Goal: Task Accomplishment & Management: Manage account settings

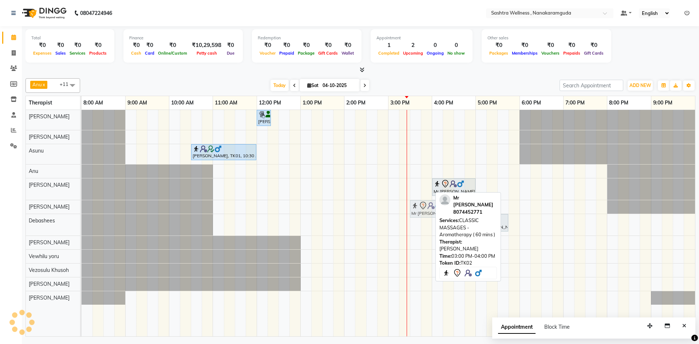
drag, startPoint x: 398, startPoint y: 188, endPoint x: 415, endPoint y: 204, distance: 23.2
click at [415, 204] on tbody "Joga Rao, TK01, 12:00 PM-12:20 PM, HAIR CUT FOR MEN -Beard Trim Joga Rao, TK01,…" at bounding box center [388, 207] width 613 height 195
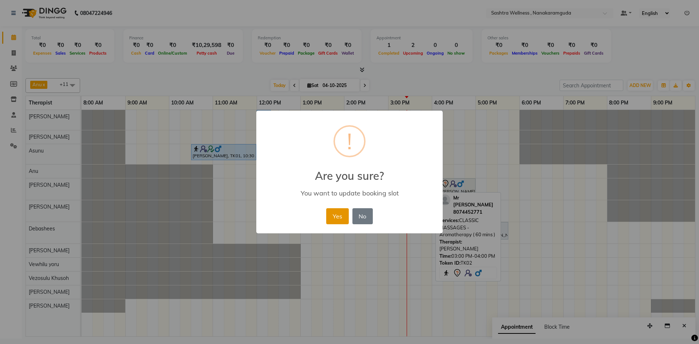
click at [338, 215] on button "Yes" at bounding box center [337, 216] width 22 height 16
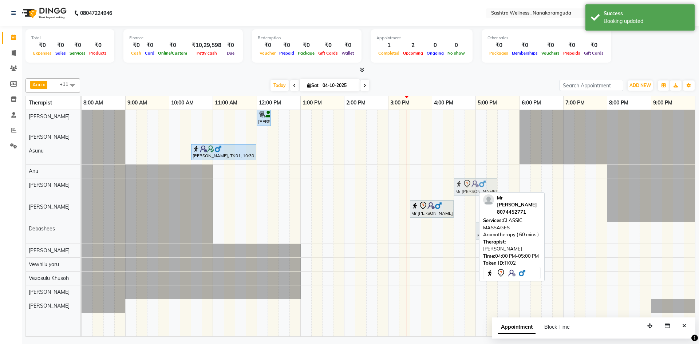
drag, startPoint x: 444, startPoint y: 190, endPoint x: 468, endPoint y: 190, distance: 24.4
click at [82, 190] on div "Mr Suresh, TK02, 04:00 PM-05:00 PM, CLASSIC MASSAGES -Aromatherapy ( 60 mins ) …" at bounding box center [82, 188] width 0 height 21
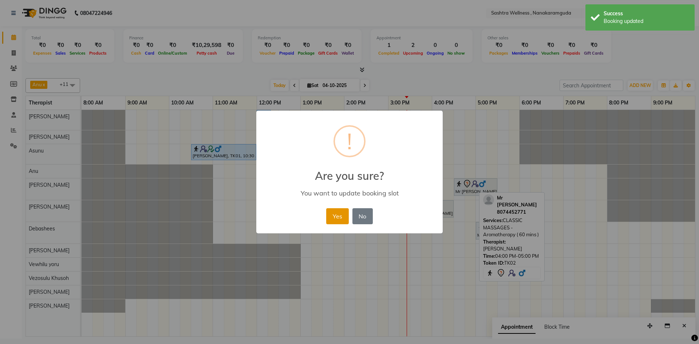
click at [334, 211] on button "Yes" at bounding box center [337, 216] width 22 height 16
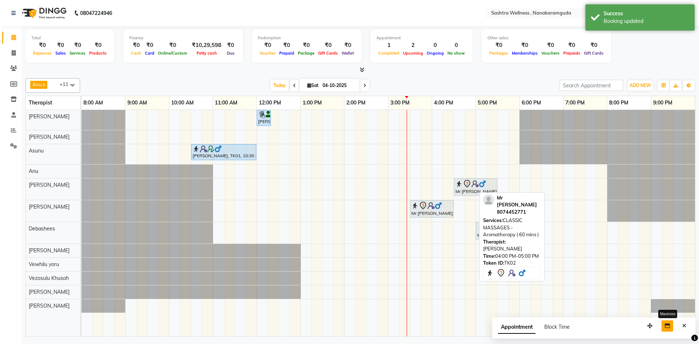
click at [667, 328] on icon "button" at bounding box center [666, 325] width 5 height 5
select select "tentative"
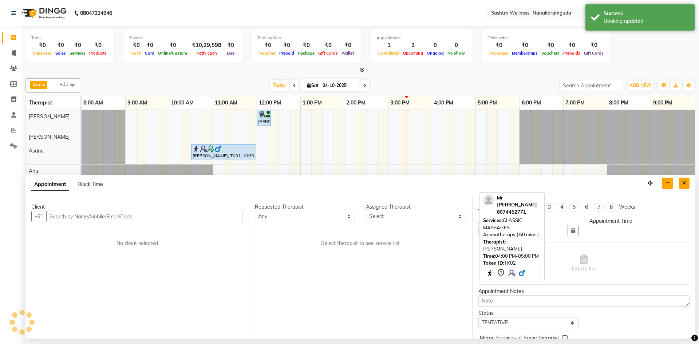
click at [683, 183] on icon "Close" at bounding box center [684, 182] width 4 height 5
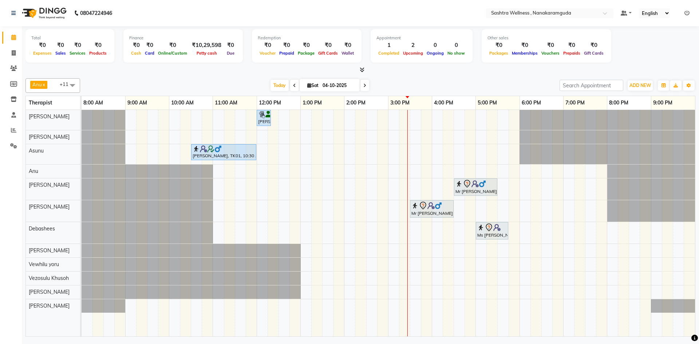
click at [419, 170] on div "Joga Rao, TK01, 12:00 PM-12:20 PM, HAIR CUT FOR MEN -Beard Trim Joga Rao, TK01,…" at bounding box center [388, 223] width 613 height 226
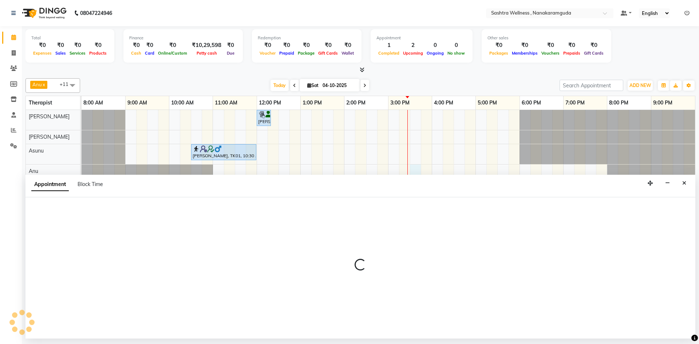
select select "88332"
select select "930"
select select "tentative"
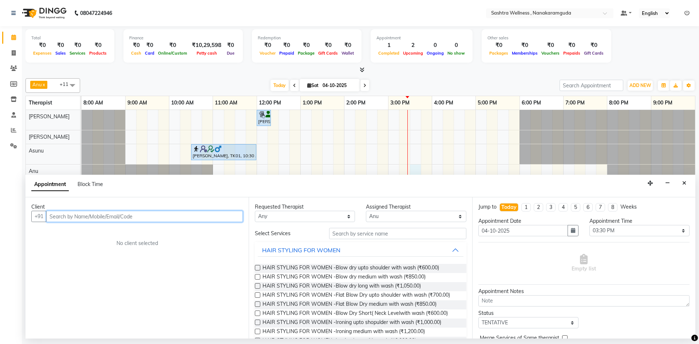
click at [98, 217] on input "text" at bounding box center [144, 216] width 196 height 11
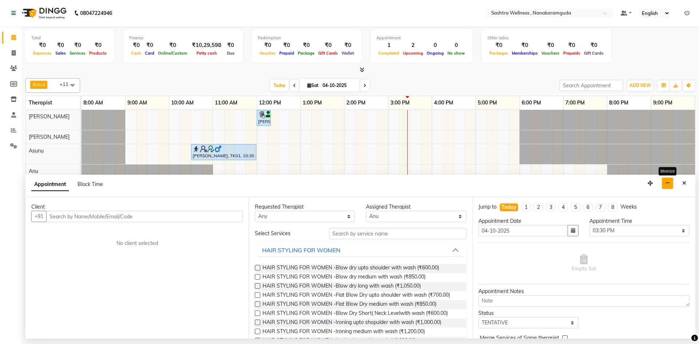
click at [669, 183] on icon "button" at bounding box center [667, 182] width 5 height 5
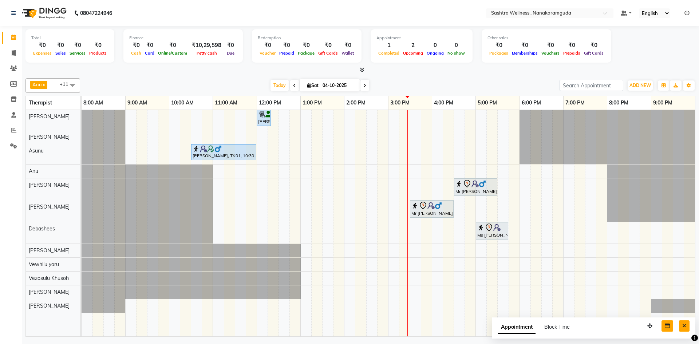
click at [680, 327] on button "Close" at bounding box center [684, 325] width 11 height 11
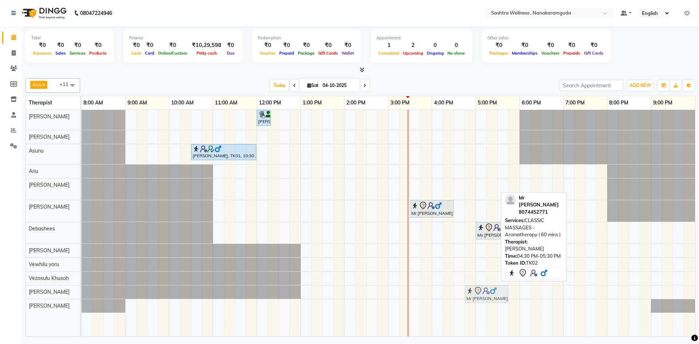
drag, startPoint x: 467, startPoint y: 187, endPoint x: 483, endPoint y: 290, distance: 104.1
click at [483, 290] on tbody "Joga Rao, TK01, 12:00 PM-12:20 PM, HAIR CUT FOR MEN -Beard Trim Joga Rao, TK01,…" at bounding box center [388, 211] width 613 height 203
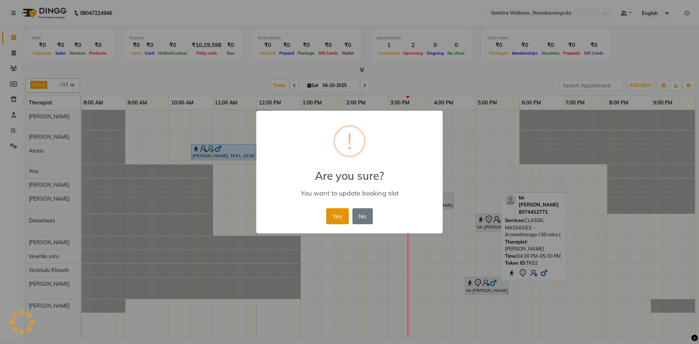
click at [331, 219] on button "Yes" at bounding box center [337, 216] width 22 height 16
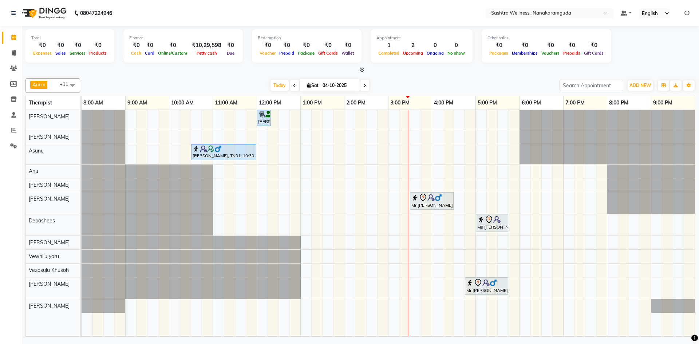
click at [414, 179] on div "Joga Rao, TK01, 12:00 PM-12:20 PM, HAIR CUT FOR MEN -Beard Trim Joga Rao, TK01,…" at bounding box center [388, 223] width 613 height 226
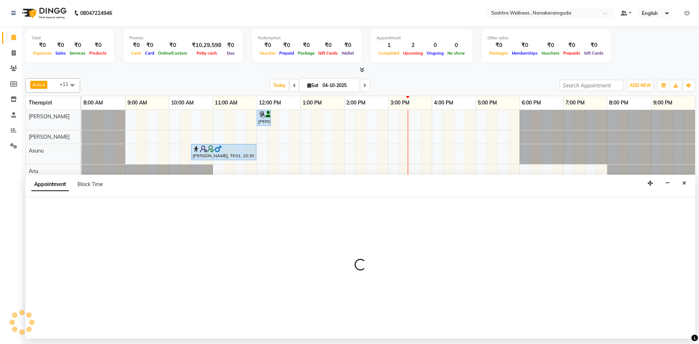
select select "88331"
select select "930"
select select "tentative"
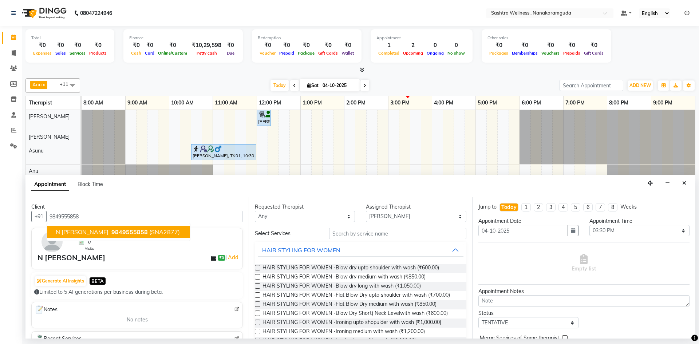
click at [113, 230] on span "9849555858" at bounding box center [129, 231] width 36 height 7
type input "9849555858"
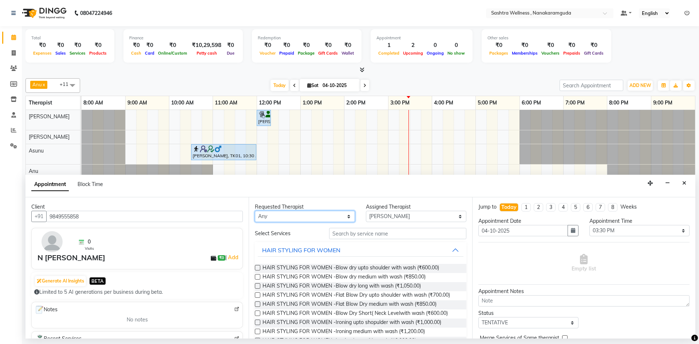
click at [306, 216] on select "Any Anu Arbaz Khan Asunu Debashees Fatima JAVED Karishma marcy NANCY REHAN Rosi…" at bounding box center [305, 216] width 100 height 11
select select "88331"
click at [255, 211] on select "Any Anu Arbaz Khan Asunu Debashees Fatima JAVED Karishma marcy NANCY REHAN Rosi…" at bounding box center [305, 216] width 100 height 11
click at [401, 233] on input "text" at bounding box center [397, 233] width 137 height 11
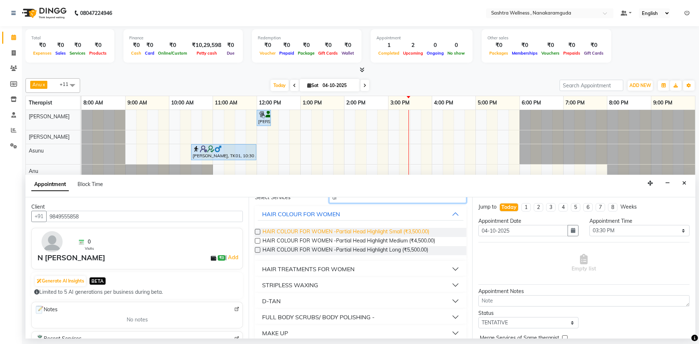
scroll to position [15, 0]
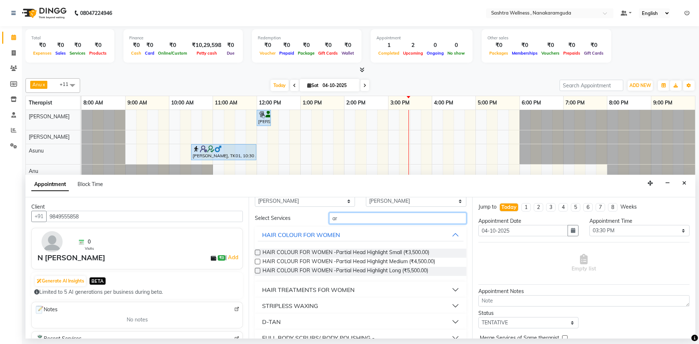
drag, startPoint x: 365, startPoint y: 217, endPoint x: 280, endPoint y: 225, distance: 85.9
click at [280, 225] on div "Select Services ar HAIR COLOUR FOR WOMEN HAIR COLOUR FOR WOMEN -Partial Head Hi…" at bounding box center [360, 327] width 211 height 229
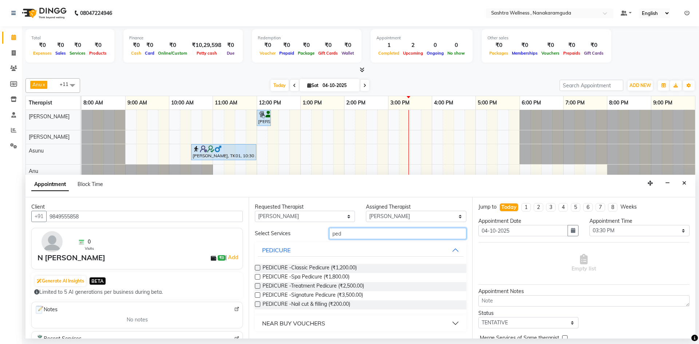
scroll to position [0, 0]
type input "pedic"
click at [298, 275] on span "PEDICURE -Spa Pedicure (₹1,800.00)" at bounding box center [305, 277] width 87 height 9
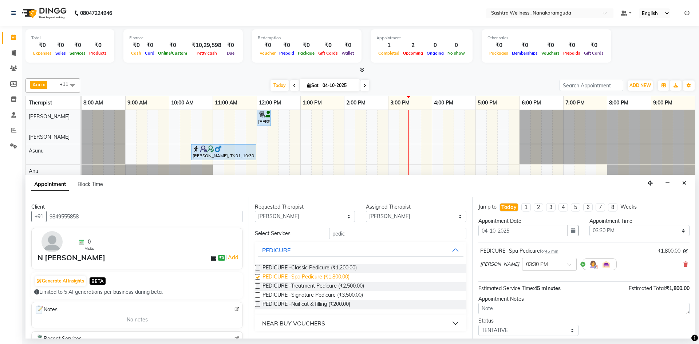
checkbox input "false"
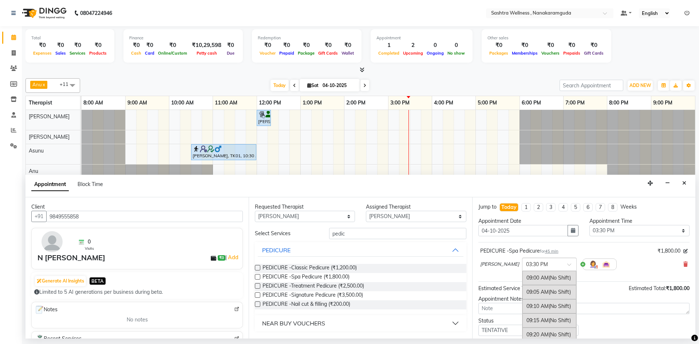
click at [541, 265] on div at bounding box center [549, 264] width 54 height 8
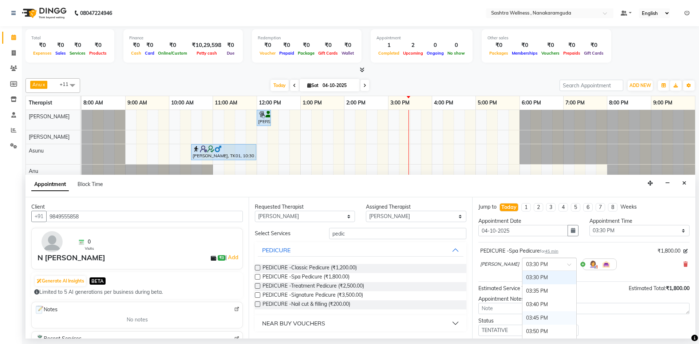
scroll to position [1104, 0]
click at [524, 319] on div "04:00 PM" at bounding box center [549, 321] width 54 height 13
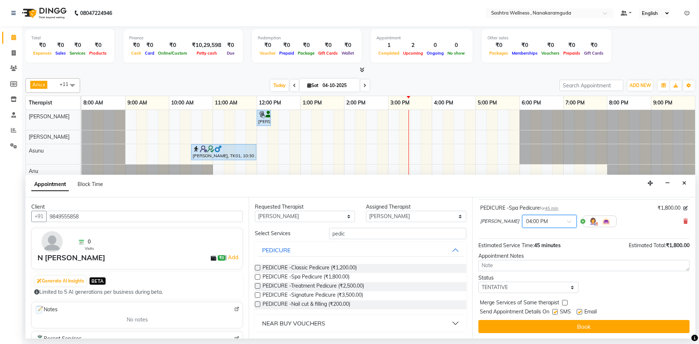
scroll to position [43, 0]
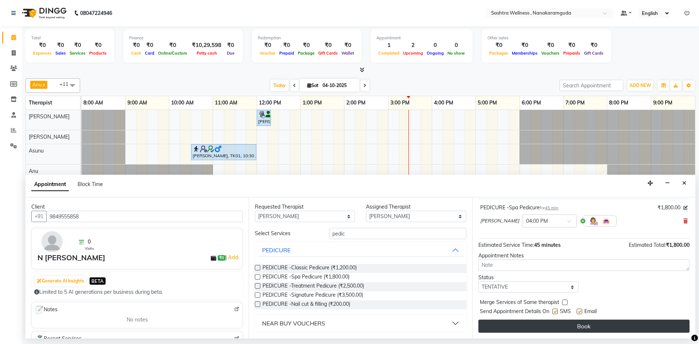
click at [569, 324] on button "Book" at bounding box center [583, 325] width 211 height 13
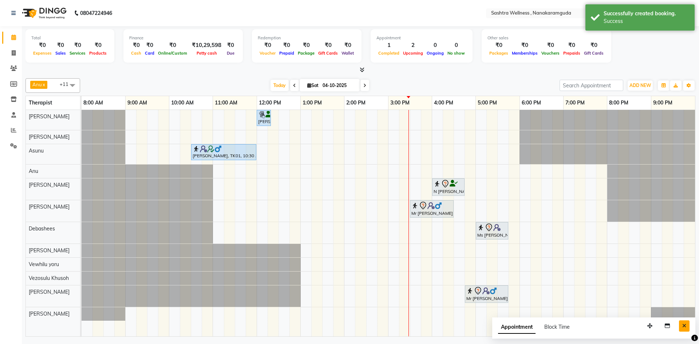
click at [687, 323] on button "Close" at bounding box center [684, 325] width 11 height 11
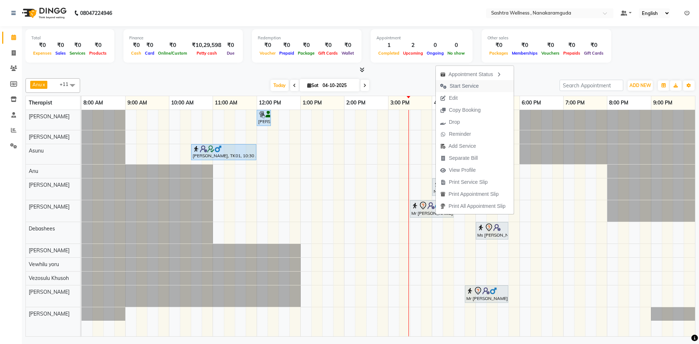
click at [469, 83] on span "Start Service" at bounding box center [463, 86] width 29 height 8
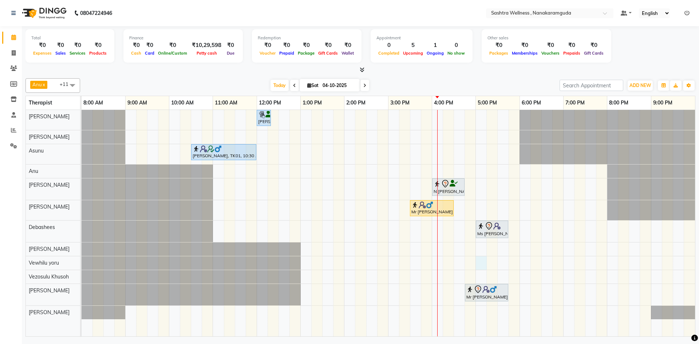
click at [476, 261] on div "[PERSON_NAME], TK01, 12:00 PM-12:20 PM, HAIR CUT FOR MEN -[PERSON_NAME] Trim [P…" at bounding box center [388, 223] width 613 height 226
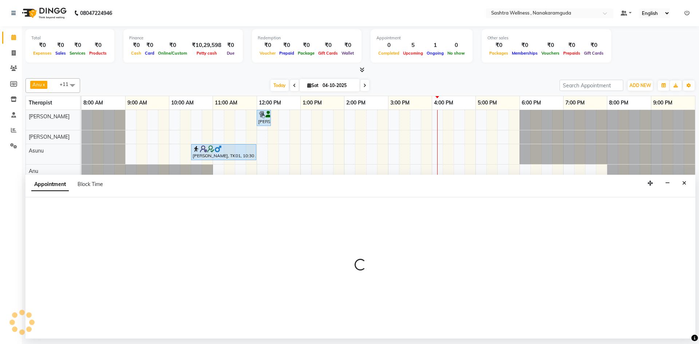
select select "92992"
select select "tentative"
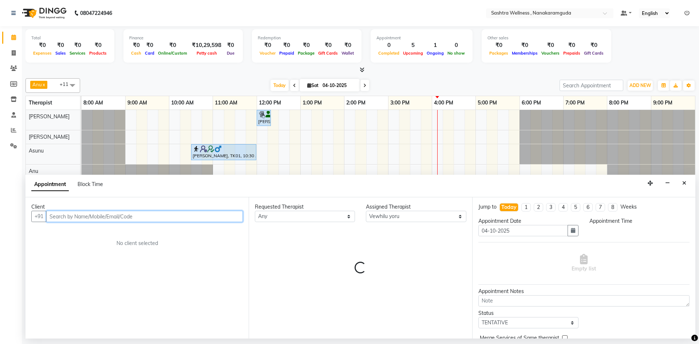
select select "1020"
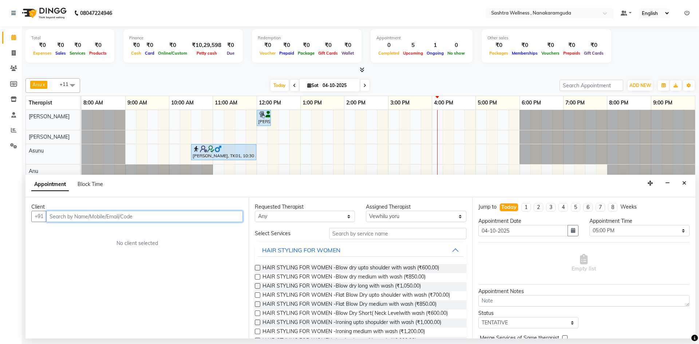
click at [95, 213] on input "text" at bounding box center [144, 216] width 196 height 11
type input "9"
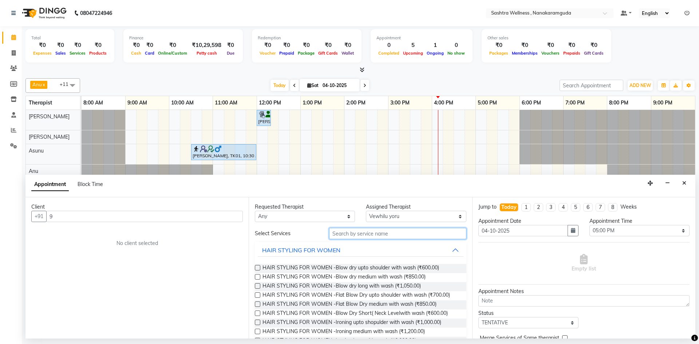
click at [393, 229] on input "text" at bounding box center [397, 233] width 137 height 11
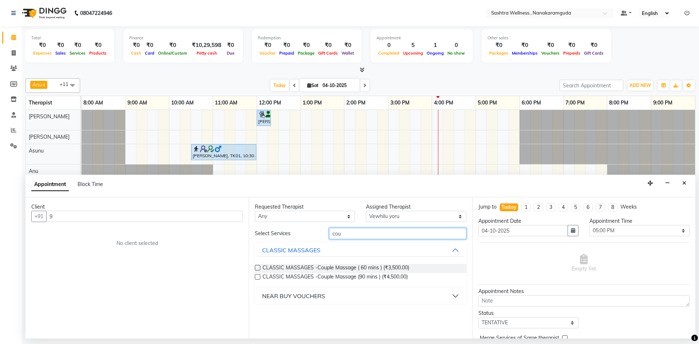
type input "cou"
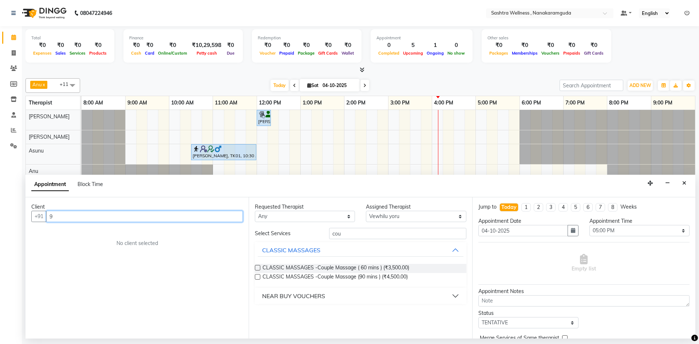
click at [211, 218] on input "9" at bounding box center [144, 216] width 196 height 11
drag, startPoint x: 205, startPoint y: 218, endPoint x: 0, endPoint y: 216, distance: 205.2
click at [0, 216] on app-home "08047224946 Select Location × Sashtra Wellness , Nanakaramguda Default Panel My…" at bounding box center [349, 169] width 699 height 338
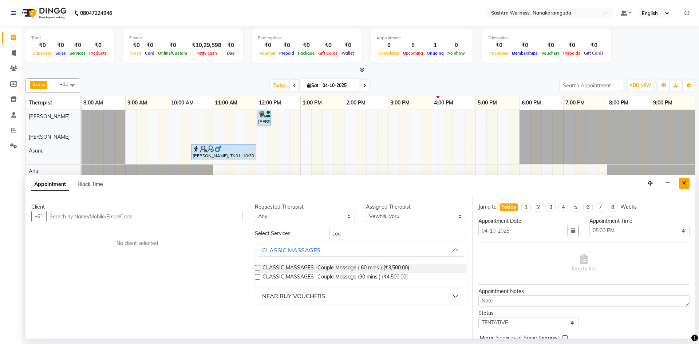
click at [686, 183] on icon "Close" at bounding box center [684, 182] width 4 height 5
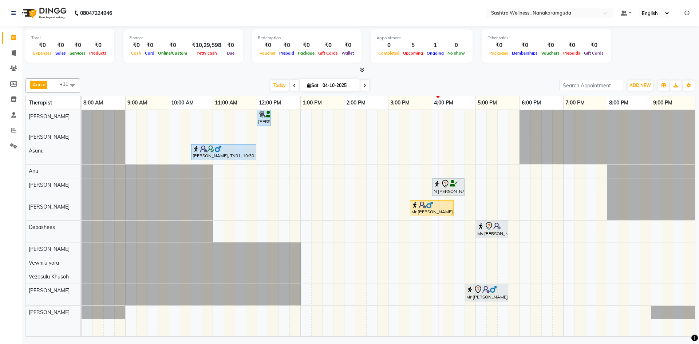
click at [478, 273] on div "[PERSON_NAME], TK01, 12:00 PM-12:20 PM, HAIR CUT FOR MEN -[PERSON_NAME] Trim [P…" at bounding box center [388, 223] width 613 height 226
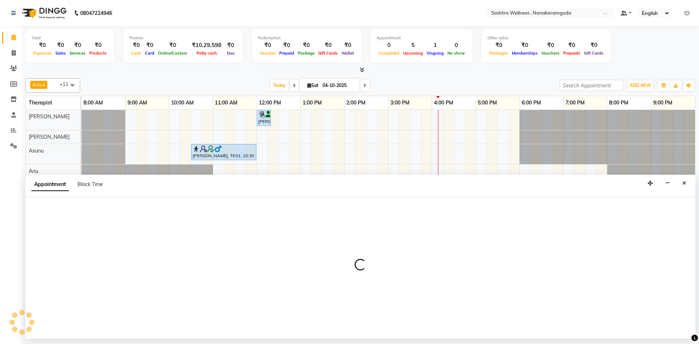
select select "92991"
select select "1020"
select select "tentative"
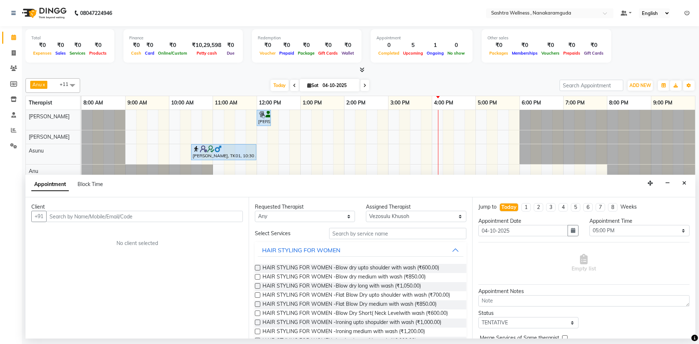
click at [206, 219] on input "text" at bounding box center [144, 216] width 196 height 11
click at [178, 218] on input "text" at bounding box center [144, 216] width 196 height 11
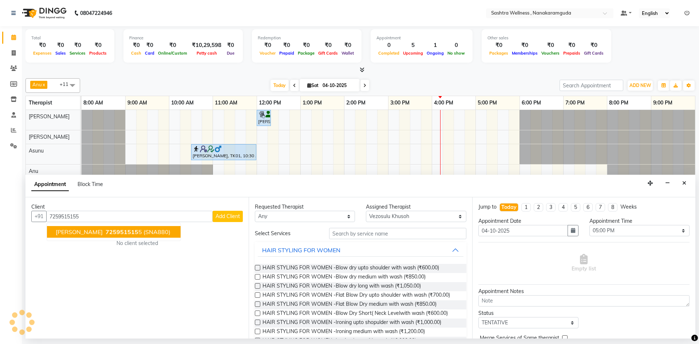
click at [105, 219] on input "7259515155" at bounding box center [129, 216] width 166 height 11
click at [106, 228] on button "[PERSON_NAME] 725951515 5 (SNA880)" at bounding box center [114, 232] width 134 height 12
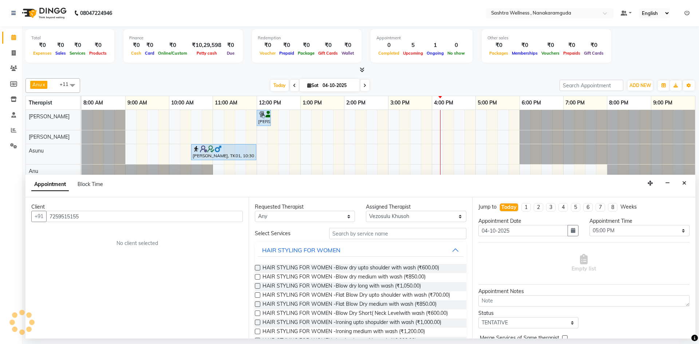
type input "7259515155"
click at [394, 234] on input "text" at bounding box center [397, 233] width 137 height 11
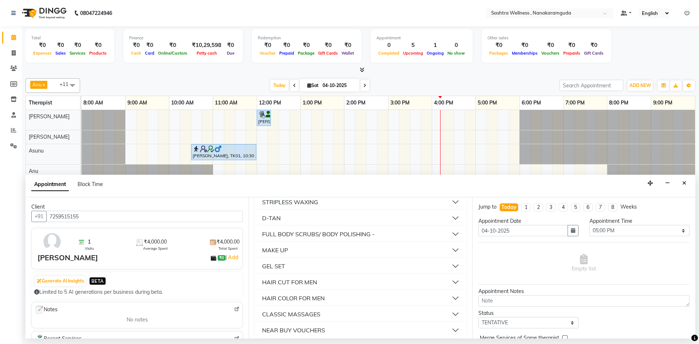
scroll to position [124, 0]
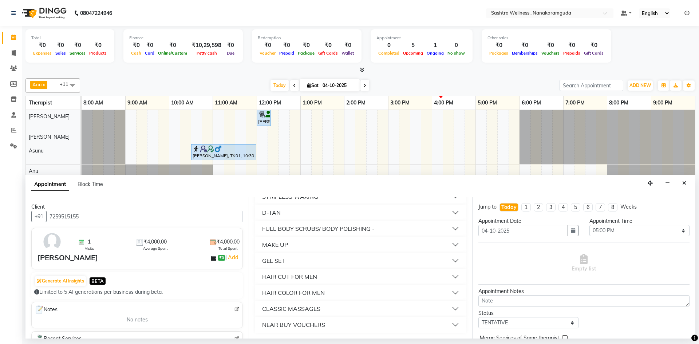
type input "ar"
click at [318, 305] on div "CLASSIC MASSAGES" at bounding box center [291, 308] width 58 height 9
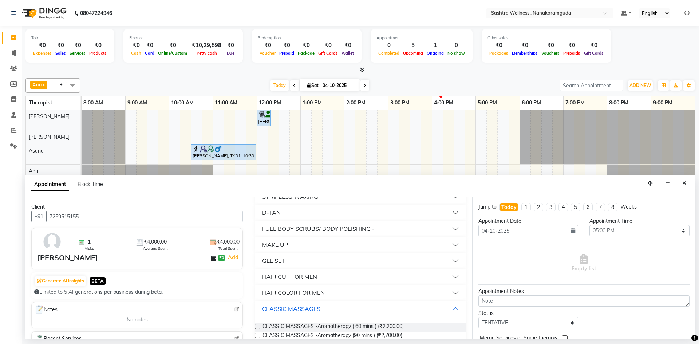
scroll to position [154, 0]
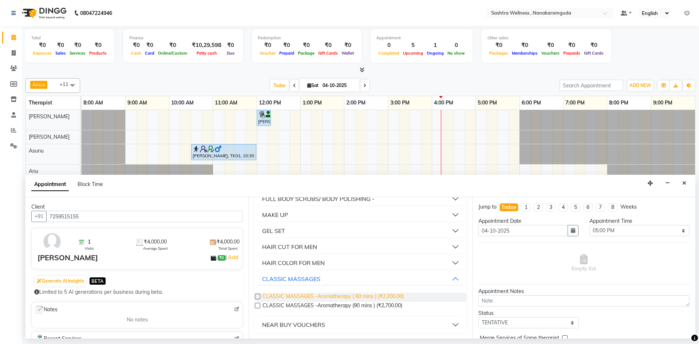
click at [362, 296] on span "CLASSIC MASSAGES -Aromatherapy ( 60 mins ) (₹2,200.00)" at bounding box center [332, 297] width 141 height 9
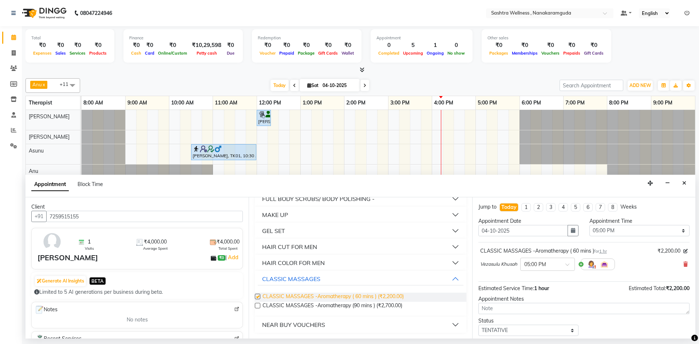
checkbox input "false"
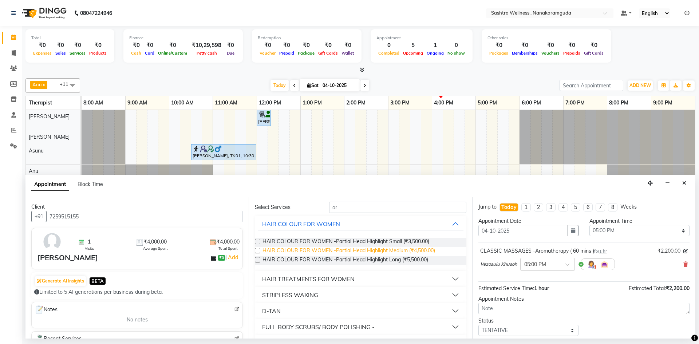
scroll to position [0, 0]
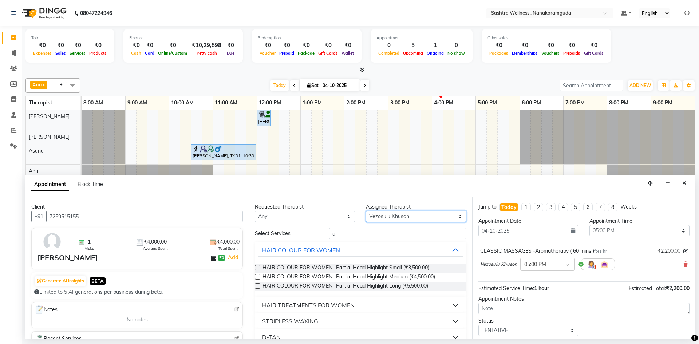
click at [398, 214] on select "Select [PERSON_NAME] [PERSON_NAME] [PERSON_NAME] [PERSON_NAME] [PERSON_NAME] [P…" at bounding box center [416, 216] width 100 height 11
select select "92992"
click at [366, 211] on select "Select [PERSON_NAME] [PERSON_NAME] [PERSON_NAME] [PERSON_NAME] [PERSON_NAME] [P…" at bounding box center [416, 216] width 100 height 11
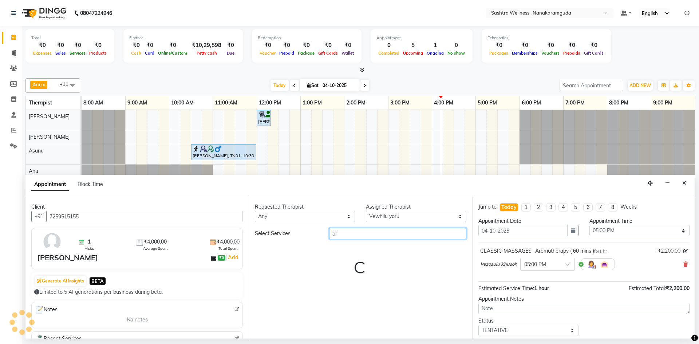
click at [375, 234] on input "ar" at bounding box center [397, 233] width 137 height 11
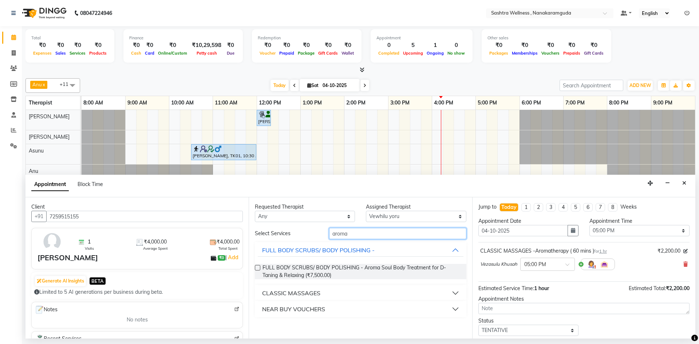
type input "aroma"
click at [320, 292] on button "CLASSIC MASSAGES" at bounding box center [360, 292] width 205 height 13
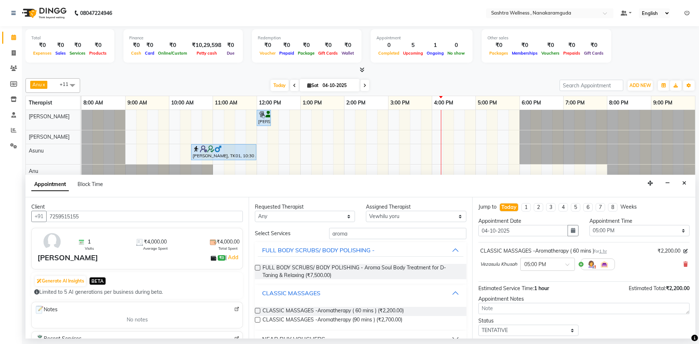
scroll to position [14, 0]
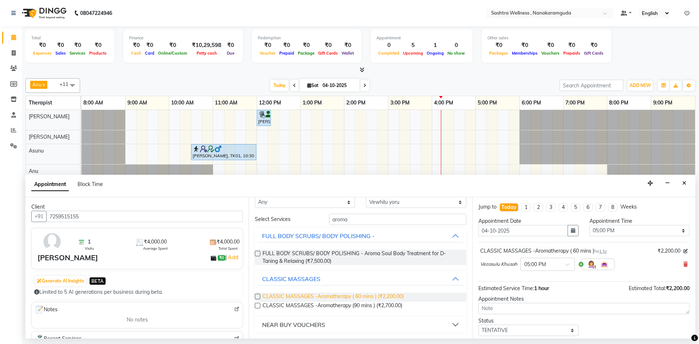
click at [346, 297] on span "CLASSIC MASSAGES -Aromatherapy ( 60 mins ) (₹2,200.00)" at bounding box center [332, 297] width 141 height 9
checkbox input "false"
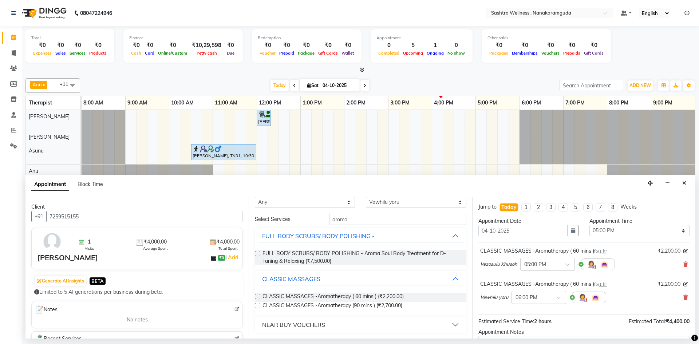
click at [529, 303] on ng-select "× 06:00 PM" at bounding box center [538, 297] width 55 height 13
click at [533, 308] on div "05:05 PM" at bounding box center [539, 307] width 54 height 13
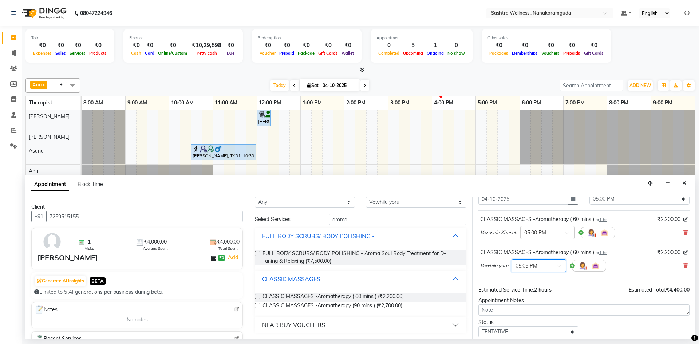
scroll to position [76, 0]
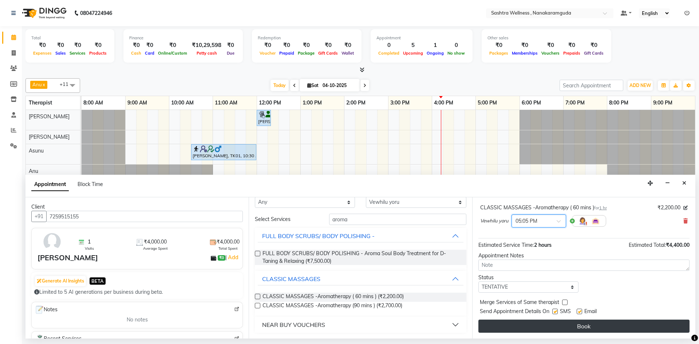
click at [548, 327] on button "Book" at bounding box center [583, 325] width 211 height 13
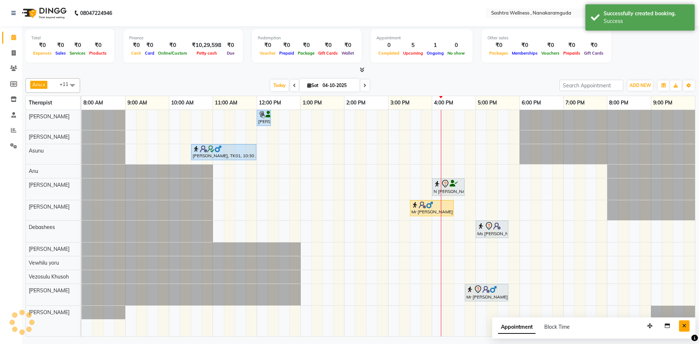
click at [684, 326] on icon "Close" at bounding box center [684, 325] width 4 height 5
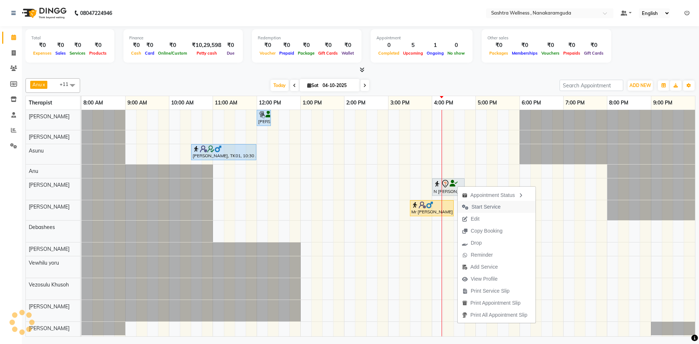
click at [485, 206] on span "Start Service" at bounding box center [485, 207] width 29 height 8
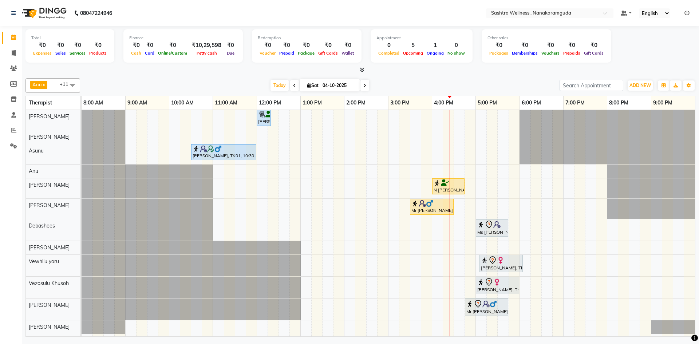
click at [56, 86] on span "Anu x [PERSON_NAME] x Asunu x Debashees x [PERSON_NAME] x [PERSON_NAME] [PERSON…" at bounding box center [52, 85] width 55 height 15
click at [82, 186] on div at bounding box center [82, 188] width 0 height 20
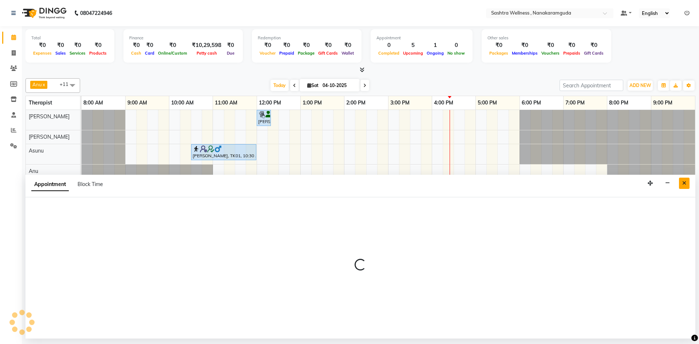
click at [687, 182] on button "Close" at bounding box center [684, 183] width 11 height 11
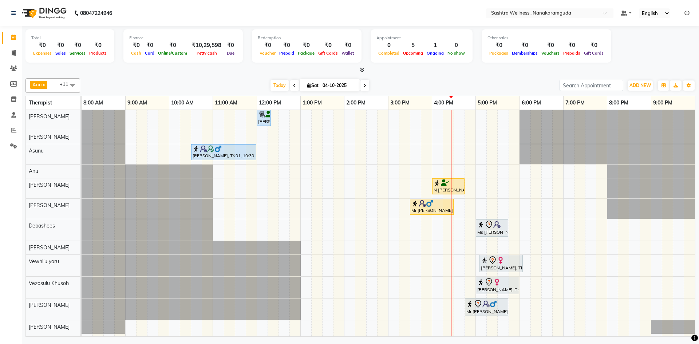
click at [363, 68] on icon at bounding box center [362, 69] width 5 height 5
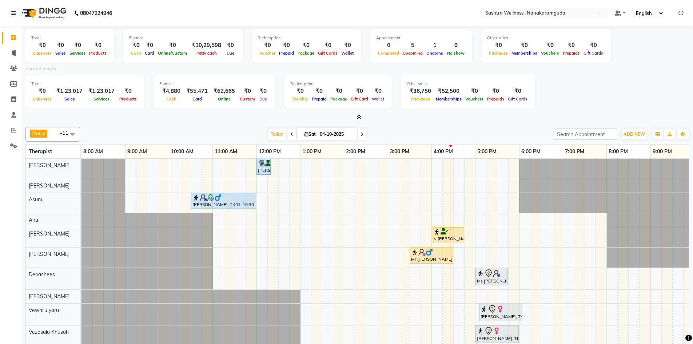
click at [356, 119] on span at bounding box center [358, 118] width 8 height 8
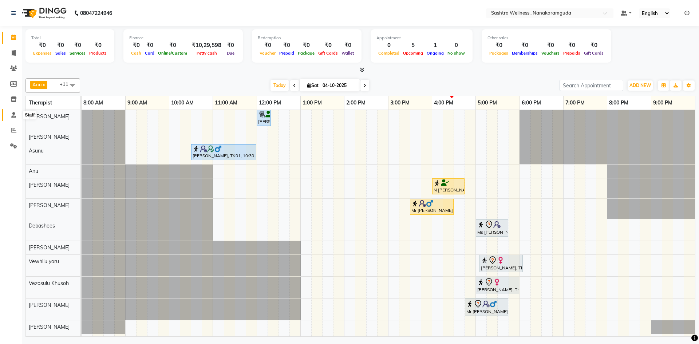
click at [16, 115] on span at bounding box center [13, 115] width 13 height 8
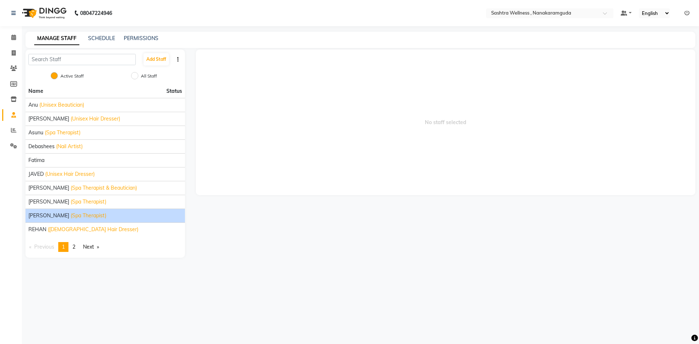
click at [64, 219] on li "[PERSON_NAME] (Spa Therapist)" at bounding box center [104, 216] width 159 height 14
click at [95, 213] on div "[PERSON_NAME] (Spa Therapist)" at bounding box center [105, 216] width 154 height 8
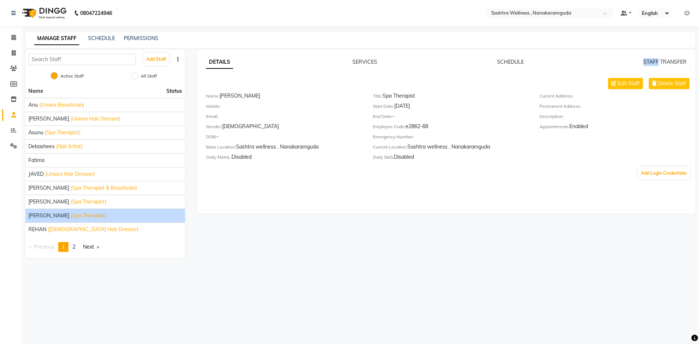
drag, startPoint x: 657, startPoint y: 59, endPoint x: 516, endPoint y: 57, distance: 141.2
click at [521, 58] on div "DETAILS SERVICES SCHEDULE STAFF TRANSFER Edit Staff Delete Staff Name: [PERSON_…" at bounding box center [446, 131] width 498 height 164
click at [510, 59] on link "SCHEDULE" at bounding box center [510, 62] width 27 height 7
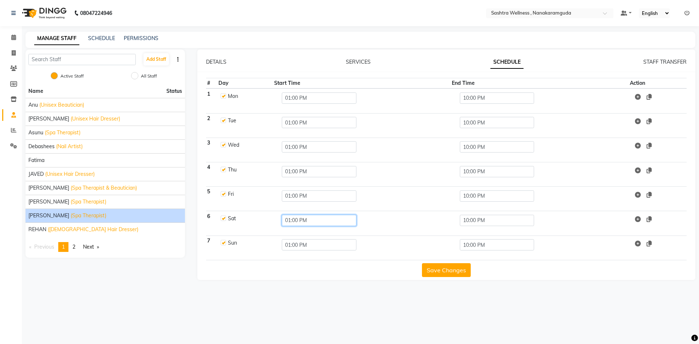
click at [305, 220] on input "01:00 PM" at bounding box center [319, 220] width 75 height 11
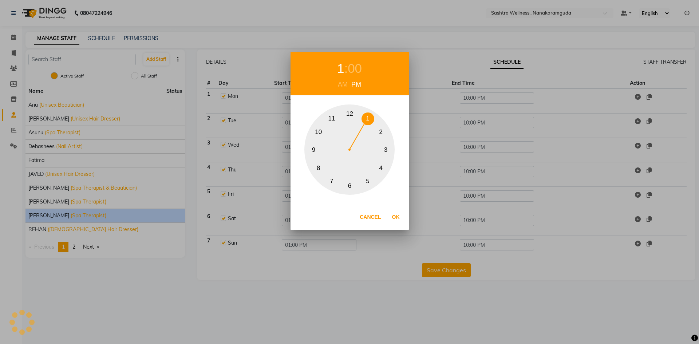
click at [313, 151] on button "9" at bounding box center [313, 149] width 13 height 13
click at [338, 80] on div "AM" at bounding box center [342, 85] width 13 height 10
click at [399, 219] on button "Ok" at bounding box center [395, 217] width 15 height 15
type input "09:00 AM"
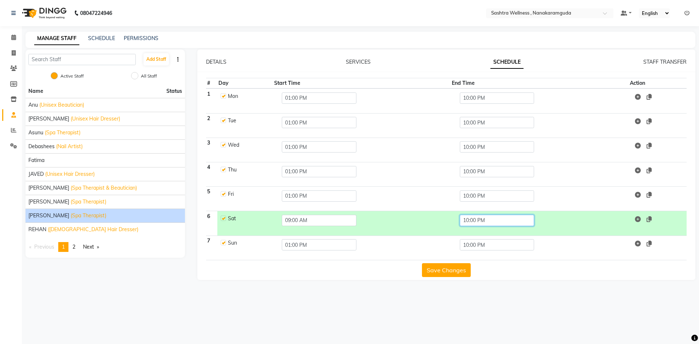
click at [491, 220] on input "10:00 PM" at bounding box center [497, 220] width 75 height 11
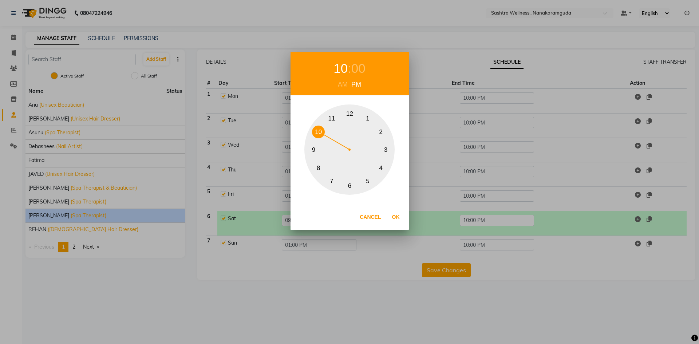
click at [348, 187] on button "6" at bounding box center [349, 185] width 13 height 13
click at [391, 216] on button "Ok" at bounding box center [395, 217] width 15 height 15
type input "06:00 PM"
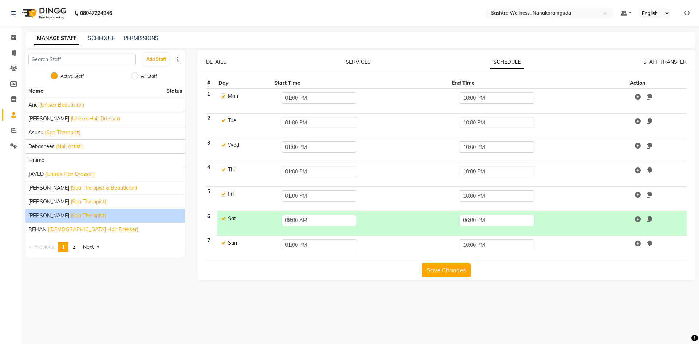
click at [446, 271] on button "Save Changes" at bounding box center [446, 270] width 49 height 14
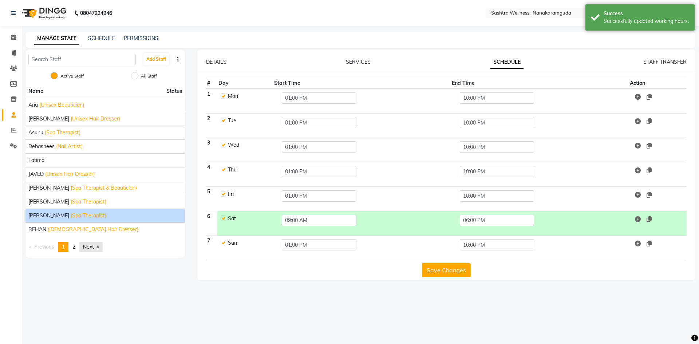
click at [97, 247] on link "Next page" at bounding box center [90, 247] width 23 height 10
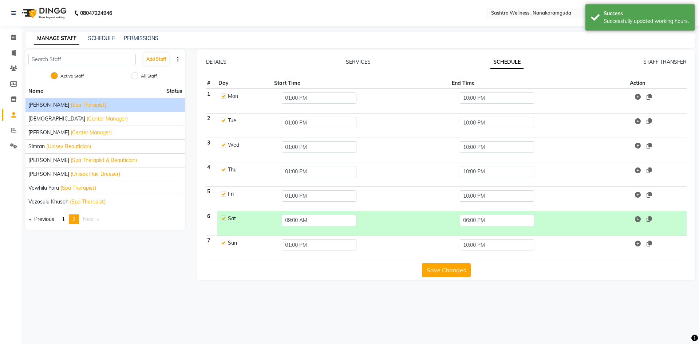
click at [71, 105] on span "(Spa Therapist)" at bounding box center [89, 105] width 36 height 8
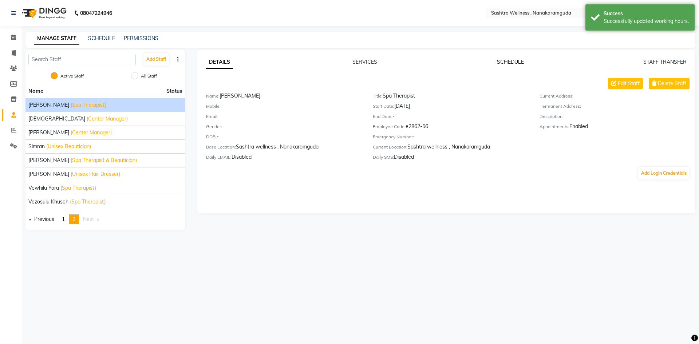
click at [517, 61] on link "SCHEDULE" at bounding box center [510, 62] width 27 height 7
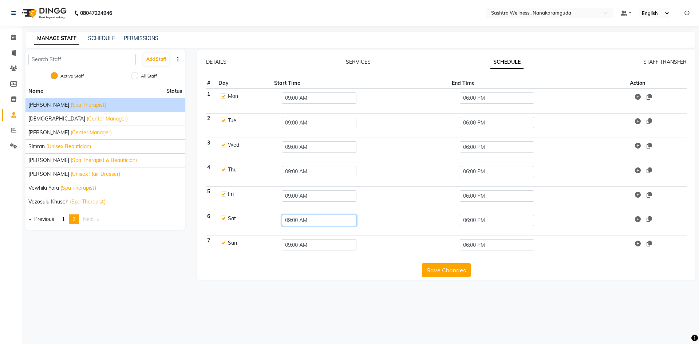
click at [310, 218] on input "09:00 AM" at bounding box center [319, 220] width 75 height 11
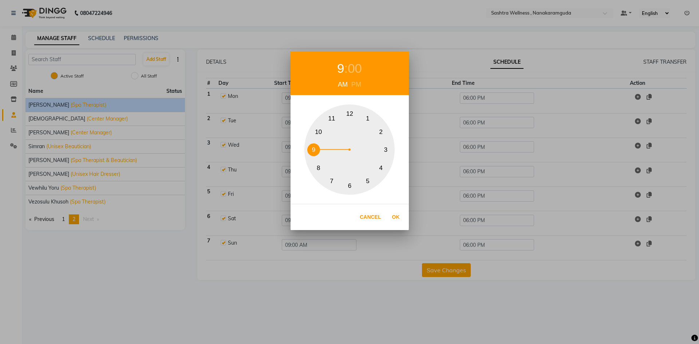
click at [369, 120] on button "1" at bounding box center [367, 118] width 13 height 13
click at [361, 84] on div "PM" at bounding box center [355, 85] width 13 height 10
click at [397, 219] on button "Ok" at bounding box center [395, 217] width 15 height 15
type input "01:00 PM"
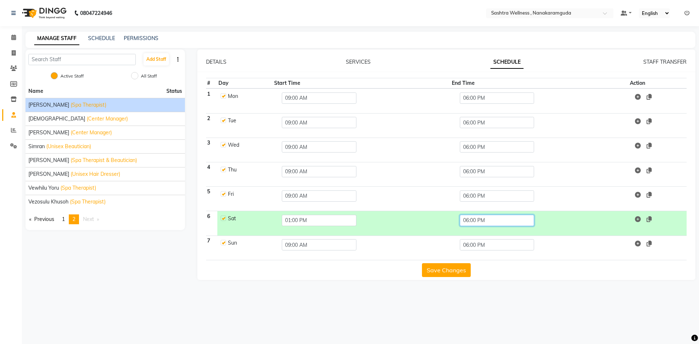
click at [485, 223] on input "06:00 PM" at bounding box center [497, 220] width 75 height 11
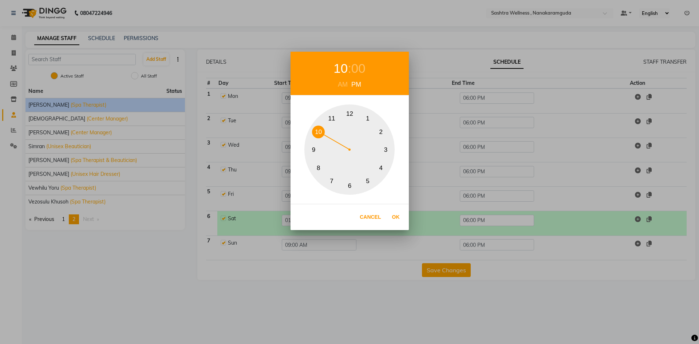
click at [315, 130] on button "10" at bounding box center [318, 132] width 13 height 13
click at [400, 217] on button "Ok" at bounding box center [395, 217] width 15 height 15
type input "10:00 PM"
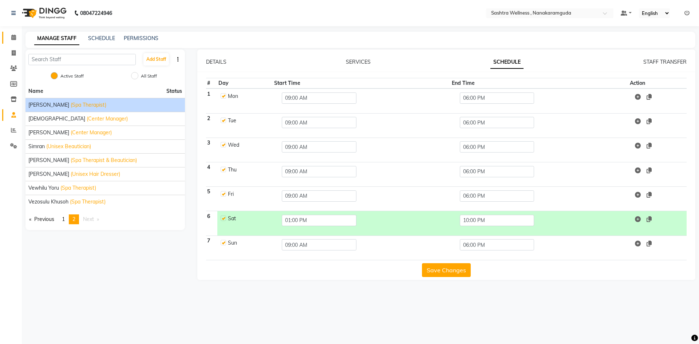
click at [14, 41] on link "Calendar" at bounding box center [10, 38] width 17 height 12
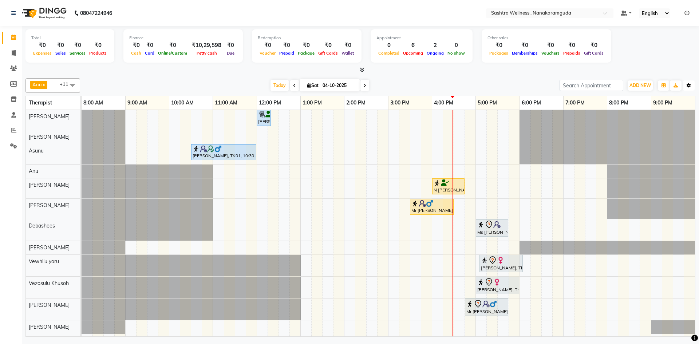
click at [687, 85] on icon "button" at bounding box center [688, 85] width 4 height 4
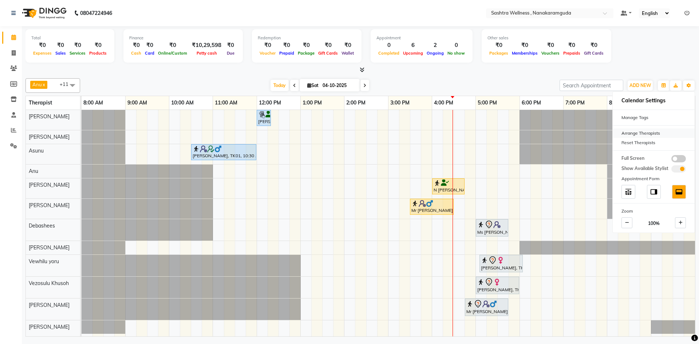
click at [630, 132] on div "Arrange Therapists" at bounding box center [653, 132] width 82 height 9
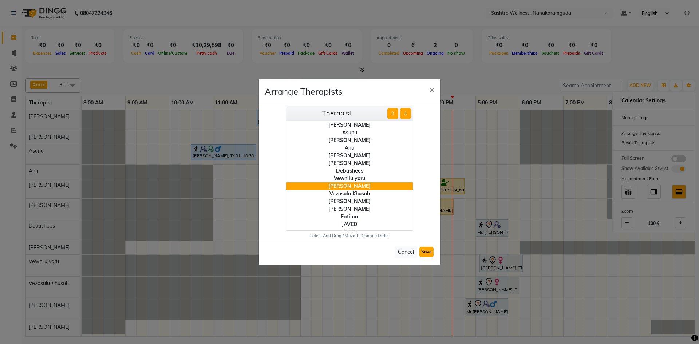
click at [427, 252] on button "Save" at bounding box center [426, 252] width 14 height 10
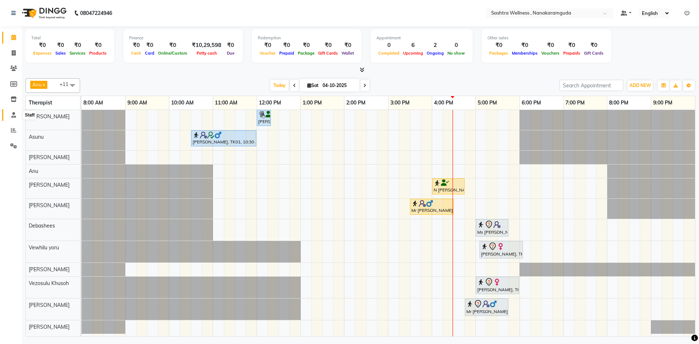
click at [15, 118] on span at bounding box center [13, 115] width 13 height 8
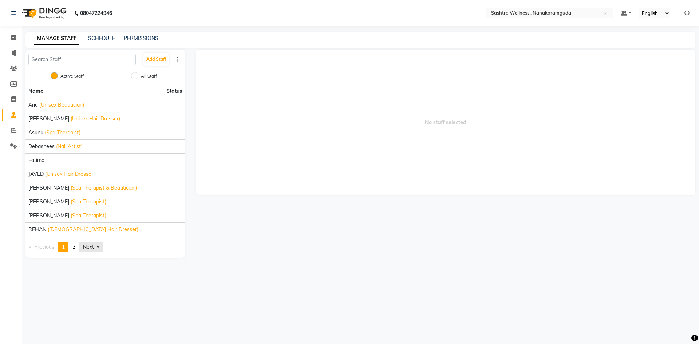
click at [88, 248] on link "Next page" at bounding box center [90, 247] width 23 height 10
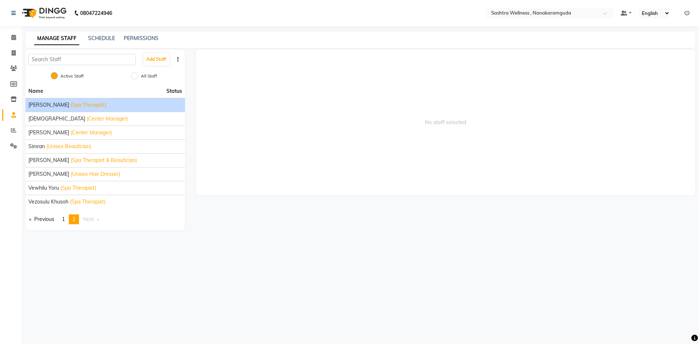
click at [71, 107] on span "(Spa Therapist)" at bounding box center [89, 105] width 36 height 8
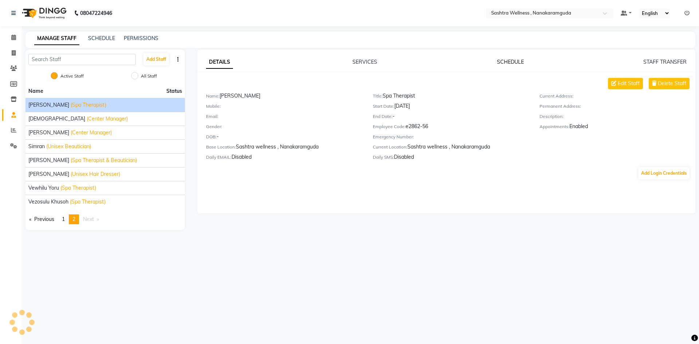
click at [513, 60] on link "SCHEDULE" at bounding box center [510, 62] width 27 height 7
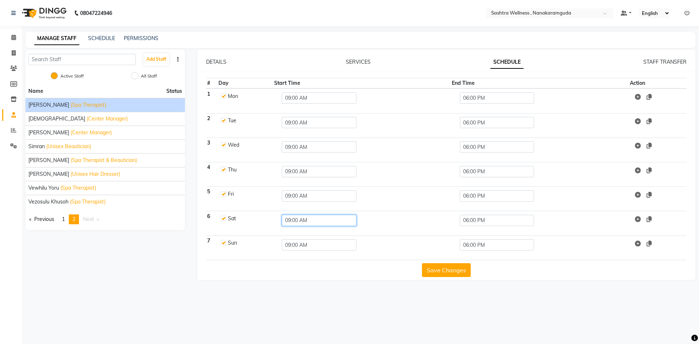
click at [300, 219] on input "09:00 AM" at bounding box center [319, 220] width 75 height 11
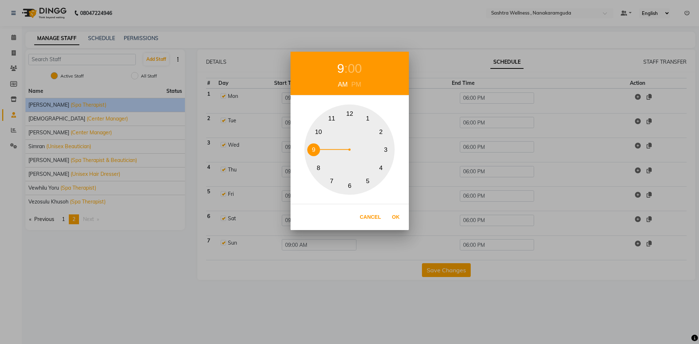
click at [366, 116] on button "1" at bounding box center [367, 118] width 13 height 13
click at [357, 80] on div "PM" at bounding box center [355, 85] width 13 height 10
click at [396, 218] on button "Ok" at bounding box center [395, 217] width 15 height 15
type input "01:00 PM"
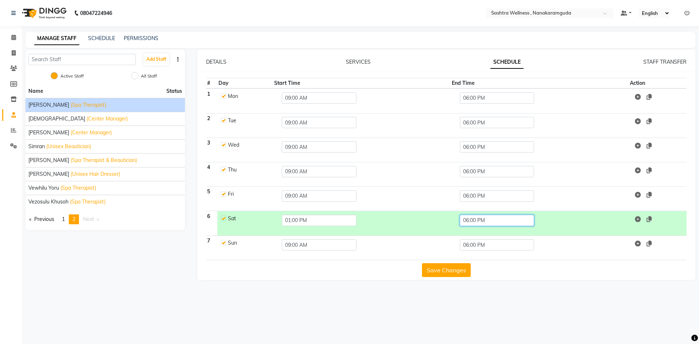
click at [493, 220] on input "06:00 PM" at bounding box center [497, 220] width 75 height 11
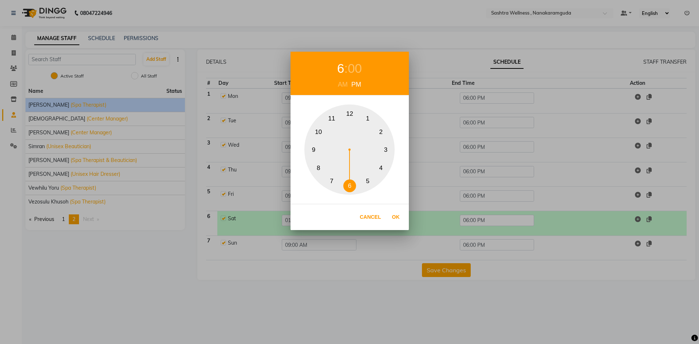
click at [321, 130] on button "10" at bounding box center [318, 132] width 13 height 13
click at [397, 218] on button "Ok" at bounding box center [395, 217] width 15 height 15
type input "10:00 PM"
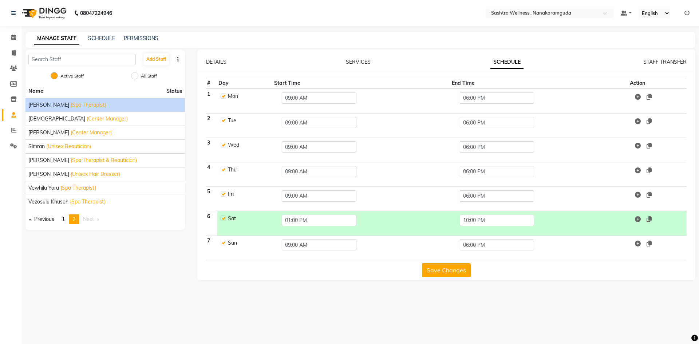
click at [450, 270] on button "Save Changes" at bounding box center [446, 270] width 49 height 14
click at [441, 269] on button "Save Changes" at bounding box center [446, 270] width 49 height 14
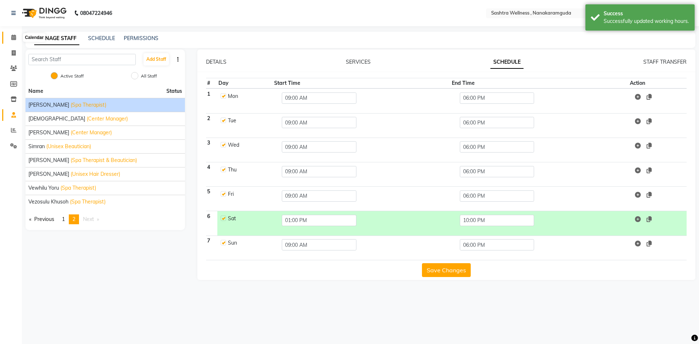
click at [18, 39] on span at bounding box center [13, 37] width 13 height 8
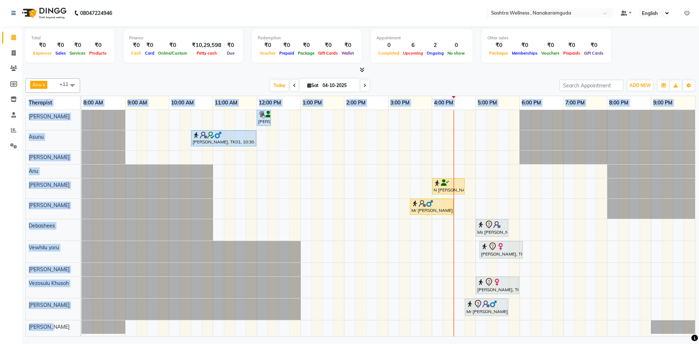
drag, startPoint x: 50, startPoint y: 326, endPoint x: 25, endPoint y: 326, distance: 25.1
click at [25, 326] on div "Total ₹0 Expenses ₹0 Sales ₹0 Services ₹0 Products Finance ₹0 Cash ₹0 Card ₹0 O…" at bounding box center [360, 182] width 677 height 312
click at [44, 313] on div "[PERSON_NAME]" at bounding box center [53, 308] width 54 height 21
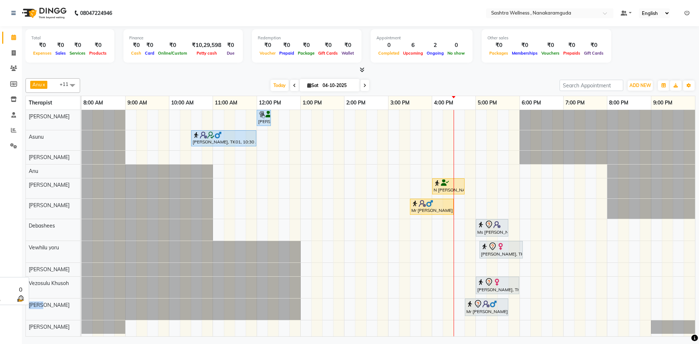
drag, startPoint x: 45, startPoint y: 306, endPoint x: 27, endPoint y: 307, distance: 18.2
click at [27, 307] on div "[PERSON_NAME]" at bounding box center [53, 304] width 54 height 13
drag, startPoint x: 74, startPoint y: 281, endPoint x: 29, endPoint y: 283, distance: 44.8
click at [29, 283] on div "Vezosulu Khusoh" at bounding box center [53, 283] width 54 height 13
drag, startPoint x: 32, startPoint y: 271, endPoint x: 27, endPoint y: 270, distance: 4.9
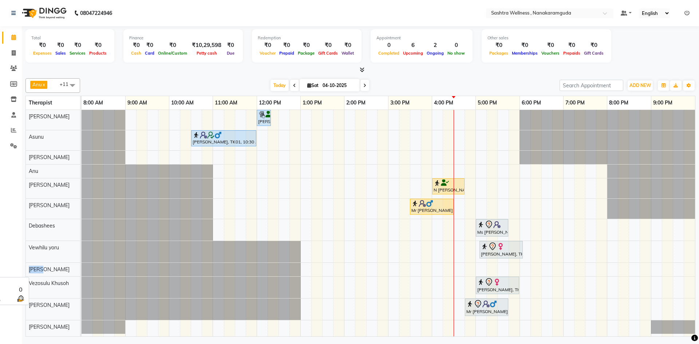
click at [27, 270] on div "[PERSON_NAME]" at bounding box center [53, 269] width 54 height 13
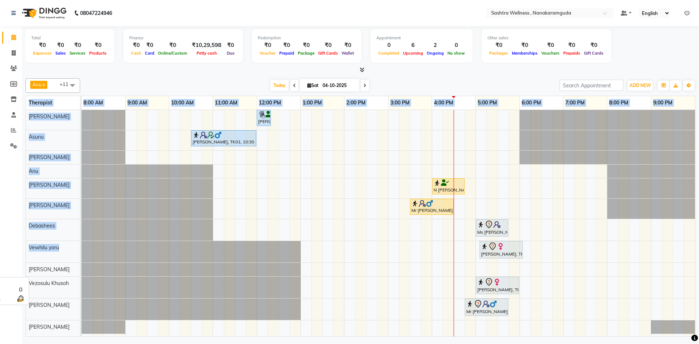
drag, startPoint x: 64, startPoint y: 244, endPoint x: 23, endPoint y: 247, distance: 40.5
click at [23, 247] on div "Total ₹0 Expenses ₹0 Sales ₹0 Services ₹0 Products Finance ₹0 Cash ₹0 Card ₹0 O…" at bounding box center [360, 182] width 677 height 312
click at [57, 227] on div "Debashees" at bounding box center [53, 225] width 54 height 13
drag, startPoint x: 60, startPoint y: 223, endPoint x: 25, endPoint y: 225, distance: 35.3
click at [25, 225] on div "Total ₹0 Expenses ₹0 Sales ₹0 Services ₹0 Products Finance ₹0 Cash ₹0 Card ₹0 O…" at bounding box center [360, 182] width 677 height 312
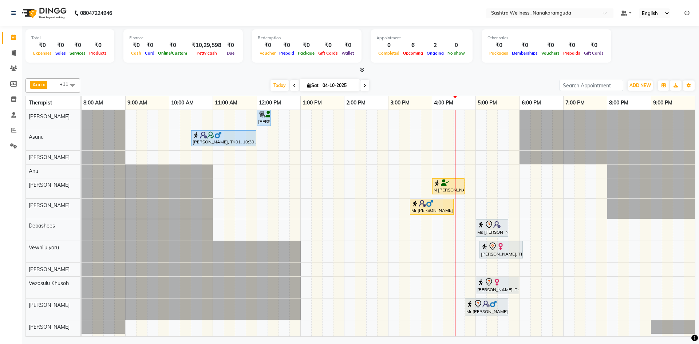
click at [147, 77] on div "Anu x [PERSON_NAME] x Asunu x Debashees x [PERSON_NAME] x [PERSON_NAME] x [PERS…" at bounding box center [360, 205] width 670 height 261
click at [52, 90] on span "Anu x [PERSON_NAME] x Asunu x Debashees x [PERSON_NAME] x [PERSON_NAME] [PERSON…" at bounding box center [52, 85] width 55 height 15
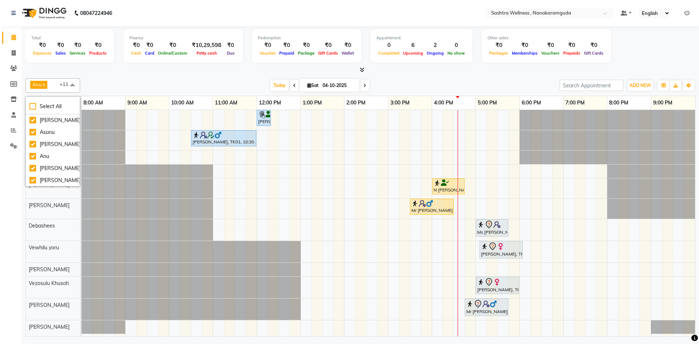
click at [95, 79] on div "Anu x [PERSON_NAME] x Asunu x Debashees x [PERSON_NAME] x [PERSON_NAME] x [PERS…" at bounding box center [360, 85] width 670 height 15
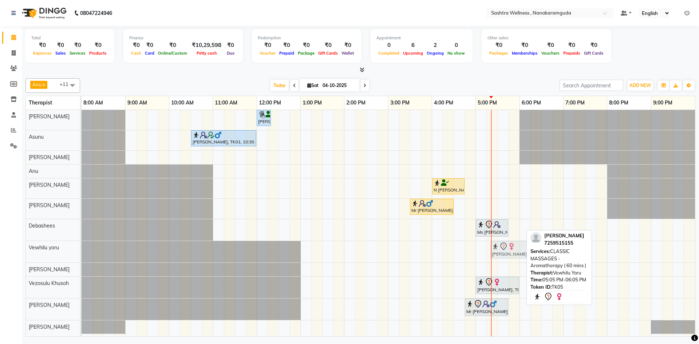
drag, startPoint x: 505, startPoint y: 253, endPoint x: 519, endPoint y: 252, distance: 14.2
click at [82, 252] on div "[PERSON_NAME], TK05, 05:05 PM-06:05 PM, CLASSIC MASSAGES -Aromatherapy ( 60 min…" at bounding box center [82, 251] width 0 height 21
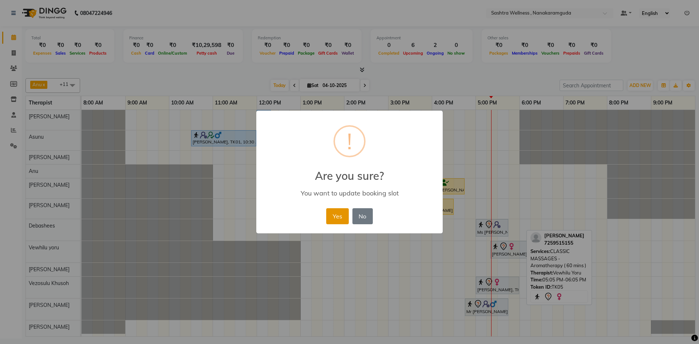
click at [340, 217] on button "Yes" at bounding box center [337, 216] width 22 height 16
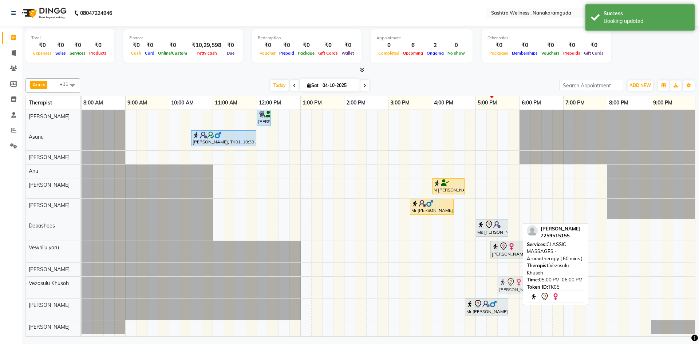
drag, startPoint x: 498, startPoint y: 282, endPoint x: 518, endPoint y: 283, distance: 20.4
click at [82, 283] on div "[PERSON_NAME], TK05, 05:00 PM-06:00 PM, CLASSIC MASSAGES -Aromatherapy ( 60 min…" at bounding box center [82, 287] width 0 height 21
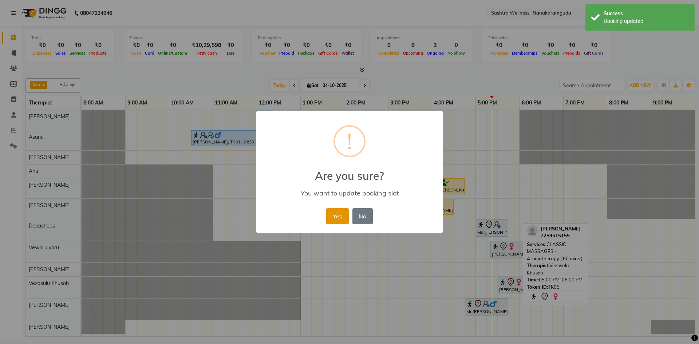
click at [343, 218] on button "Yes" at bounding box center [337, 216] width 22 height 16
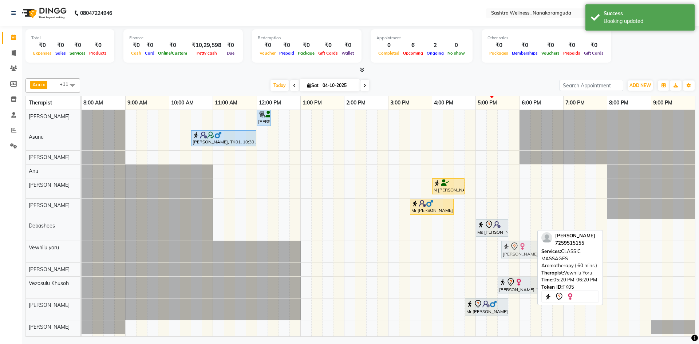
drag, startPoint x: 511, startPoint y: 249, endPoint x: 518, endPoint y: 249, distance: 6.9
click at [82, 249] on div "[PERSON_NAME], TK05, 05:20 PM-06:20 PM, CLASSIC MASSAGES -Aromatherapy ( 60 min…" at bounding box center [82, 251] width 0 height 21
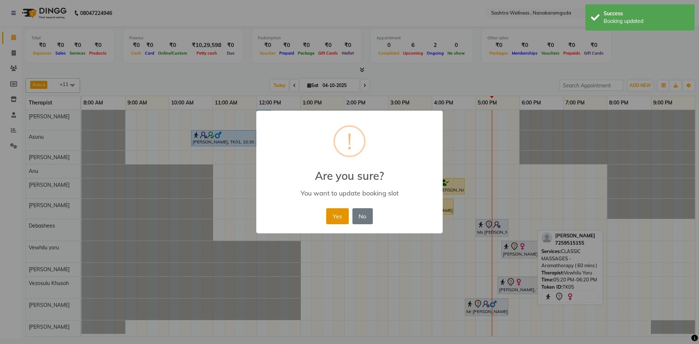
click at [346, 216] on button "Yes" at bounding box center [337, 216] width 22 height 16
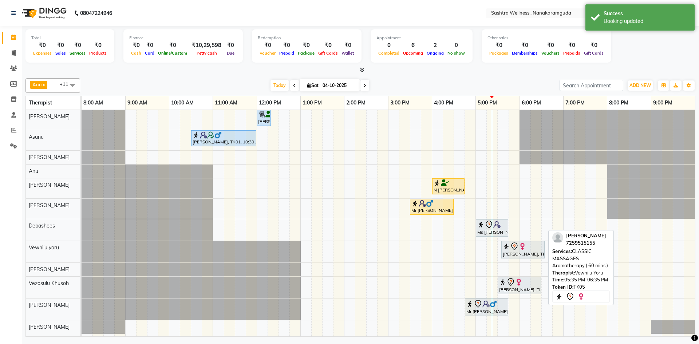
click at [529, 251] on div "[PERSON_NAME], TK05, 05:35 PM-06:35 PM, CLASSIC MASSAGES -Aromatherapy ( 60 min…" at bounding box center [523, 249] width 42 height 15
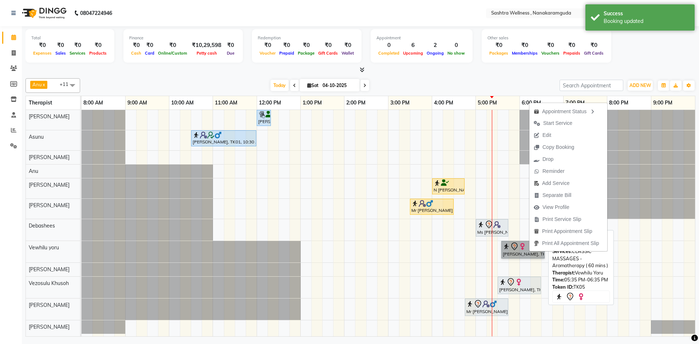
click at [519, 254] on link "[PERSON_NAME], TK05, 05:35 PM-06:35 PM, CLASSIC MASSAGES -Aromatherapy ( 60 min…" at bounding box center [522, 249] width 43 height 17
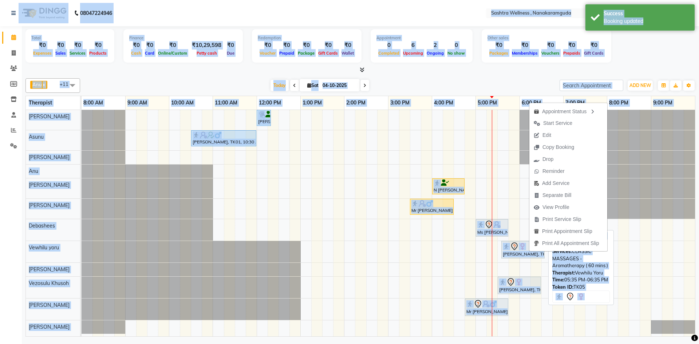
select select "7"
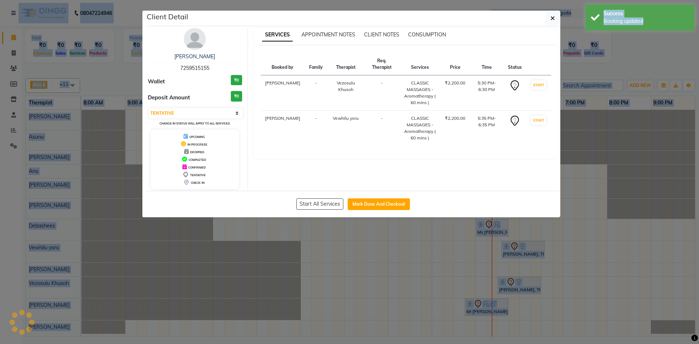
click at [519, 254] on ngb-modal-window "Client Detail [PERSON_NAME] 7259515155 Wallet ₹0 Deposit Amount ₹0 Select IN SE…" at bounding box center [349, 172] width 699 height 344
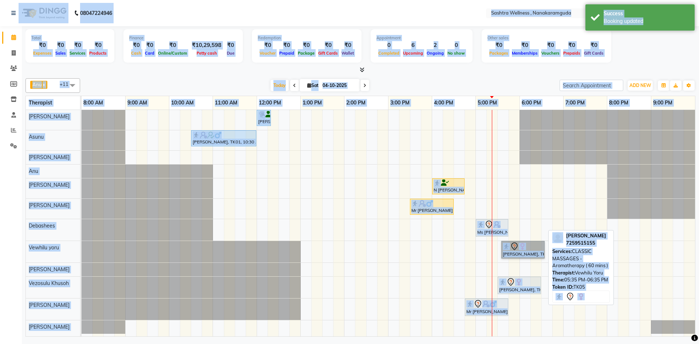
click at [529, 251] on link "[PERSON_NAME], TK05, 05:35 PM-06:35 PM, CLASSIC MASSAGES -Aromatherapy ( 60 min…" at bounding box center [522, 249] width 43 height 17
select select "7"
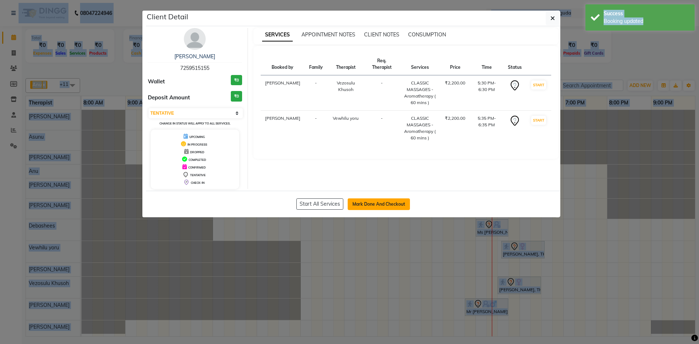
click at [386, 200] on button "Mark Done And Checkout" at bounding box center [379, 204] width 62 height 12
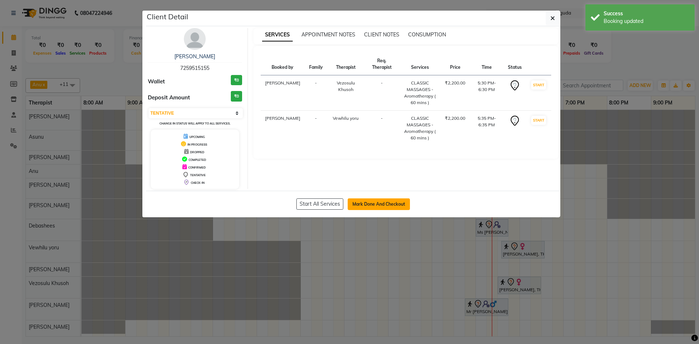
select select "service"
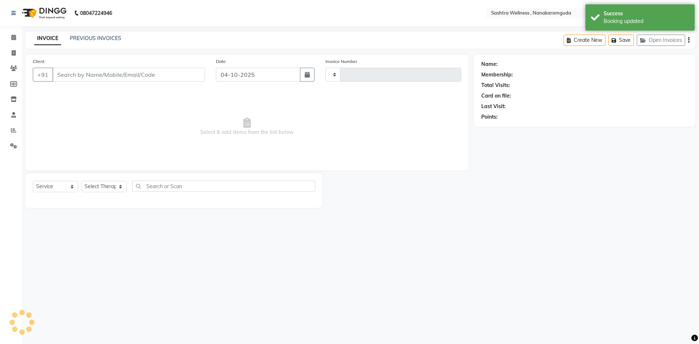
type input "0332"
select select "6669"
type input "7259515155"
select select "92992"
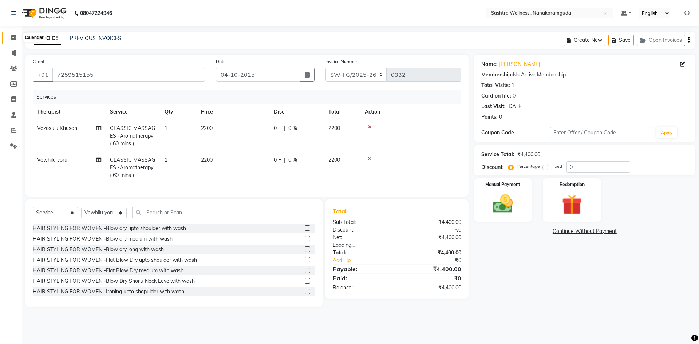
click at [12, 38] on icon at bounding box center [13, 37] width 5 height 5
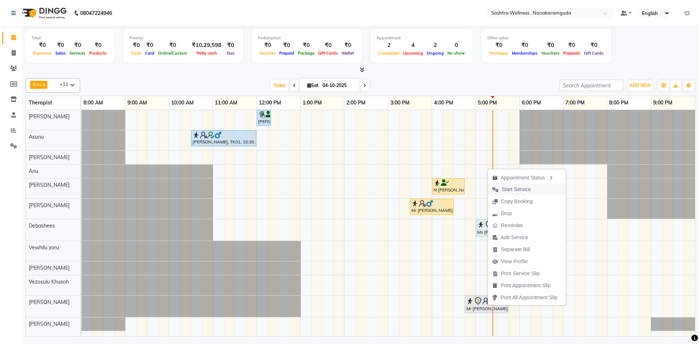
click at [518, 188] on span "Start Service" at bounding box center [515, 190] width 29 height 8
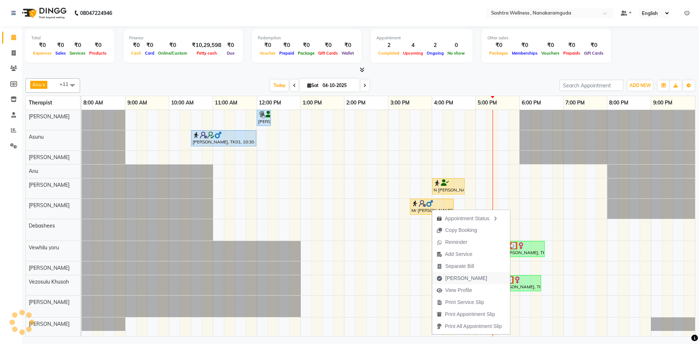
click at [457, 275] on span "[PERSON_NAME]" at bounding box center [466, 278] width 42 height 8
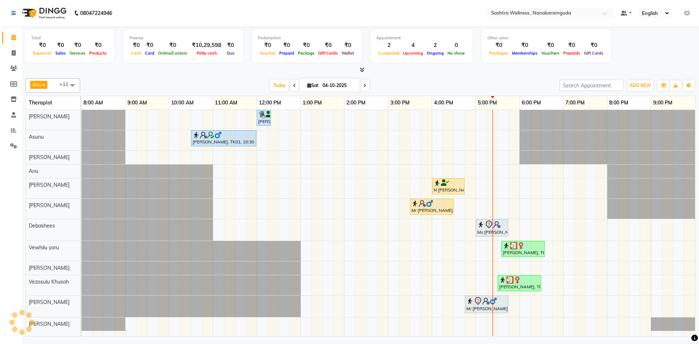
select select "service"
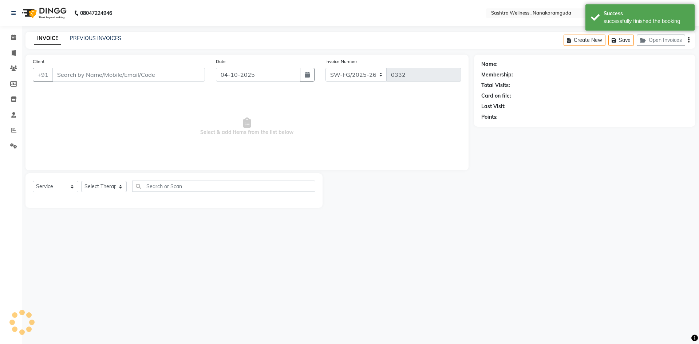
type input "8074452771"
select select "88333"
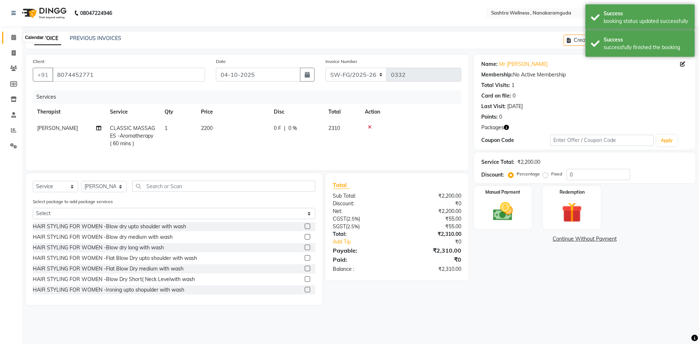
click at [8, 34] on span at bounding box center [13, 37] width 13 height 8
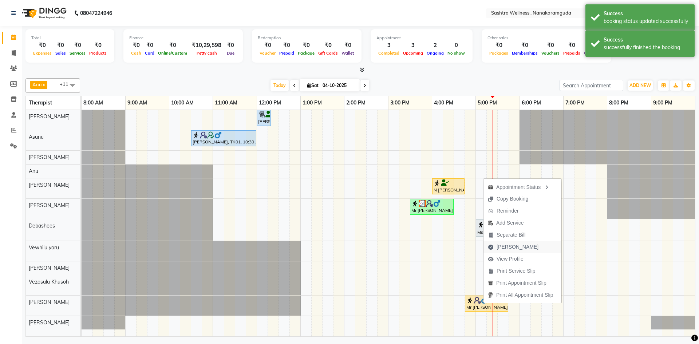
click at [507, 250] on span "[PERSON_NAME]" at bounding box center [517, 247] width 42 height 8
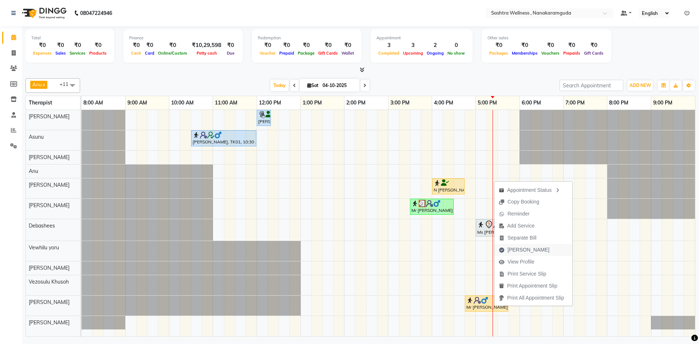
click at [518, 246] on span "[PERSON_NAME]" at bounding box center [523, 250] width 59 height 12
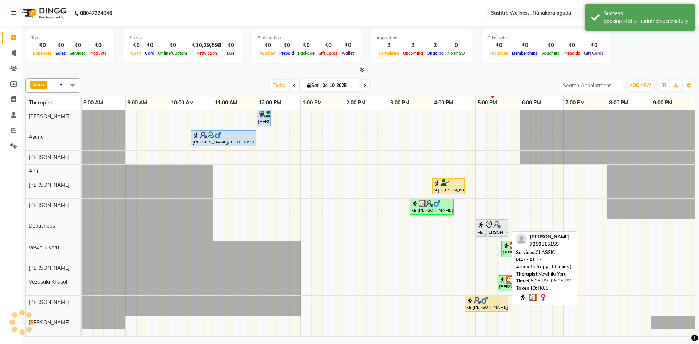
select select "service"
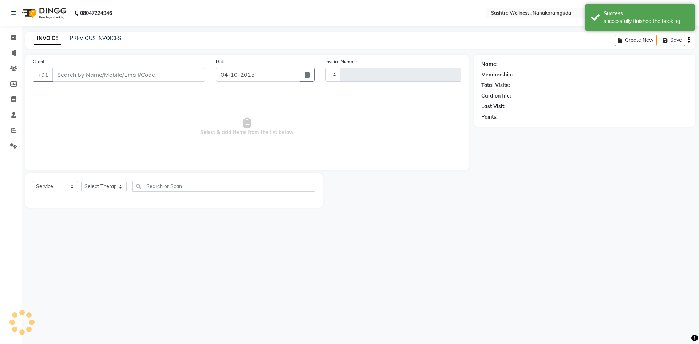
type input "0332"
select select "6669"
click at [16, 32] on link "Calendar" at bounding box center [10, 38] width 17 height 12
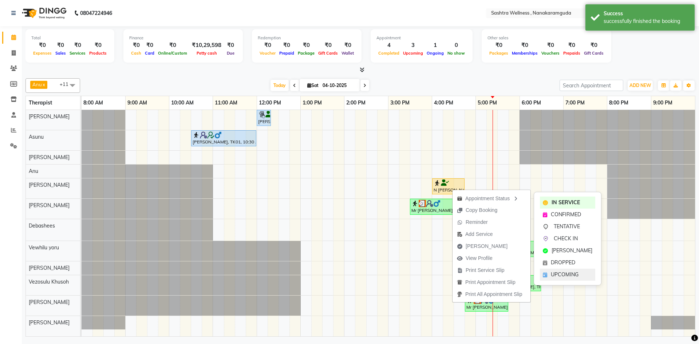
click at [572, 277] on span "UPCOMING" at bounding box center [565, 275] width 28 height 8
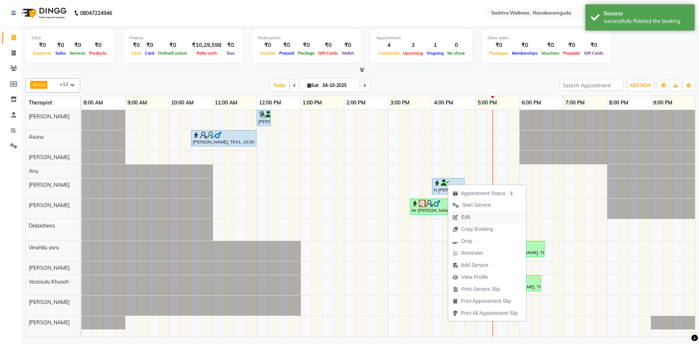
click at [471, 217] on span "Edit" at bounding box center [461, 217] width 26 height 12
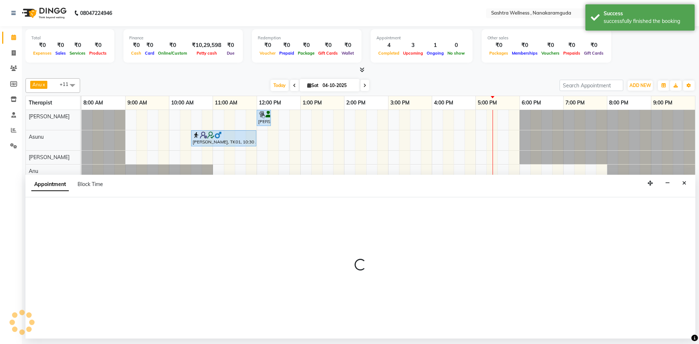
select select "960"
select select "upcoming"
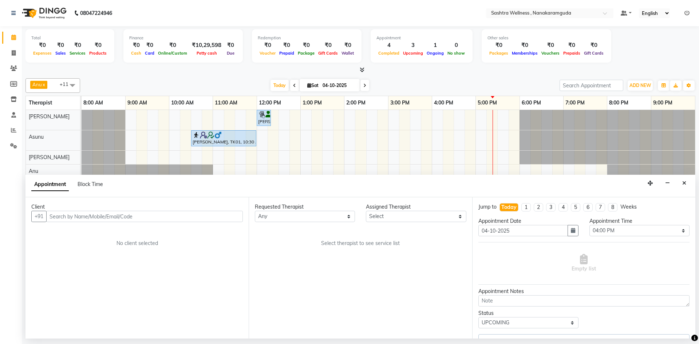
select select "88331"
select select "4469"
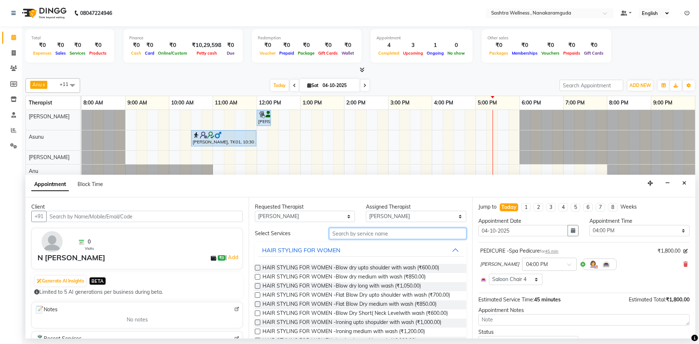
click at [353, 231] on input "text" at bounding box center [397, 233] width 137 height 11
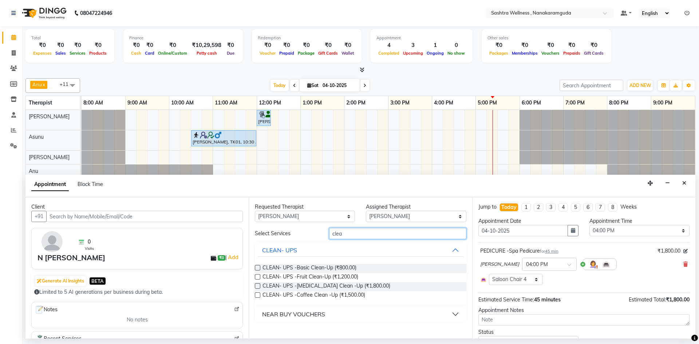
type input "clea"
click at [256, 276] on label at bounding box center [257, 276] width 5 height 5
click at [256, 276] on input "checkbox" at bounding box center [257, 277] width 5 height 5
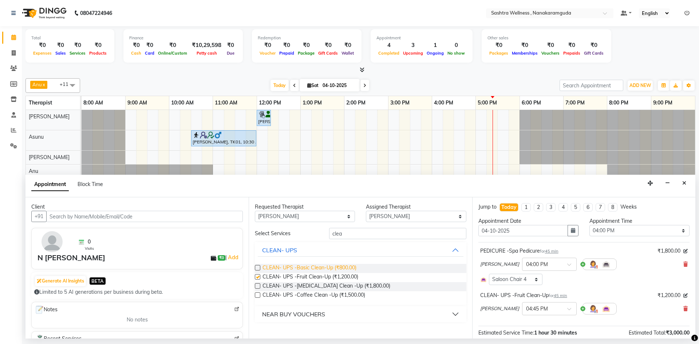
checkbox input "false"
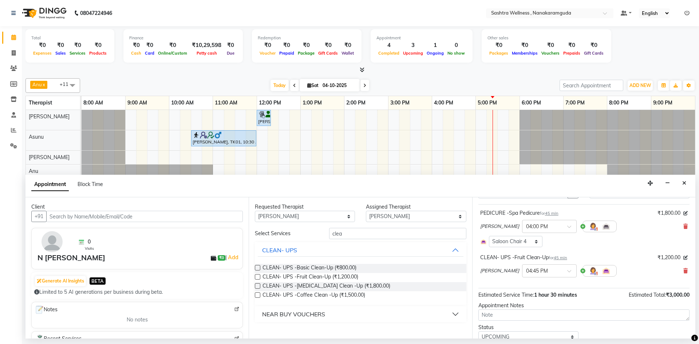
scroll to position [67, 0]
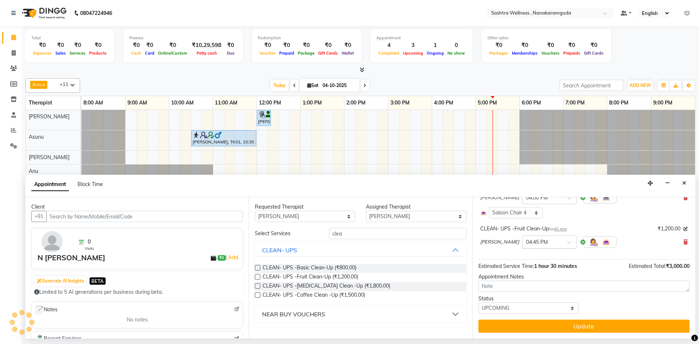
click at [544, 238] on div at bounding box center [549, 242] width 54 height 8
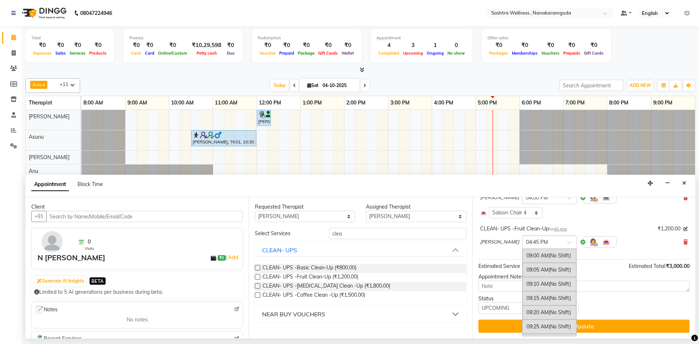
scroll to position [1270, 0]
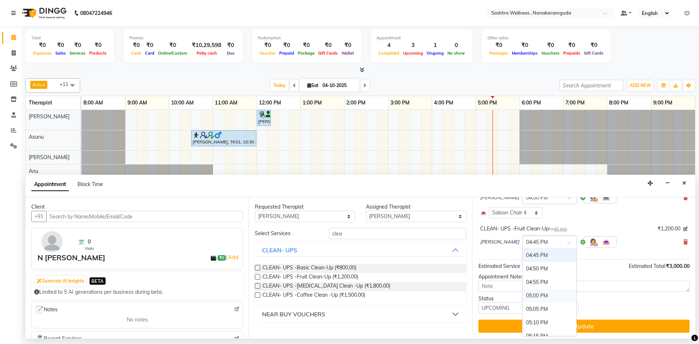
click at [523, 298] on div "05:00 PM" at bounding box center [549, 295] width 54 height 13
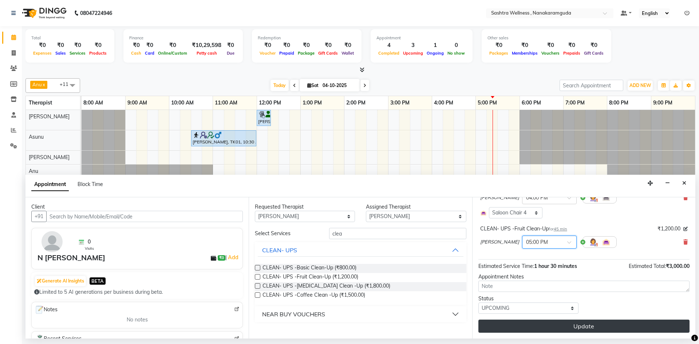
click at [519, 326] on button "Update" at bounding box center [583, 325] width 211 height 13
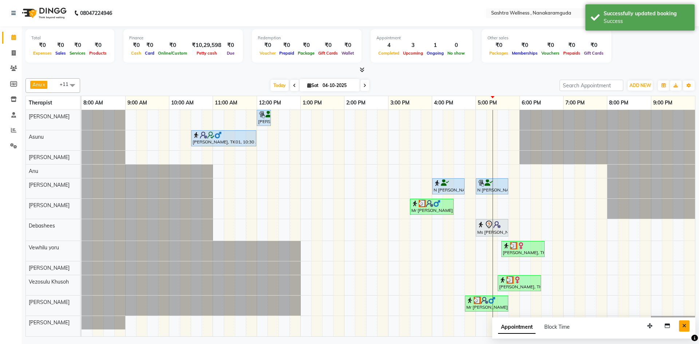
click at [686, 330] on button "Close" at bounding box center [684, 325] width 11 height 11
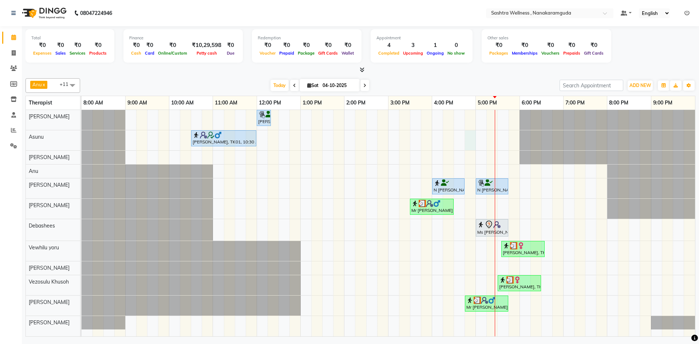
drag, startPoint x: 466, startPoint y: 138, endPoint x: 584, endPoint y: 356, distance: 247.6
click at [584, 343] on html "08047224946 Select Location × Sashtra Wellness , Nanakaramguda Default Panel My…" at bounding box center [349, 172] width 699 height 344
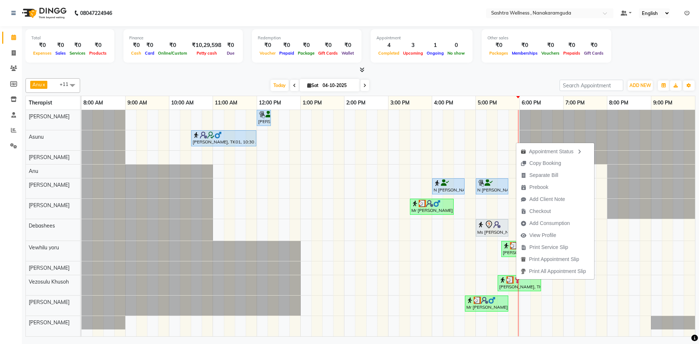
drag, startPoint x: 552, startPoint y: 146, endPoint x: 460, endPoint y: 145, distance: 91.3
click at [460, 145] on body "08047224946 Select Location × Sashtra Wellness , Nanakaramguda Default Panel My…" at bounding box center [349, 172] width 699 height 344
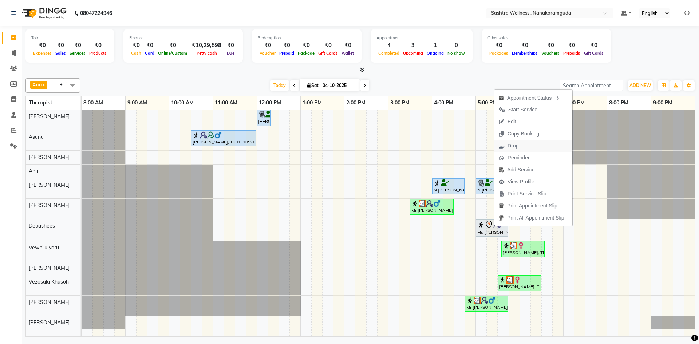
click at [513, 146] on span "Drop" at bounding box center [512, 146] width 11 height 8
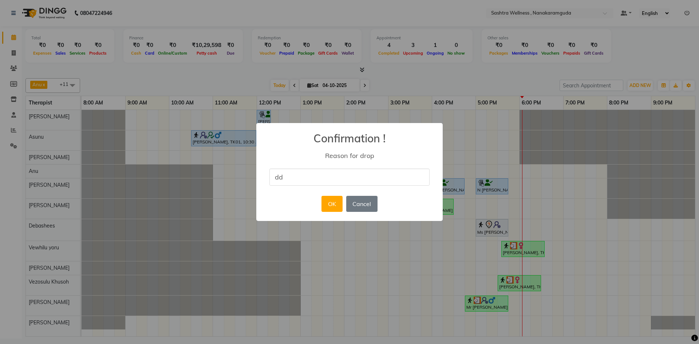
type input "didn't responded"
click at [331, 203] on button "OK" at bounding box center [331, 204] width 21 height 16
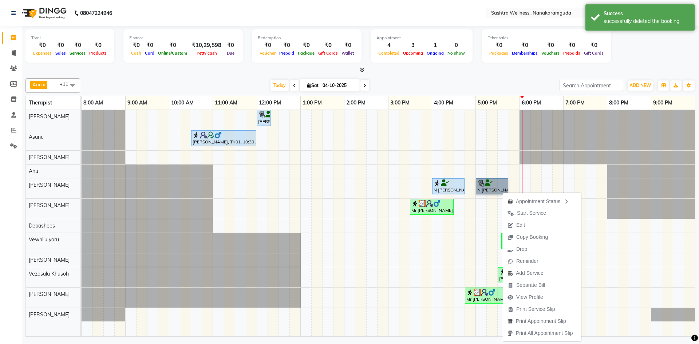
click at [82, 141] on div at bounding box center [82, 140] width 0 height 20
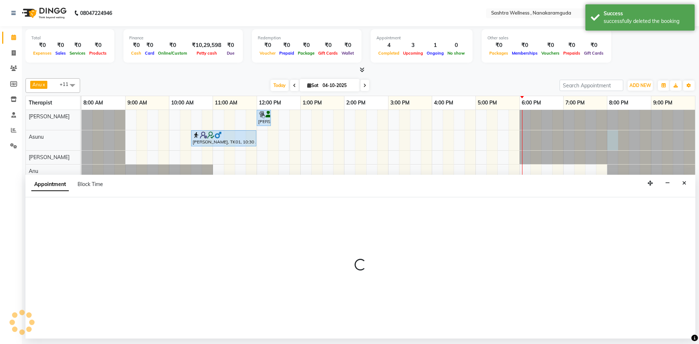
select select "92990"
select select "1200"
select select "tentative"
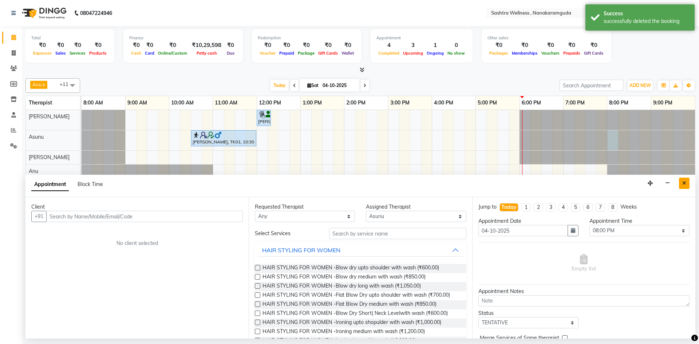
click at [686, 179] on button "Close" at bounding box center [684, 183] width 11 height 11
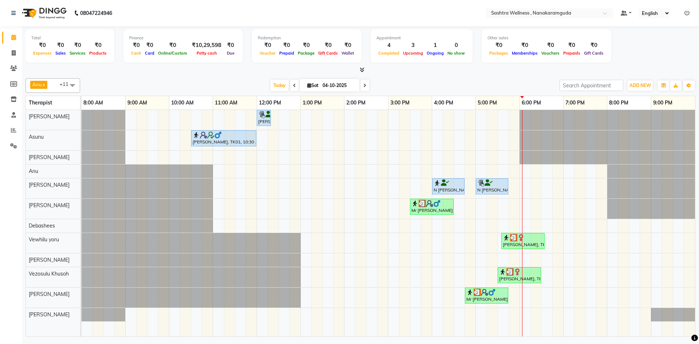
click at [533, 259] on div "[PERSON_NAME], TK01, 12:00 PM-12:20 PM, HAIR CUT FOR MEN -[PERSON_NAME] Trim [P…" at bounding box center [388, 223] width 613 height 226
select select "66853"
select select "tentative"
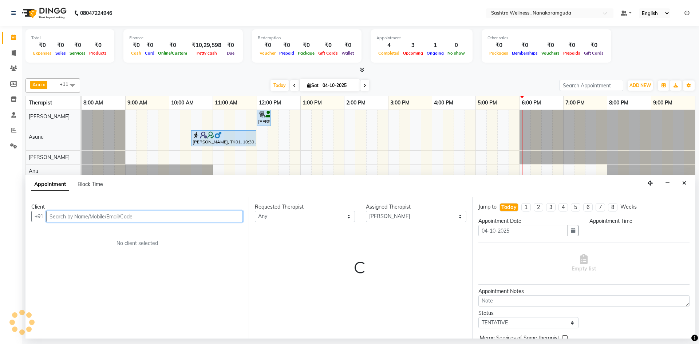
select select "1095"
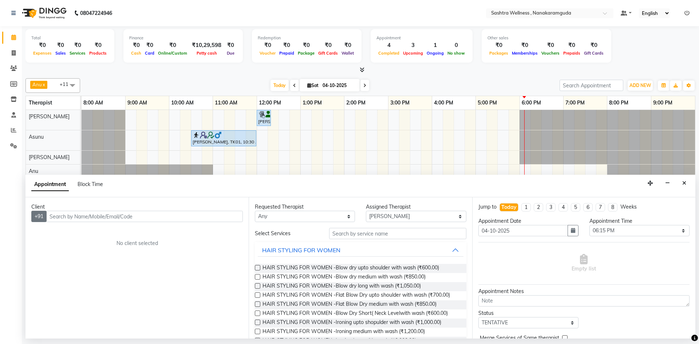
click at [41, 213] on button "+91" at bounding box center [38, 216] width 15 height 11
click at [41, 215] on button "+91" at bounding box center [38, 216] width 15 height 11
click at [83, 217] on input "text" at bounding box center [144, 216] width 196 height 11
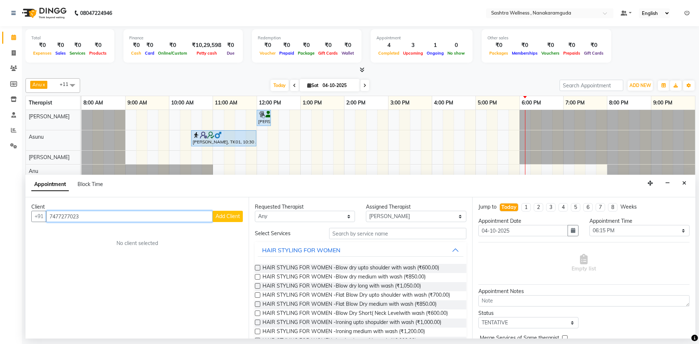
type input "7477277023"
click at [227, 217] on span "Add Client" at bounding box center [227, 216] width 24 height 7
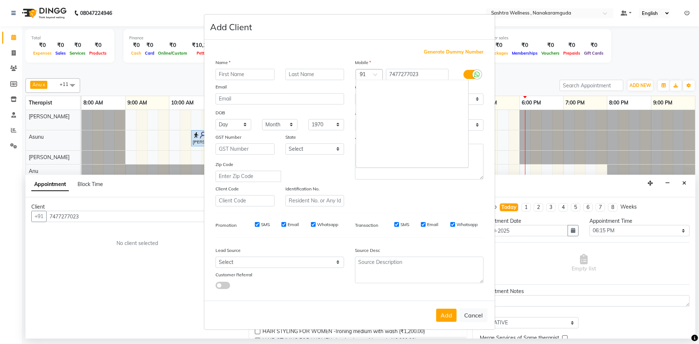
click at [371, 79] on div "Country Code × 91" at bounding box center [369, 74] width 27 height 11
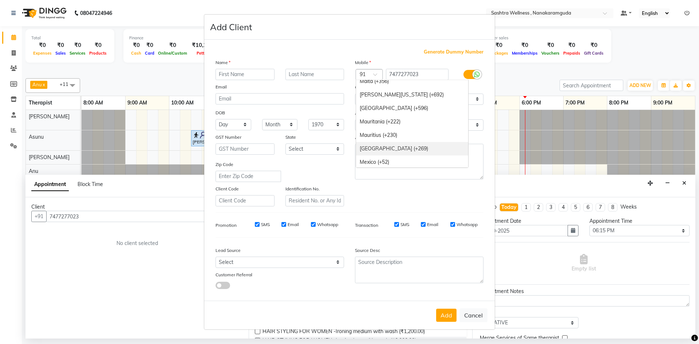
scroll to position [1792, 0]
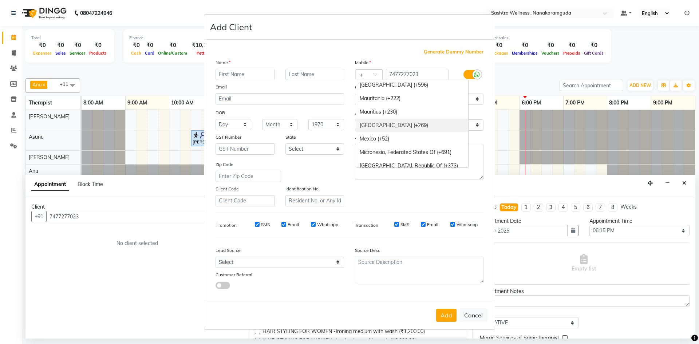
type input "+9"
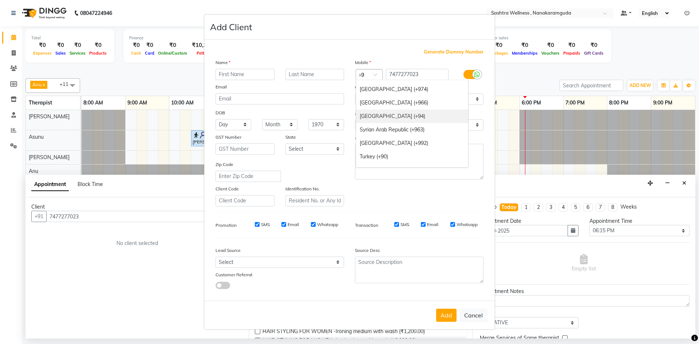
scroll to position [230, 0]
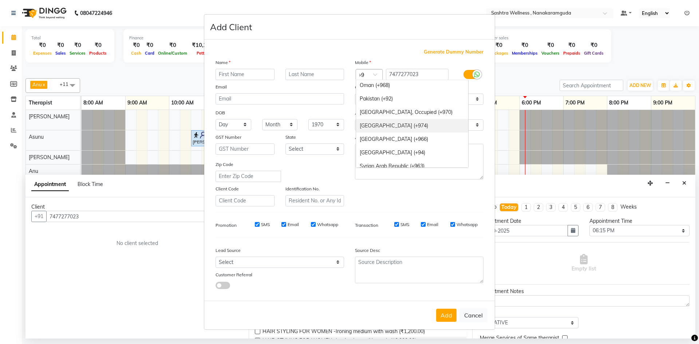
click at [382, 126] on div "[GEOGRAPHIC_DATA] (+974)" at bounding box center [412, 125] width 112 height 13
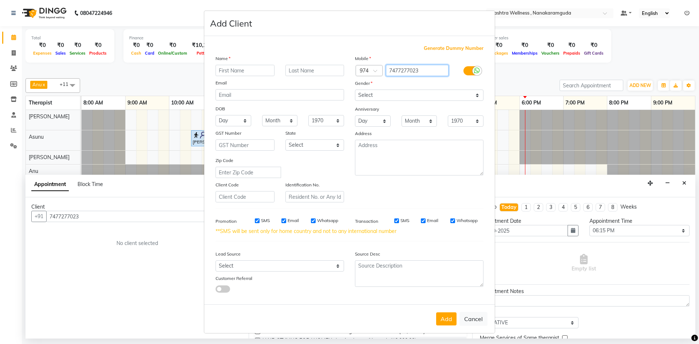
click at [397, 69] on input "7477277023" at bounding box center [417, 70] width 63 height 11
click at [396, 67] on input "7477277023" at bounding box center [417, 70] width 63 height 11
type input "77277023"
click at [231, 74] on input "text" at bounding box center [244, 70] width 59 height 11
type input "Ms"
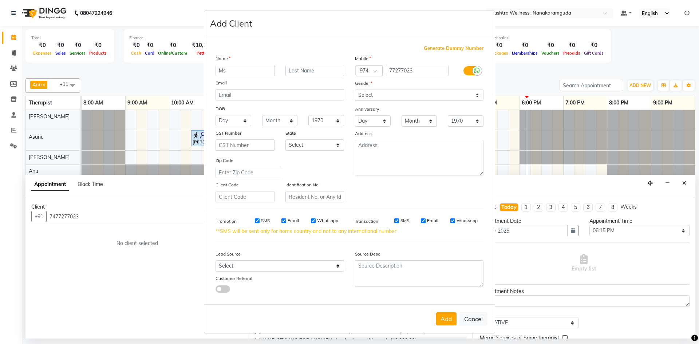
click at [578, 128] on ngb-modal-window "Add Client Generate Dummy Number Name Ms [PERSON_NAME] DOB Day 01 02 03 04 05 0…" at bounding box center [349, 172] width 699 height 344
click at [474, 318] on button "Cancel" at bounding box center [473, 319] width 28 height 14
select select
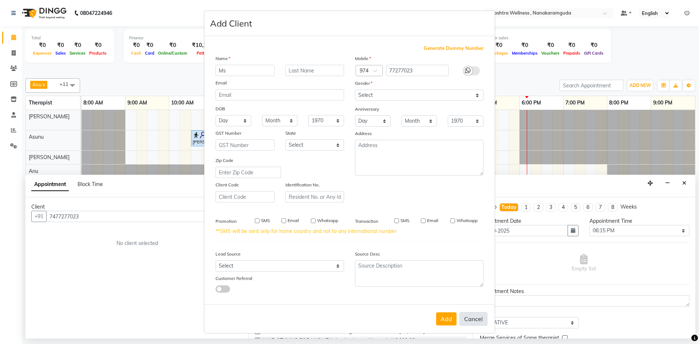
select select
checkbox input "false"
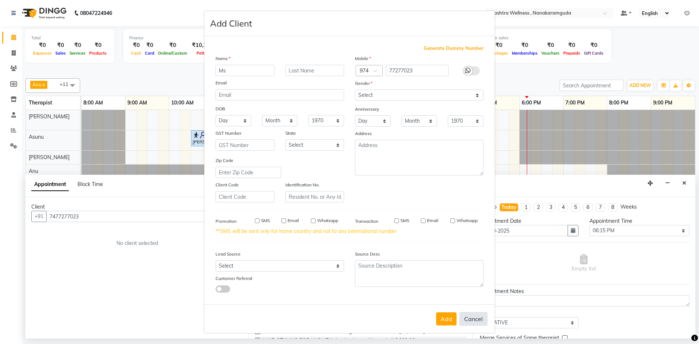
checkbox input "false"
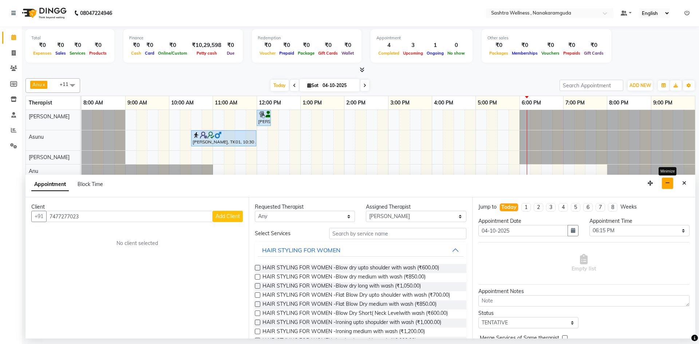
click at [667, 182] on button "button" at bounding box center [667, 183] width 11 height 11
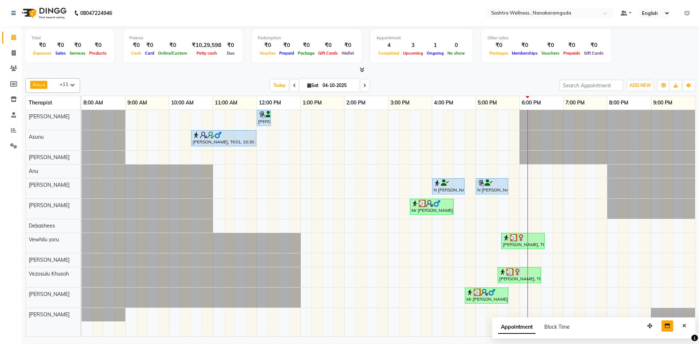
click at [661, 326] on div "Appointment Block Time Maximize" at bounding box center [593, 328] width 203 height 23
click at [666, 328] on icon "button" at bounding box center [666, 325] width 5 height 5
select select "66853"
select select "1095"
select select "tentative"
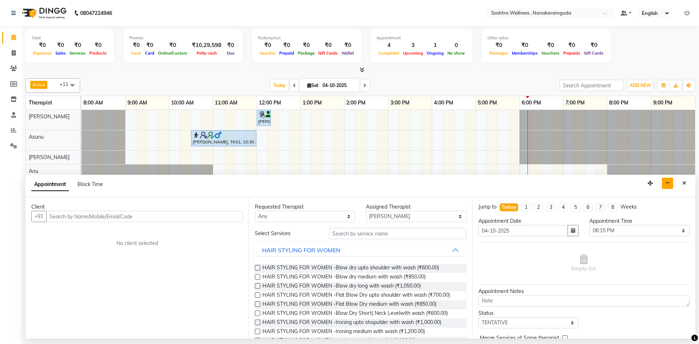
click at [172, 220] on input "text" at bounding box center [144, 216] width 196 height 11
type input "77277023"
click at [236, 215] on span "Add Client" at bounding box center [227, 216] width 24 height 7
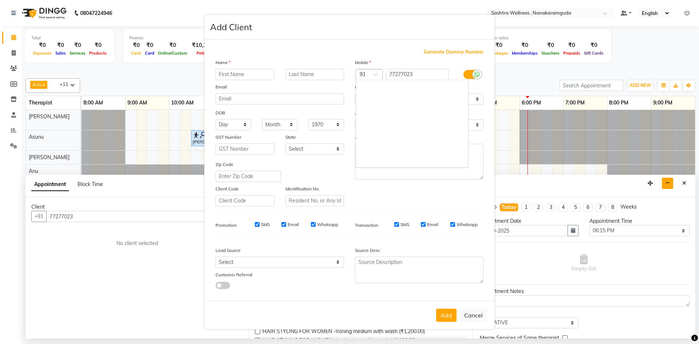
click at [370, 74] on div at bounding box center [369, 75] width 26 height 8
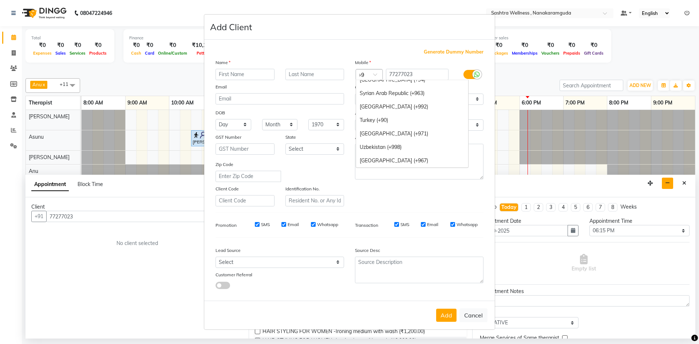
scroll to position [20, 0]
type input "+974"
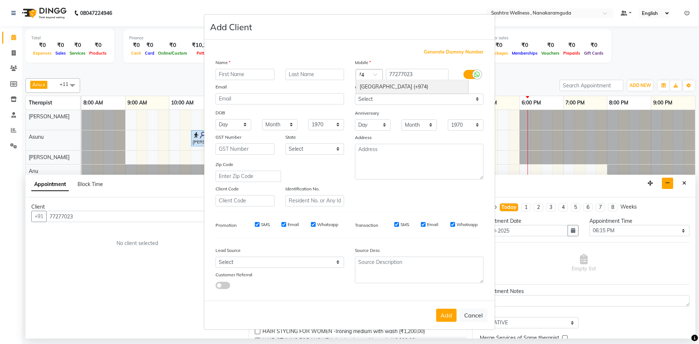
click at [375, 82] on div "[GEOGRAPHIC_DATA] (+974)" at bounding box center [412, 86] width 112 height 13
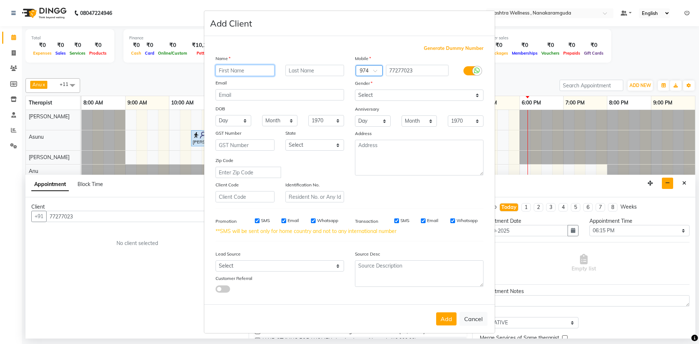
click at [243, 72] on input "text" at bounding box center [244, 70] width 59 height 11
type input "Ms"
type input "[PERSON_NAME]"
click at [366, 71] on div at bounding box center [369, 71] width 26 height 8
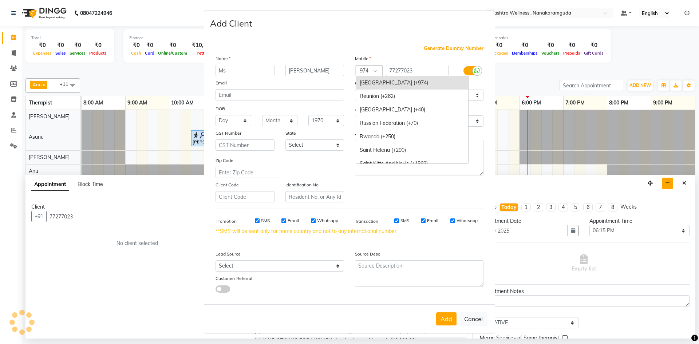
click at [400, 37] on div "Generate Dummy Number Name Ms [PERSON_NAME] Email DOB Day 01 02 03 04 05 06 07 …" at bounding box center [349, 170] width 290 height 269
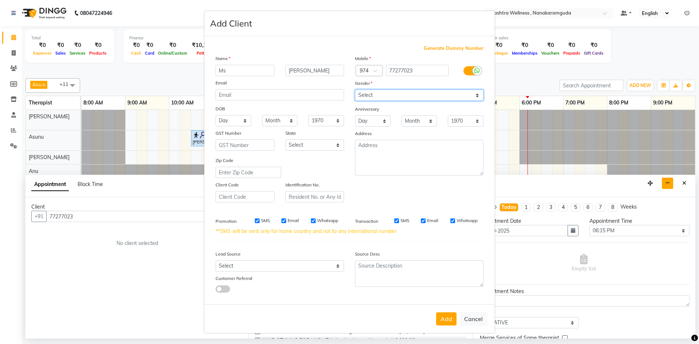
click at [402, 90] on select "Select [DEMOGRAPHIC_DATA] [DEMOGRAPHIC_DATA] Other Prefer Not To Say" at bounding box center [419, 95] width 128 height 11
select select "[DEMOGRAPHIC_DATA]"
click at [355, 90] on select "Select [DEMOGRAPHIC_DATA] [DEMOGRAPHIC_DATA] Other Prefer Not To Say" at bounding box center [419, 95] width 128 height 11
click at [448, 320] on button "Add" at bounding box center [446, 318] width 20 height 13
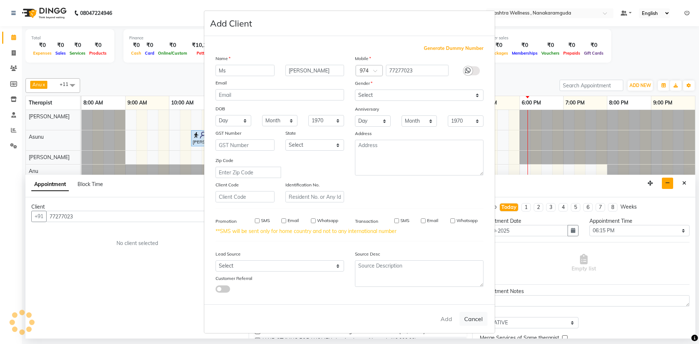
select select
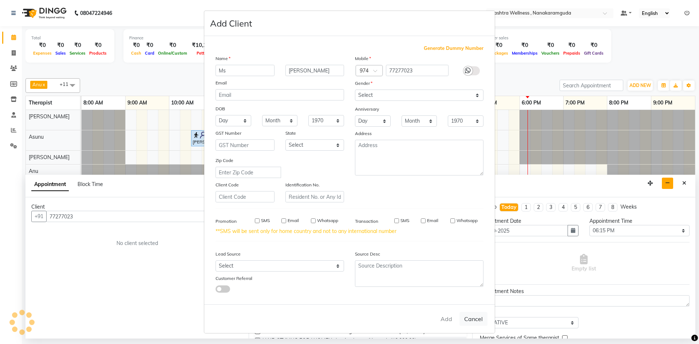
select select
checkbox input "false"
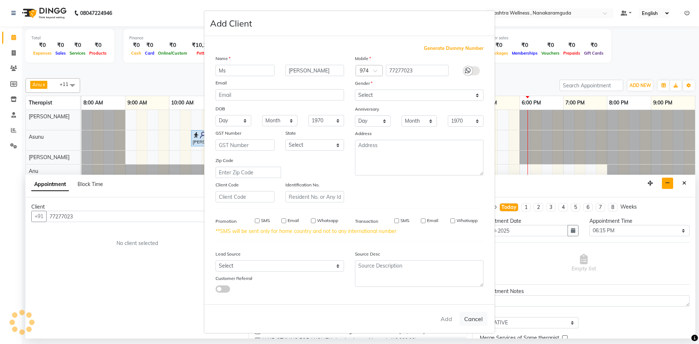
checkbox input "false"
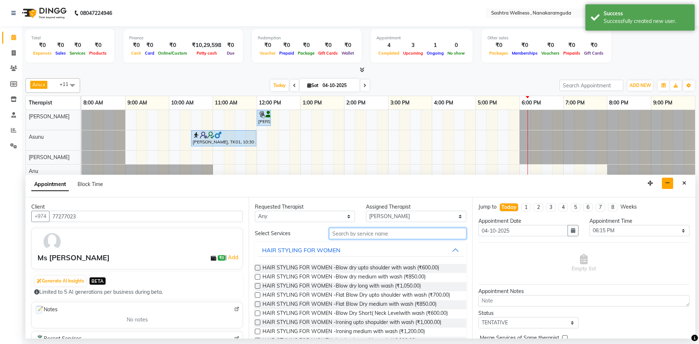
click at [370, 237] on input "text" at bounding box center [397, 233] width 137 height 11
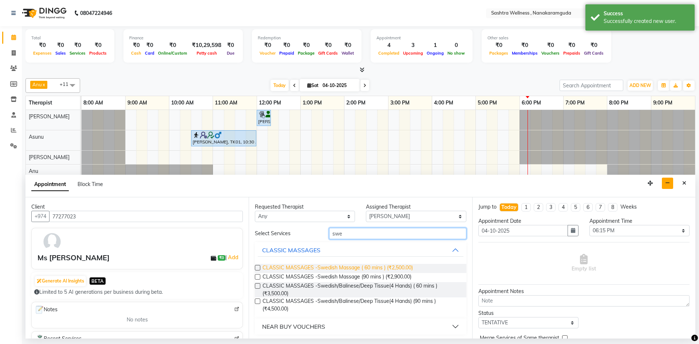
type input "swe"
click at [342, 266] on span "CLASSIC MASSAGES -Swedish Massage ( 60 mins ) (₹2,500.00)" at bounding box center [337, 268] width 150 height 9
checkbox input "true"
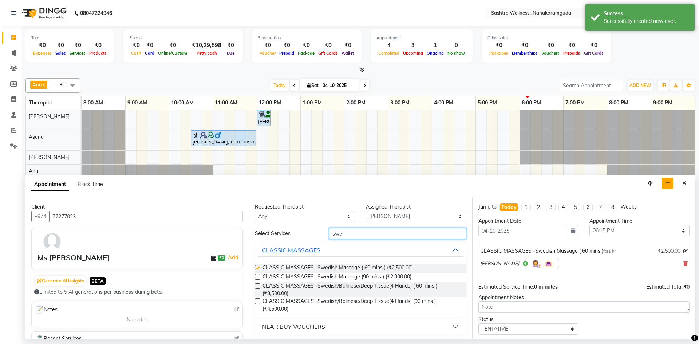
click at [351, 233] on input "swe" at bounding box center [397, 233] width 137 height 11
click at [355, 267] on span "CLASSIC MASSAGES -Swedish Massage ( 60 mins ) (₹2,500.00)" at bounding box center [337, 268] width 150 height 9
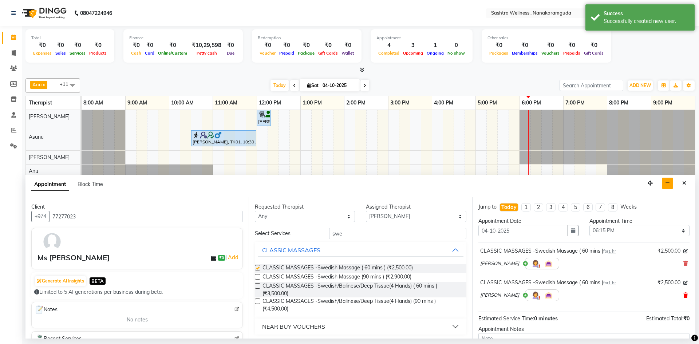
click at [683, 295] on icon at bounding box center [685, 295] width 4 height 5
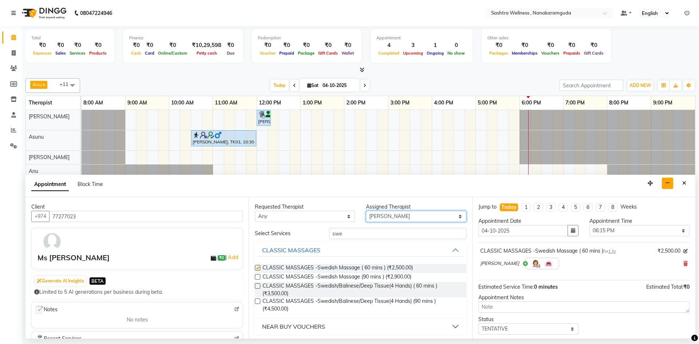
click at [410, 217] on select "Select [PERSON_NAME] [PERSON_NAME] [PERSON_NAME] [PERSON_NAME] [PERSON_NAME] [P…" at bounding box center [416, 216] width 100 height 11
select select "88333"
click at [366, 211] on select "Select [PERSON_NAME] [PERSON_NAME] [PERSON_NAME] [PERSON_NAME] [PERSON_NAME] [P…" at bounding box center [416, 216] width 100 height 11
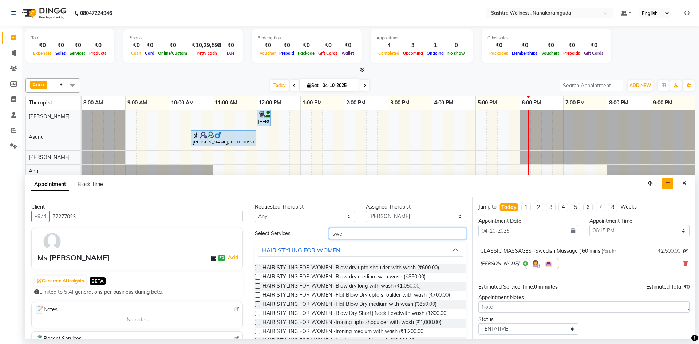
click at [374, 233] on input "swe" at bounding box center [397, 233] width 137 height 11
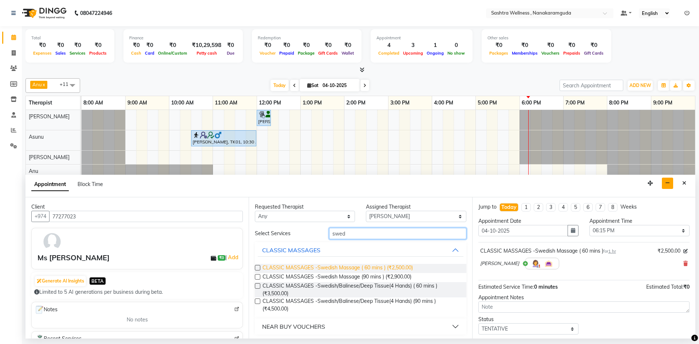
type input "swed"
click at [377, 266] on span "CLASSIC MASSAGES -Swedish Massage ( 60 mins ) (₹2,500.00)" at bounding box center [337, 268] width 150 height 9
checkbox input "true"
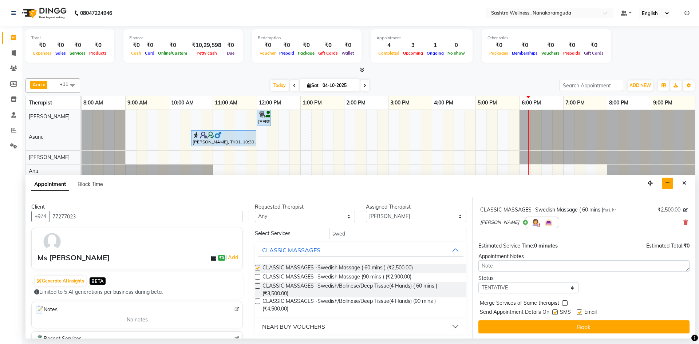
scroll to position [74, 0]
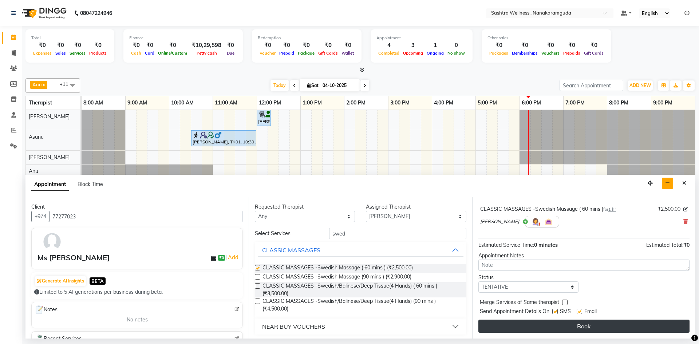
click at [596, 327] on button "Book" at bounding box center [583, 325] width 211 height 13
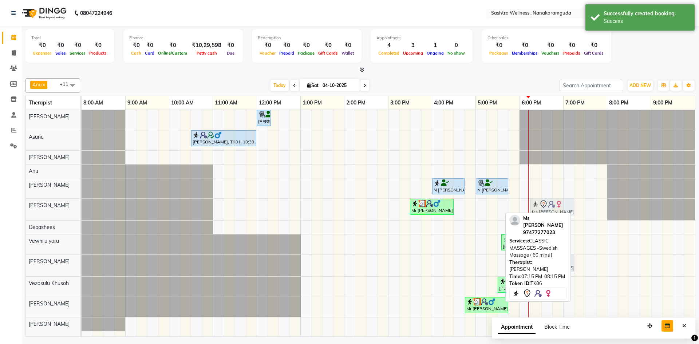
drag, startPoint x: 600, startPoint y: 209, endPoint x: 561, endPoint y: 208, distance: 39.0
click at [82, 208] on div "Mr [PERSON_NAME], TK02, 03:30 PM-04:30 PM, CLASSIC MASSAGES -Aromatherapy ( 60 …" at bounding box center [82, 209] width 0 height 21
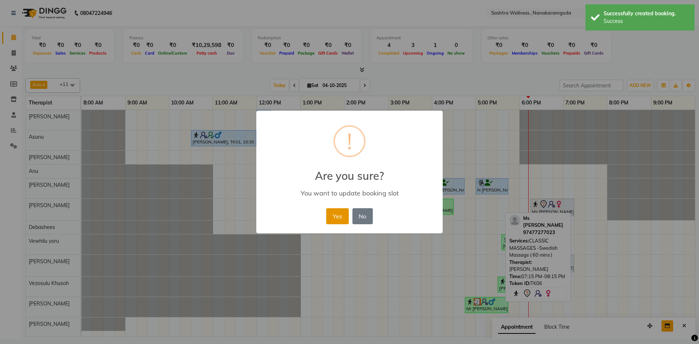
click at [330, 217] on button "Yes" at bounding box center [337, 216] width 22 height 16
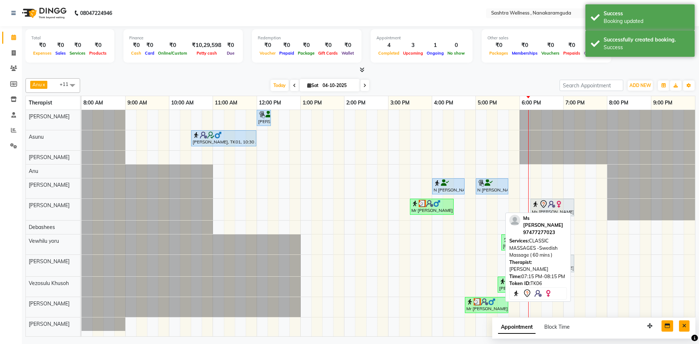
click at [686, 326] on button "Close" at bounding box center [684, 325] width 11 height 11
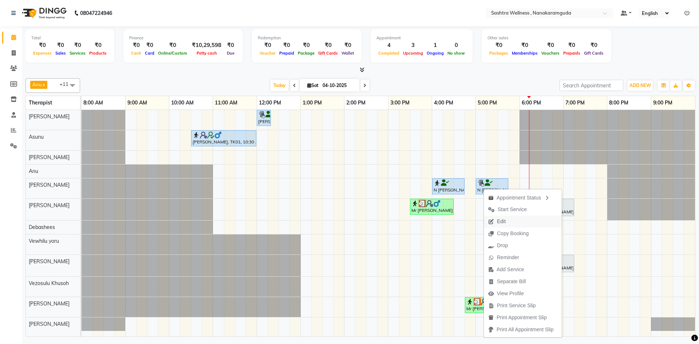
click at [503, 224] on span "Edit" at bounding box center [501, 222] width 9 height 8
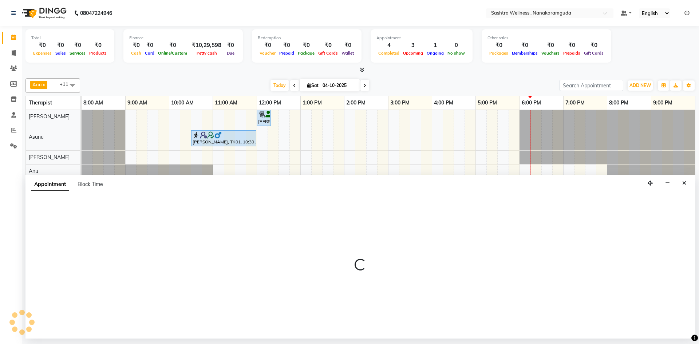
select select "upcoming"
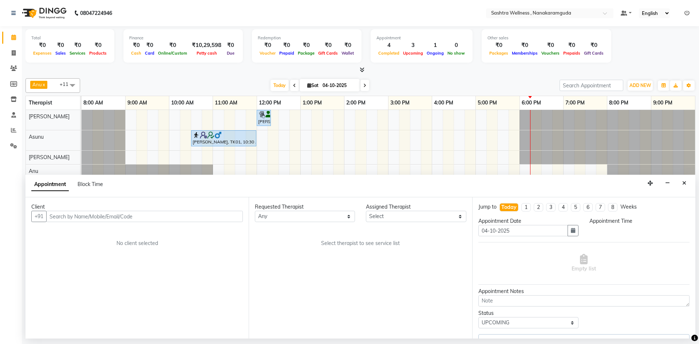
select select "88331"
select select "960"
select select "4469"
select select "4461"
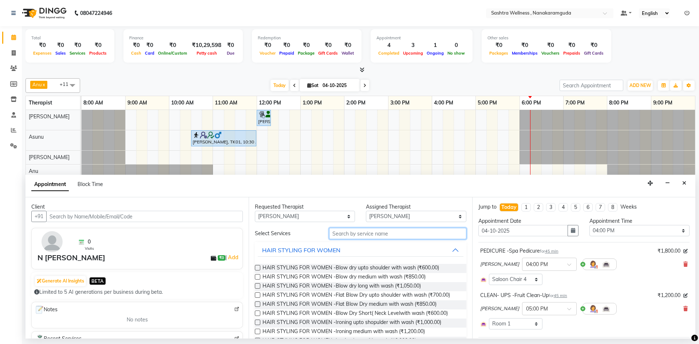
click at [354, 235] on input "text" at bounding box center [397, 233] width 137 height 11
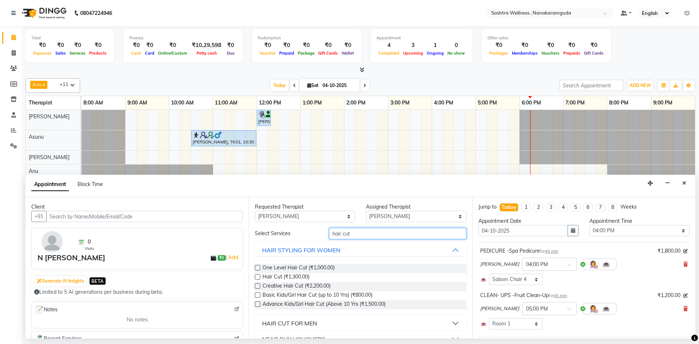
type input "hair cut"
click at [309, 322] on div "HAIR CUT FOR MEN" at bounding box center [289, 323] width 55 height 9
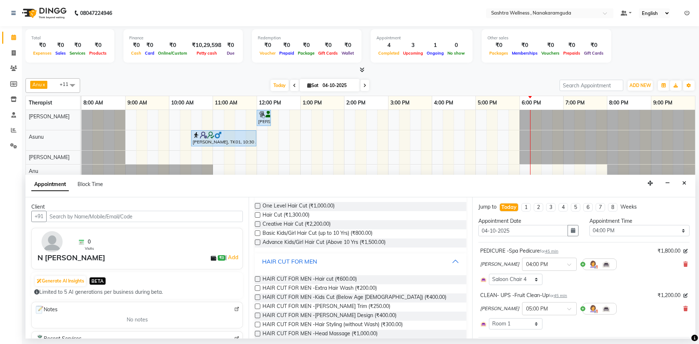
scroll to position [109, 0]
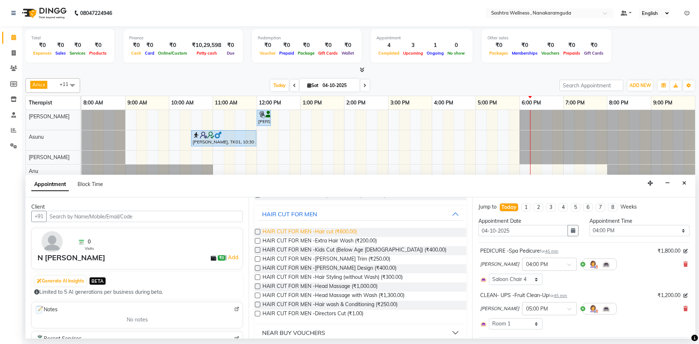
click at [325, 232] on span "HAIR CUT FOR MEN -Hair cut (₹600.00)" at bounding box center [309, 232] width 94 height 9
checkbox input "false"
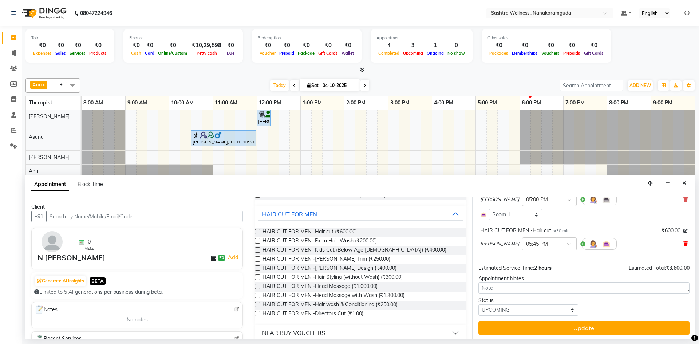
click at [683, 242] on icon at bounding box center [685, 243] width 4 height 5
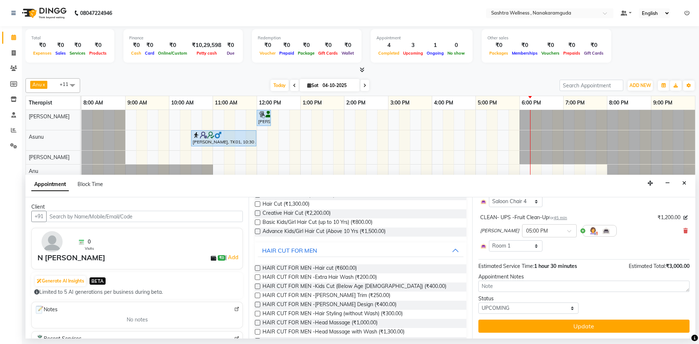
scroll to position [0, 0]
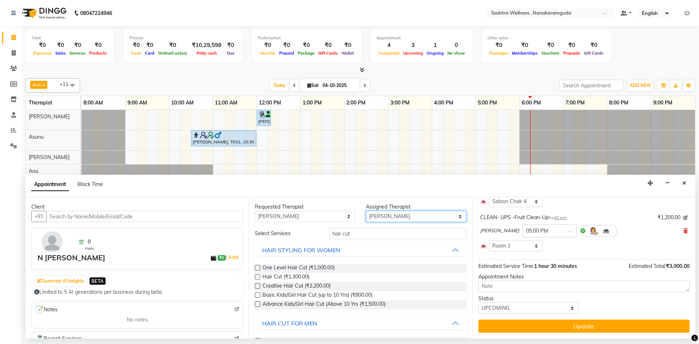
click at [396, 216] on select "Select [PERSON_NAME] [PERSON_NAME] [PERSON_NAME] [PERSON_NAME] [PERSON_NAME] [P…" at bounding box center [416, 216] width 100 height 11
select select "93245"
click at [366, 211] on select "Select [PERSON_NAME] [PERSON_NAME] [PERSON_NAME] [PERSON_NAME] [PERSON_NAME] [P…" at bounding box center [416, 216] width 100 height 11
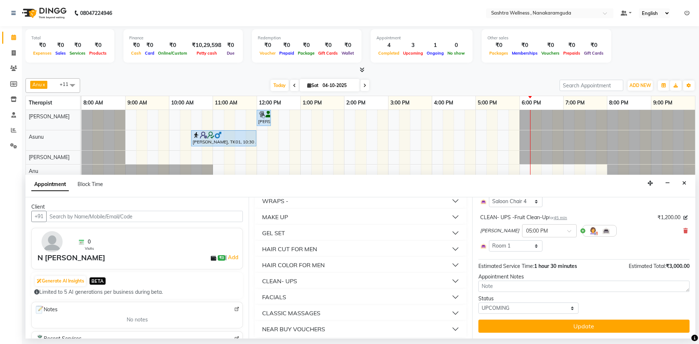
scroll to position [414, 0]
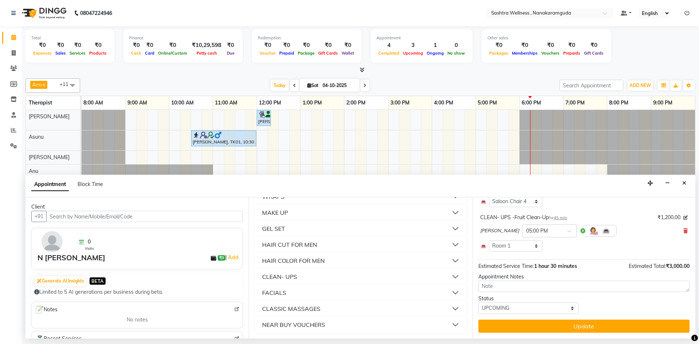
click at [309, 250] on button "HAIR CUT FOR MEN" at bounding box center [360, 244] width 205 height 13
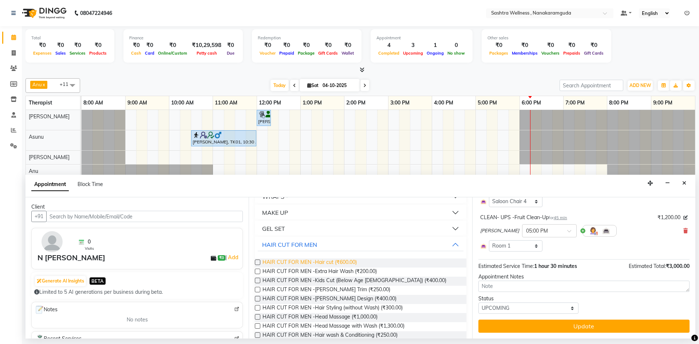
click at [310, 260] on span "HAIR CUT FOR MEN -Hair cut (₹600.00)" at bounding box center [309, 262] width 94 height 9
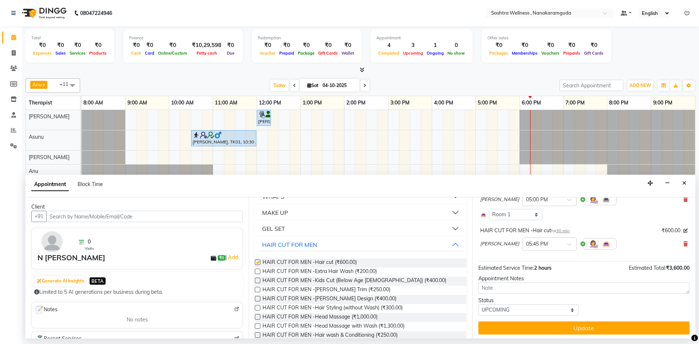
checkbox input "false"
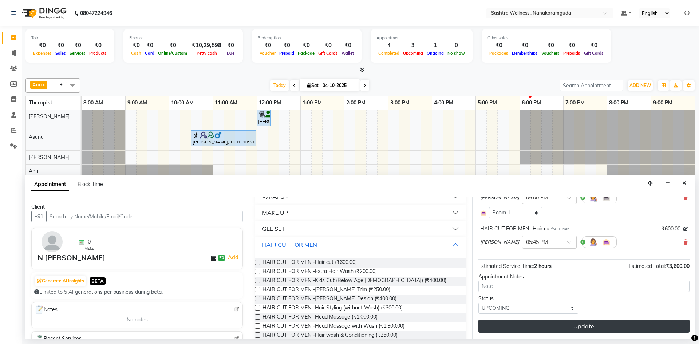
click at [615, 330] on button "Update" at bounding box center [583, 325] width 211 height 13
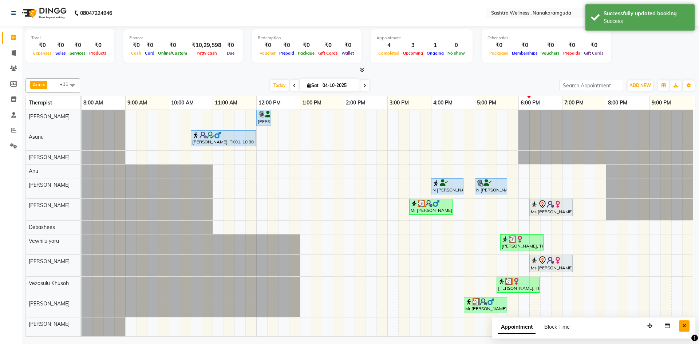
click at [687, 326] on button "Close" at bounding box center [684, 325] width 11 height 11
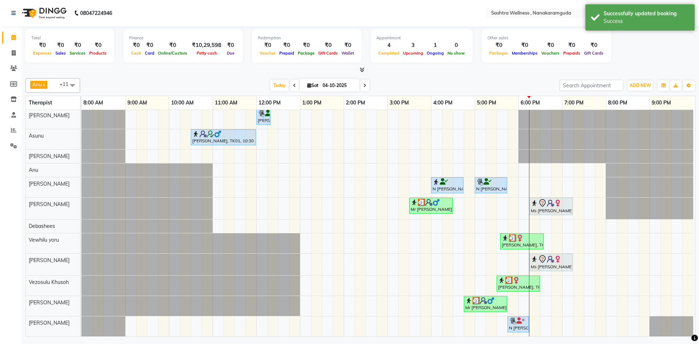
scroll to position [7, 0]
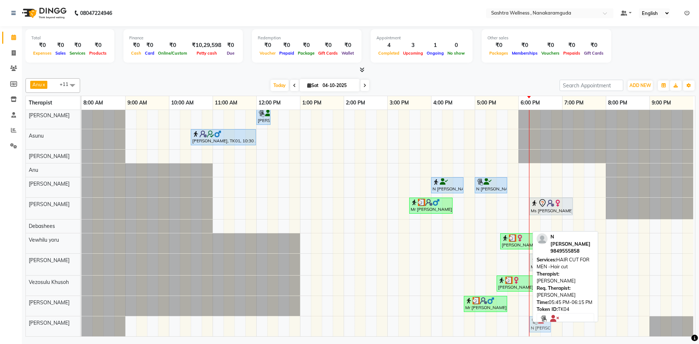
drag, startPoint x: 517, startPoint y: 319, endPoint x: 536, endPoint y: 318, distance: 19.3
click at [82, 318] on div "N [PERSON_NAME], TK04, 05:45 PM-06:15 PM, HAIR CUT FOR MEN -Hair cut N [PERSON_…" at bounding box center [82, 326] width 0 height 20
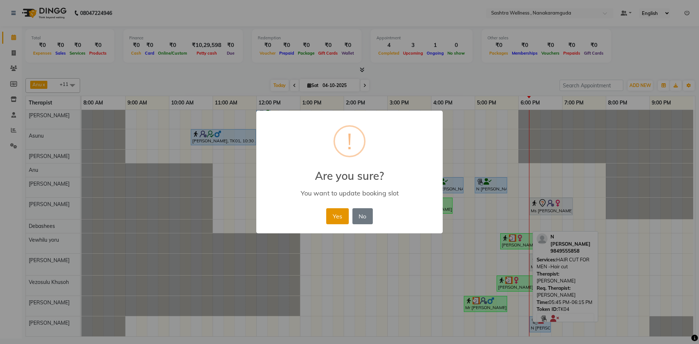
click at [329, 214] on button "Yes" at bounding box center [337, 216] width 22 height 16
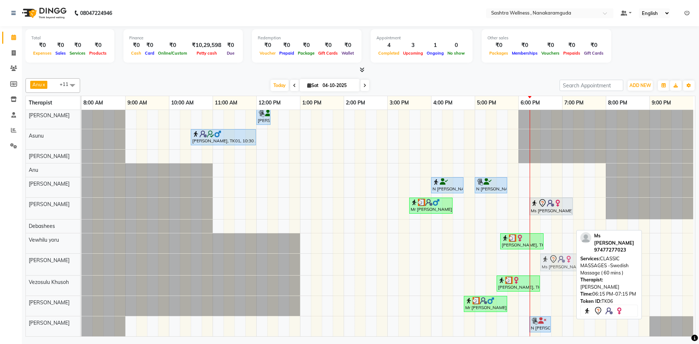
drag, startPoint x: 539, startPoint y: 257, endPoint x: 549, endPoint y: 259, distance: 10.3
click at [82, 259] on div "Ms [PERSON_NAME], TK06, 06:15 PM-07:15 PM, CLASSIC MASSAGES -Swedish Massage ( …" at bounding box center [82, 264] width 0 height 21
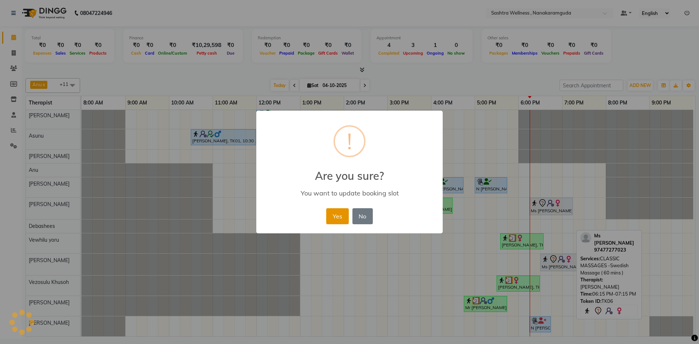
click at [338, 216] on button "Yes" at bounding box center [337, 216] width 22 height 16
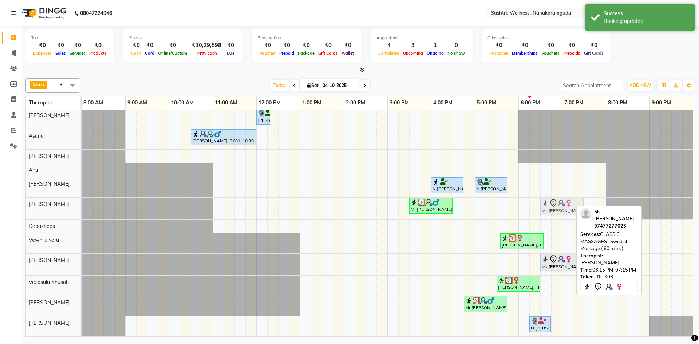
drag, startPoint x: 535, startPoint y: 203, endPoint x: 546, endPoint y: 200, distance: 11.6
click at [82, 200] on div "Mr [PERSON_NAME], TK02, 03:30 PM-04:30 PM, CLASSIC MASSAGES -Aromatherapy ( 60 …" at bounding box center [82, 208] width 0 height 21
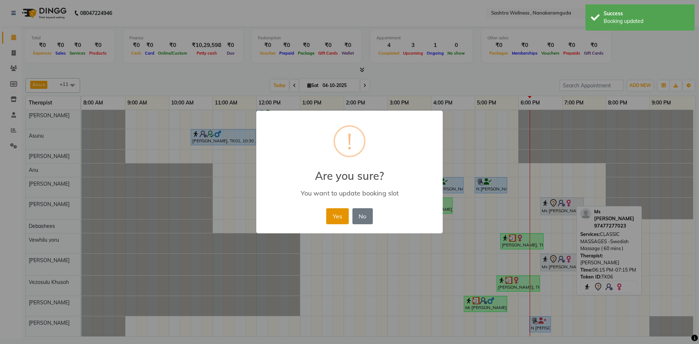
click at [342, 220] on button "Yes" at bounding box center [337, 216] width 22 height 16
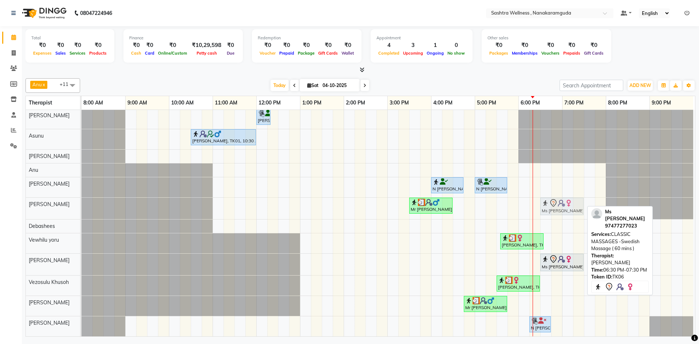
click at [82, 206] on div "Mr [PERSON_NAME], TK02, 03:30 PM-04:30 PM, CLASSIC MASSAGES -Aromatherapy ( 60 …" at bounding box center [82, 208] width 0 height 21
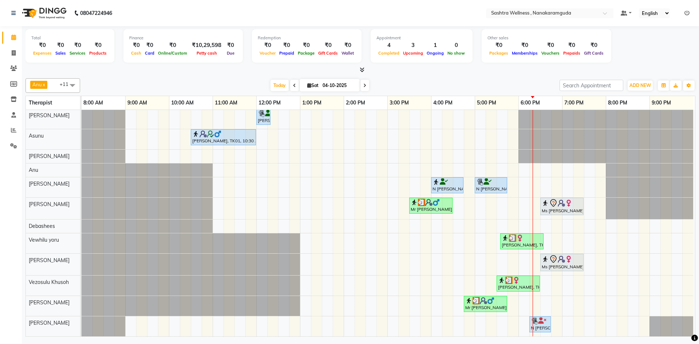
click at [540, 180] on div "[PERSON_NAME], TK01, 12:00 PM-12:20 PM, HAIR CUT FOR MEN -[PERSON_NAME] Trim [P…" at bounding box center [388, 222] width 613 height 227
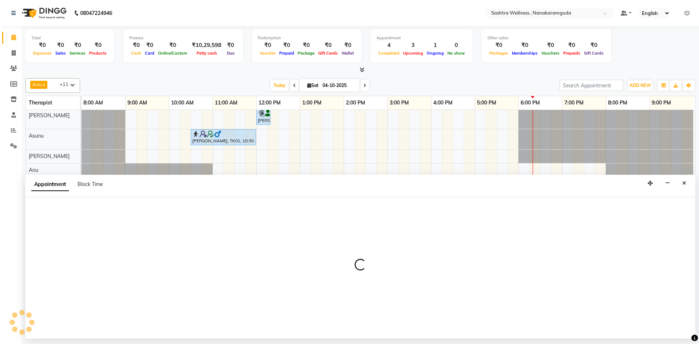
select select "88331"
select select "1095"
select select "tentative"
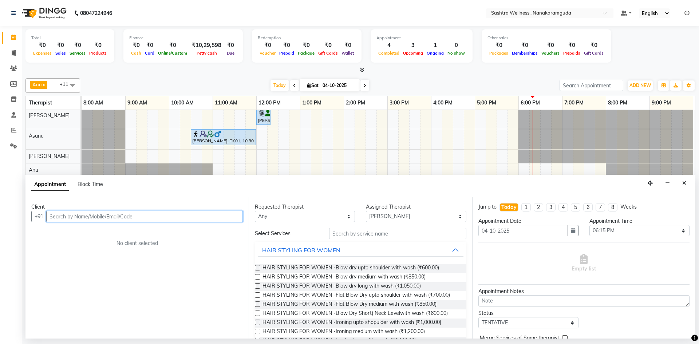
click at [104, 217] on input "text" at bounding box center [144, 216] width 196 height 11
type input "8"
type input "9849001041"
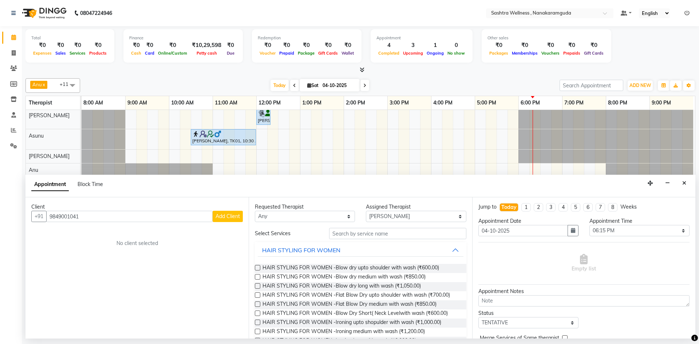
click at [237, 216] on span "Add Client" at bounding box center [227, 216] width 24 height 7
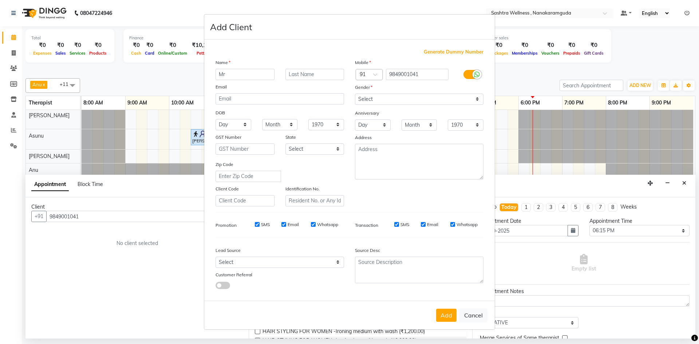
type input "Mr"
type input "[PERSON_NAME]"
click at [439, 102] on select "Select [DEMOGRAPHIC_DATA] [DEMOGRAPHIC_DATA] Other Prefer Not To Say" at bounding box center [419, 99] width 128 height 11
select select "[DEMOGRAPHIC_DATA]"
click at [355, 94] on select "Select [DEMOGRAPHIC_DATA] [DEMOGRAPHIC_DATA] Other Prefer Not To Say" at bounding box center [419, 99] width 128 height 11
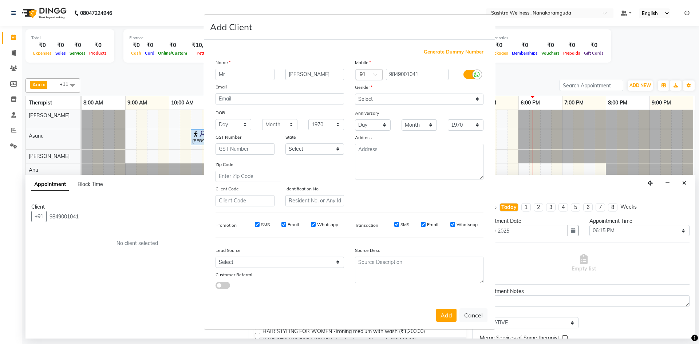
click at [446, 312] on button "Add" at bounding box center [446, 315] width 20 height 13
select select
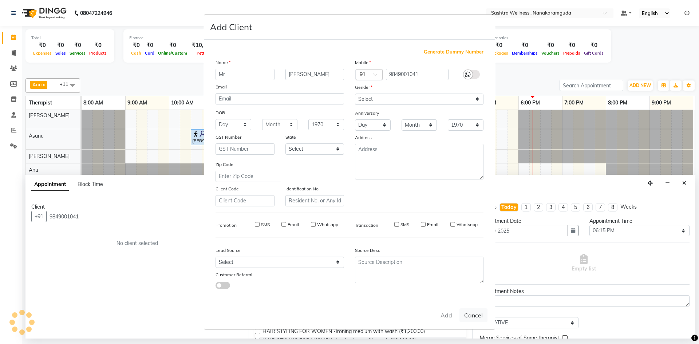
select select
checkbox input "false"
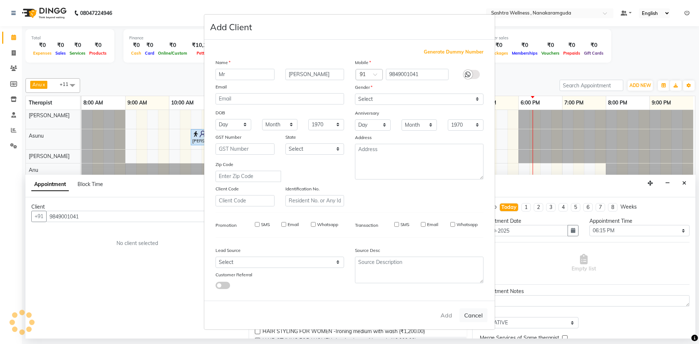
checkbox input "false"
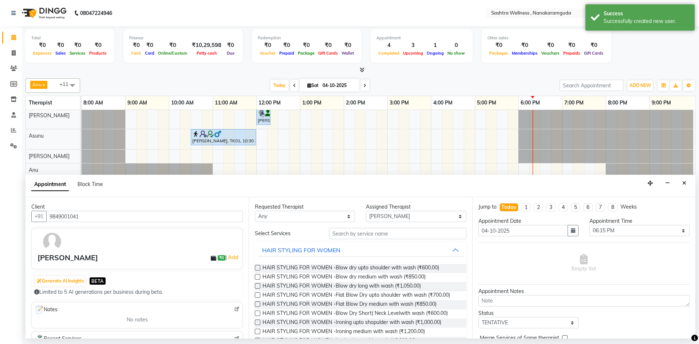
click at [420, 233] on input "text" at bounding box center [397, 233] width 137 height 11
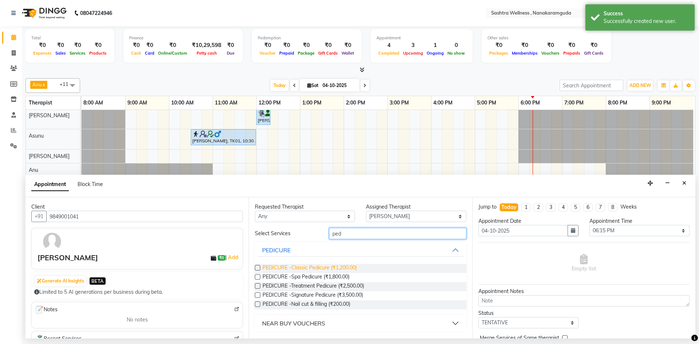
type input "ped"
click at [335, 267] on span "PEDICURE -Classic Pedicure (₹1,200.00)" at bounding box center [309, 268] width 94 height 9
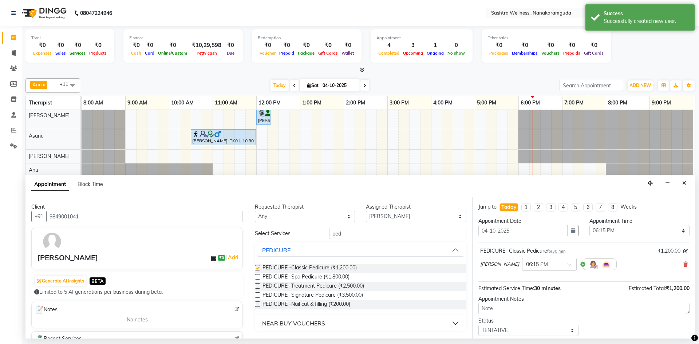
checkbox input "false"
drag, startPoint x: 340, startPoint y: 235, endPoint x: 303, endPoint y: 238, distance: 36.8
click at [311, 237] on div "Select Services ped" at bounding box center [360, 233] width 222 height 11
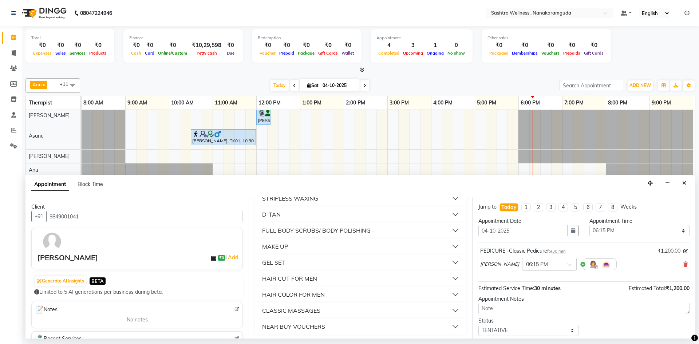
scroll to position [124, 0]
type input "ar"
click at [320, 305] on button "CLASSIC MASSAGES" at bounding box center [360, 308] width 205 height 13
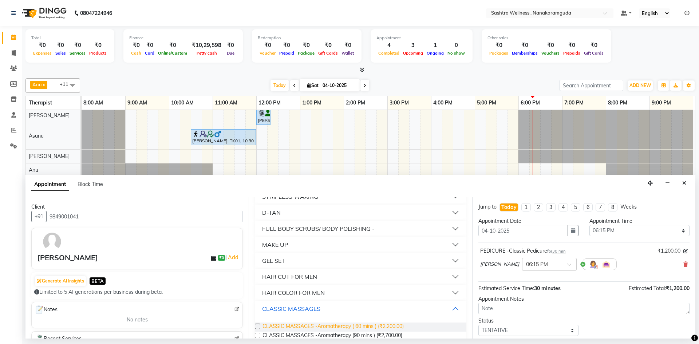
click at [320, 326] on span "CLASSIC MASSAGES -Aromatherapy ( 60 mins ) (₹2,200.00)" at bounding box center [332, 326] width 141 height 9
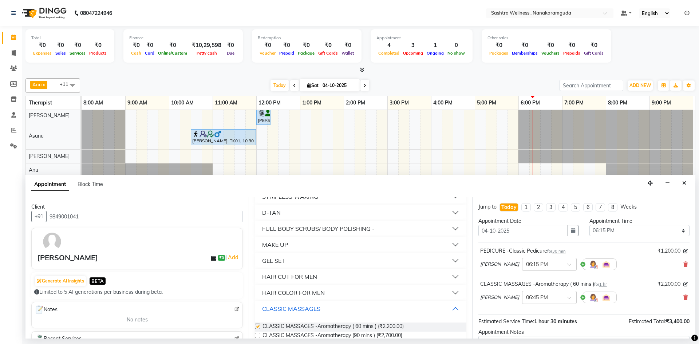
checkbox input "false"
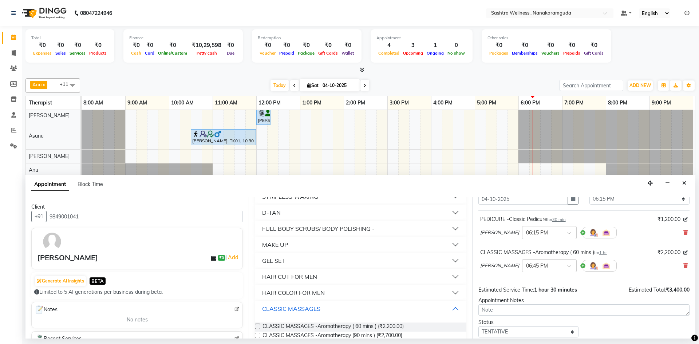
scroll to position [76, 0]
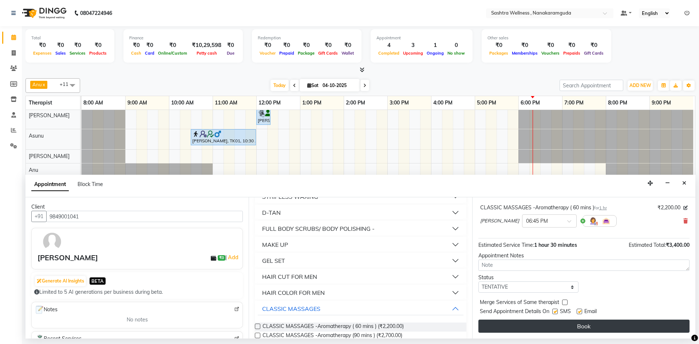
click at [579, 326] on button "Book" at bounding box center [583, 325] width 211 height 13
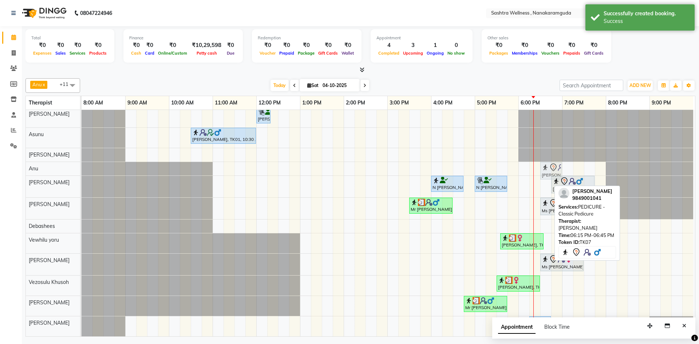
drag, startPoint x: 542, startPoint y: 180, endPoint x: 549, endPoint y: 162, distance: 20.0
click at [549, 162] on tbody "[PERSON_NAME], TK01, 12:00 PM-12:20 PM, HAIR CUT FOR MEN -[PERSON_NAME] Trim [P…" at bounding box center [387, 221] width 611 height 229
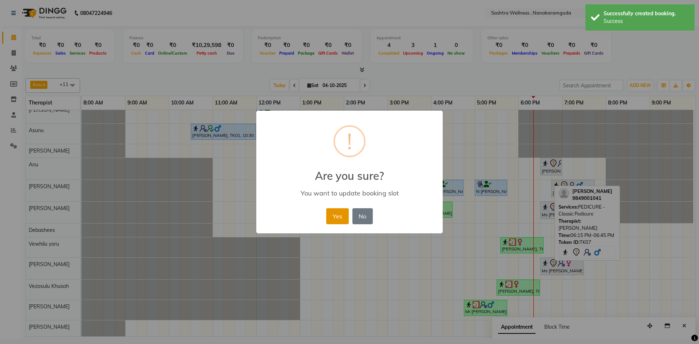
click at [340, 215] on button "Yes" at bounding box center [337, 216] width 22 height 16
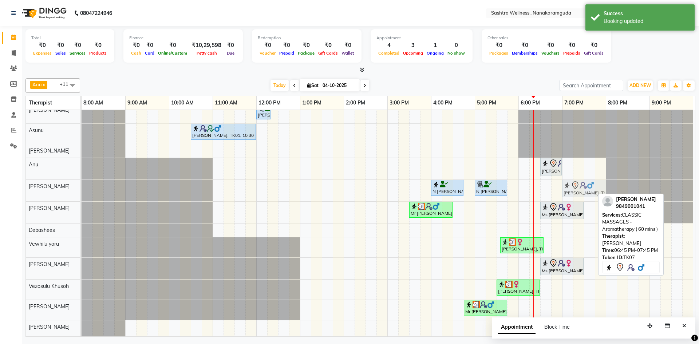
drag, startPoint x: 556, startPoint y: 187, endPoint x: 569, endPoint y: 190, distance: 12.6
click at [82, 190] on div "N [PERSON_NAME], TK04, 04:00 PM-04:45 PM, PEDICURE -Spa Pedicure N [PERSON_NAME…" at bounding box center [82, 190] width 0 height 21
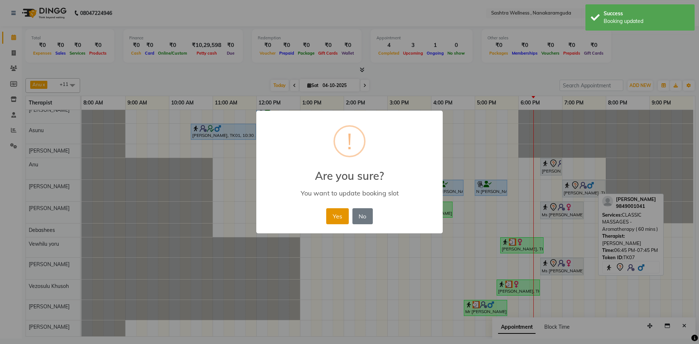
click at [338, 212] on button "Yes" at bounding box center [337, 216] width 22 height 16
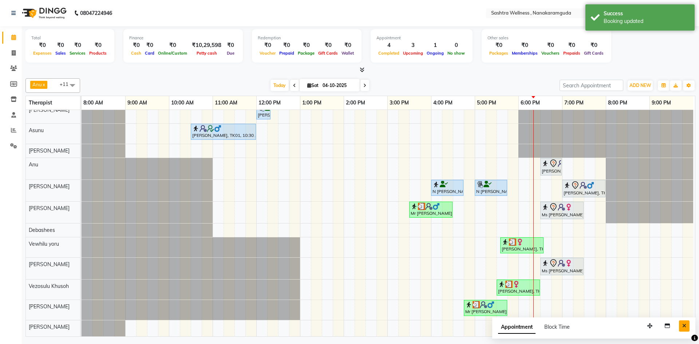
click at [681, 325] on button "Close" at bounding box center [684, 325] width 11 height 11
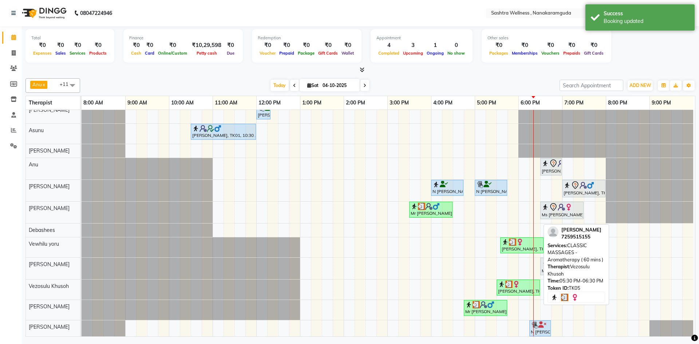
scroll to position [16, 0]
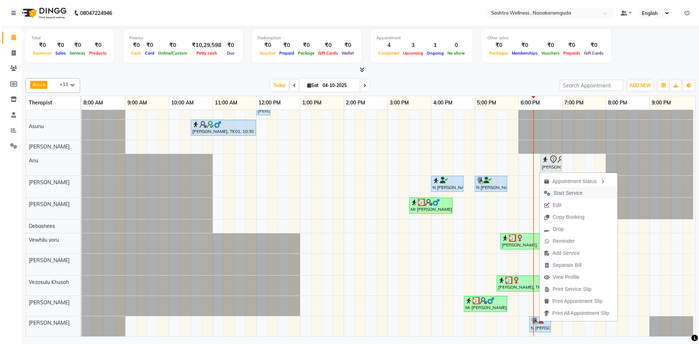
click at [572, 192] on span "Start Service" at bounding box center [567, 193] width 29 height 8
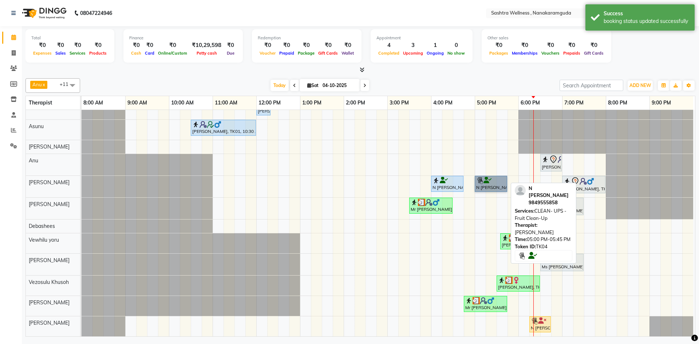
drag, startPoint x: 481, startPoint y: 178, endPoint x: 500, endPoint y: 177, distance: 18.6
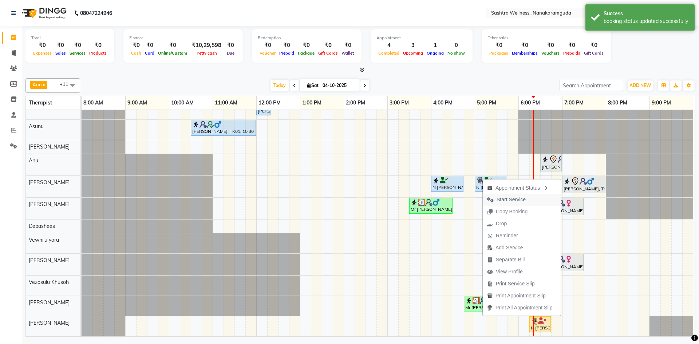
click at [516, 201] on span "Start Service" at bounding box center [510, 200] width 29 height 8
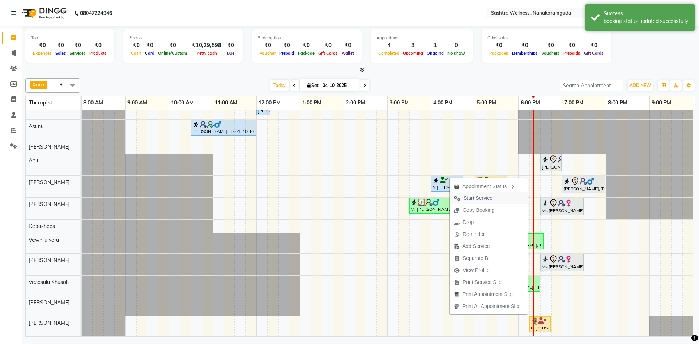
click at [480, 200] on span "Start Service" at bounding box center [477, 198] width 29 height 8
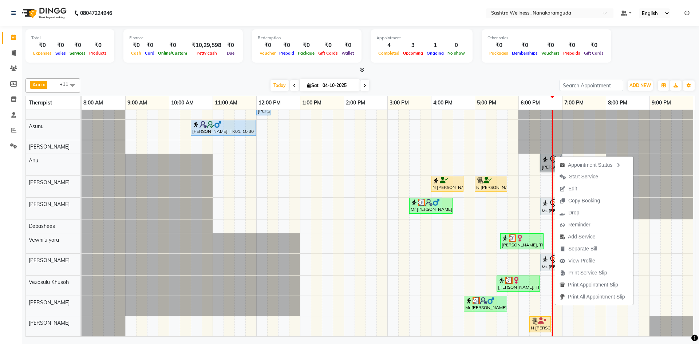
click at [82, 131] on div at bounding box center [82, 130] width 0 height 20
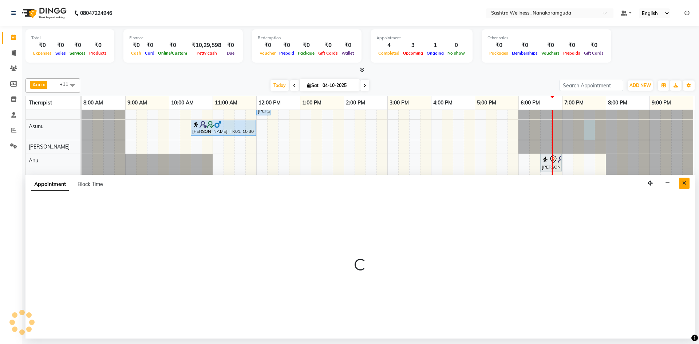
click at [686, 187] on button "Close" at bounding box center [684, 183] width 11 height 11
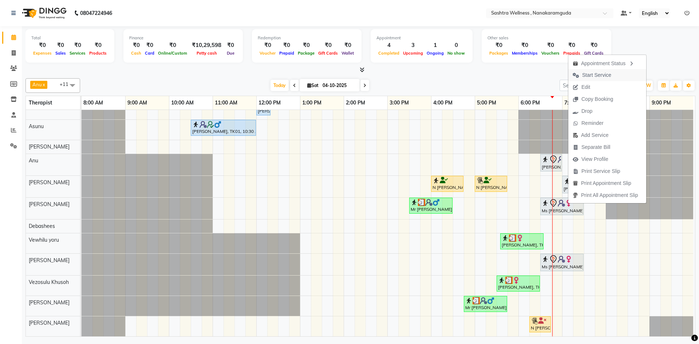
click at [596, 79] on span "Start Service" at bounding box center [591, 75] width 47 height 12
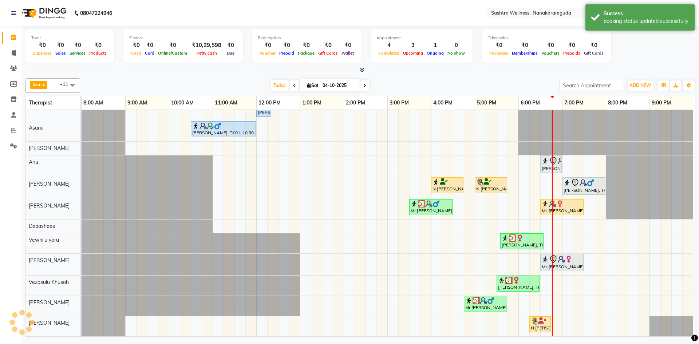
scroll to position [15, 0]
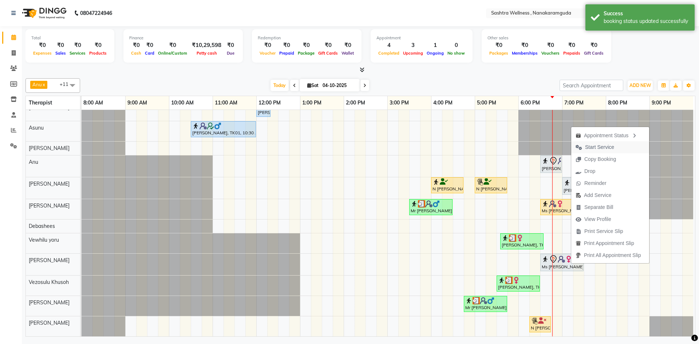
click at [593, 142] on span "Start Service" at bounding box center [594, 147] width 47 height 12
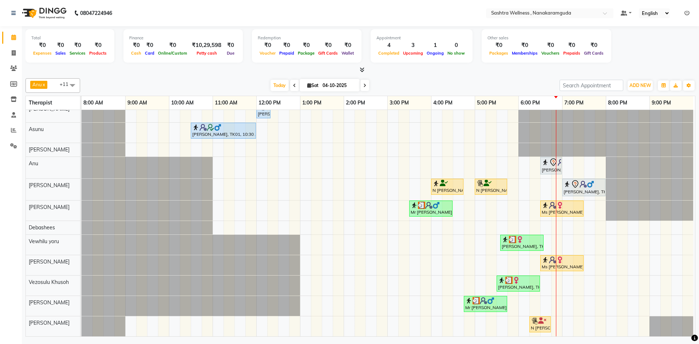
scroll to position [0, 0]
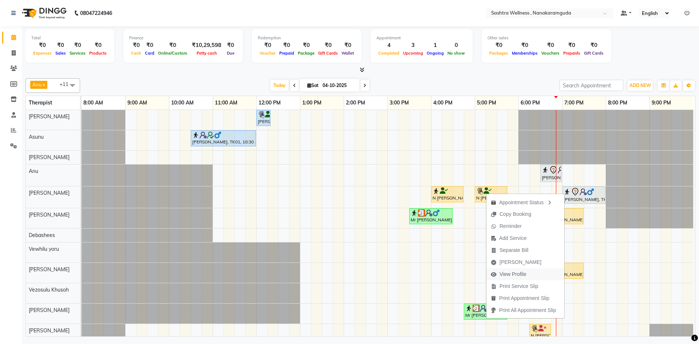
click at [506, 271] on span "View Profile" at bounding box center [512, 274] width 27 height 8
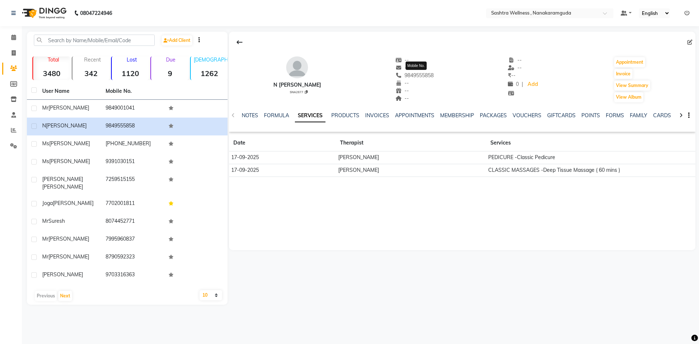
drag, startPoint x: 439, startPoint y: 72, endPoint x: 406, endPoint y: 73, distance: 33.1
click at [406, 73] on div "N [PERSON_NAME] SNA2877 -- -- [PHONE_NUMBER] Mobile No. -- -- -- -- -- ₹ -- 0 |…" at bounding box center [462, 76] width 466 height 54
copy span "9849555858"
click at [14, 39] on icon at bounding box center [13, 37] width 5 height 5
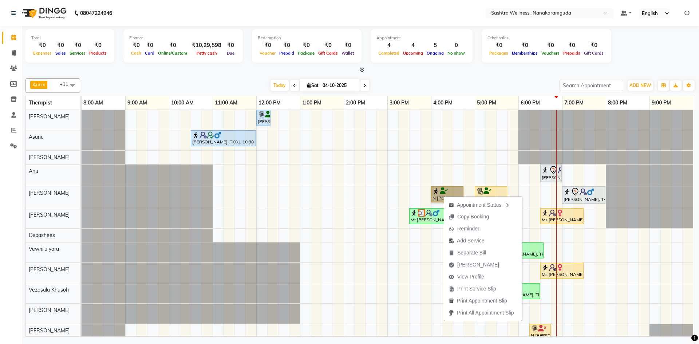
scroll to position [13, 0]
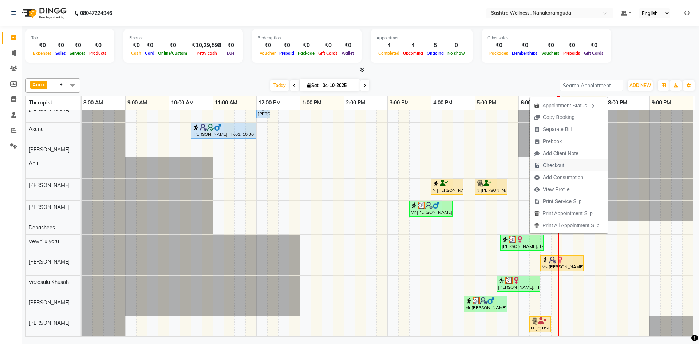
click at [572, 167] on button "Checkout" at bounding box center [568, 165] width 78 height 12
select select "service"
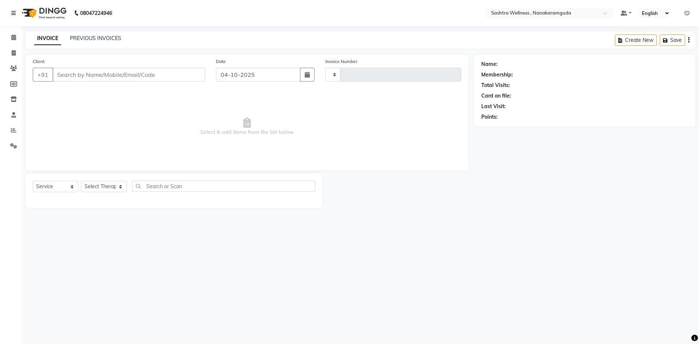
type input "0332"
select select "6669"
type input "7259515155"
select select "92992"
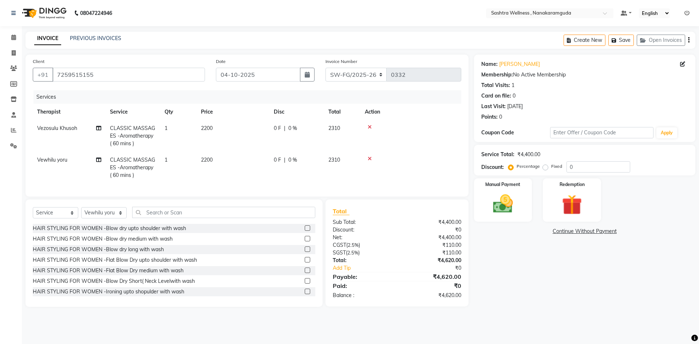
click at [136, 161] on span "CLASSIC MASSAGES -Aromatherapy ( 60 mins )" at bounding box center [132, 167] width 45 height 22
select select "92992"
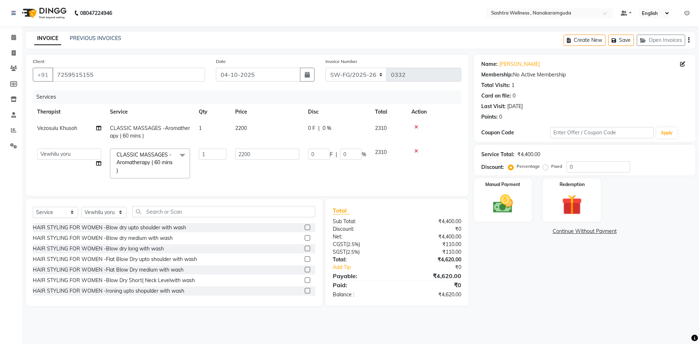
click at [171, 158] on span "CLASSIC MASSAGES -Aromatherapy ( 60 mins ) x" at bounding box center [147, 162] width 64 height 23
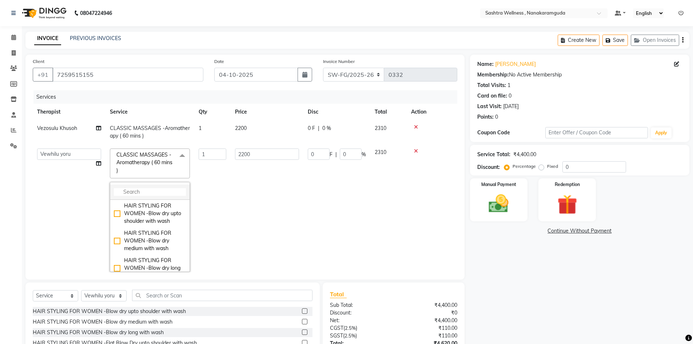
click at [164, 194] on input "multiselect-search" at bounding box center [150, 192] width 72 height 8
type input "bali"
click at [158, 207] on div "CLASSIC MASSAGES -Balinese Massage ( 60 mins )" at bounding box center [150, 213] width 72 height 23
checkbox input "true"
type input "2900"
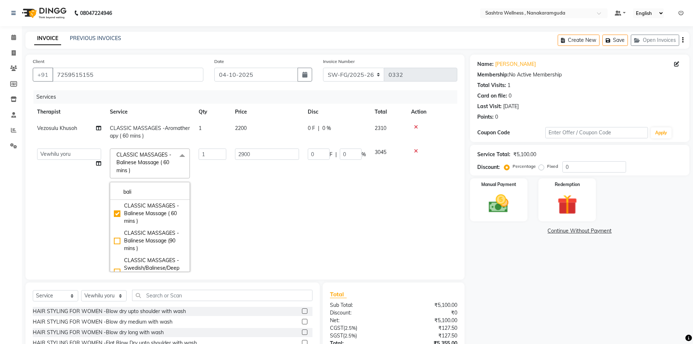
click at [279, 195] on td "2900" at bounding box center [267, 210] width 73 height 132
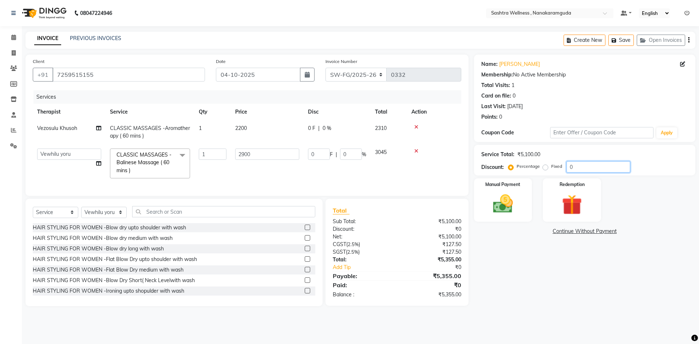
drag, startPoint x: 590, startPoint y: 163, endPoint x: 537, endPoint y: 174, distance: 53.8
click at [537, 174] on div "Service Total: ₹5,100.00 Discount: Percentage Fixed 0" at bounding box center [584, 160] width 221 height 31
type input "2"
type input "58"
type input "2"
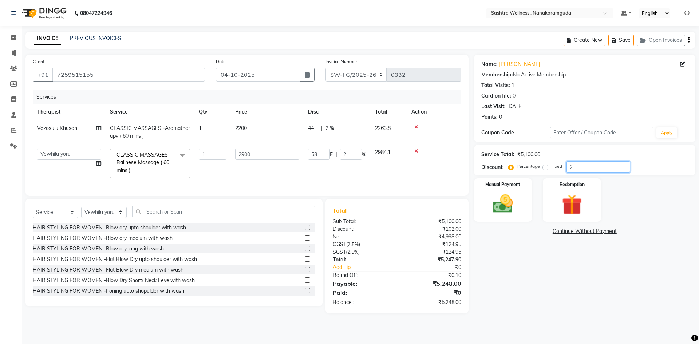
type input "20"
type input "580"
type input "20"
drag, startPoint x: 510, startPoint y: 224, endPoint x: 508, endPoint y: 217, distance: 7.4
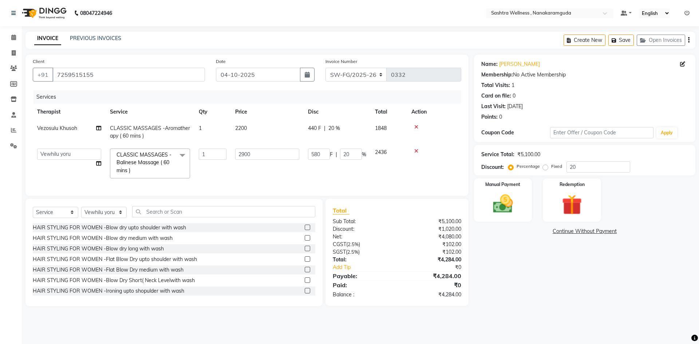
click at [509, 223] on div "Name: [PERSON_NAME] Membership: No Active Membership Total Visits: 1 Card on fi…" at bounding box center [587, 180] width 227 height 251
click at [508, 204] on img at bounding box center [503, 204] width 34 height 24
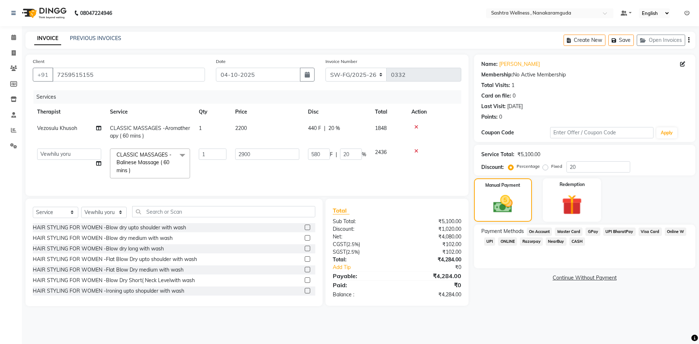
click at [492, 240] on span "UPI" at bounding box center [489, 241] width 11 height 8
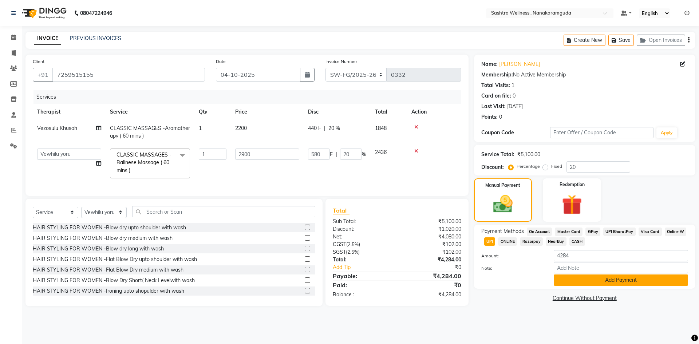
click at [603, 279] on button "Add Payment" at bounding box center [620, 279] width 134 height 11
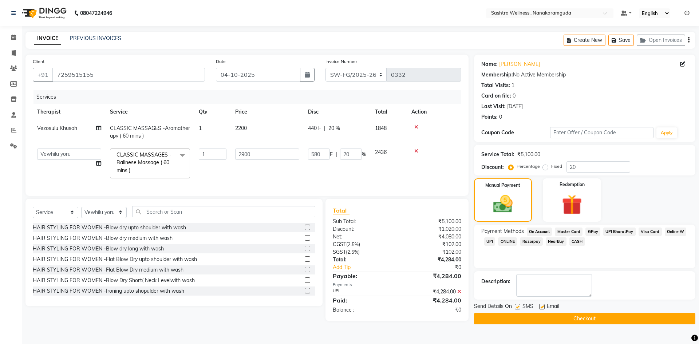
click at [593, 315] on button "Checkout" at bounding box center [584, 318] width 221 height 11
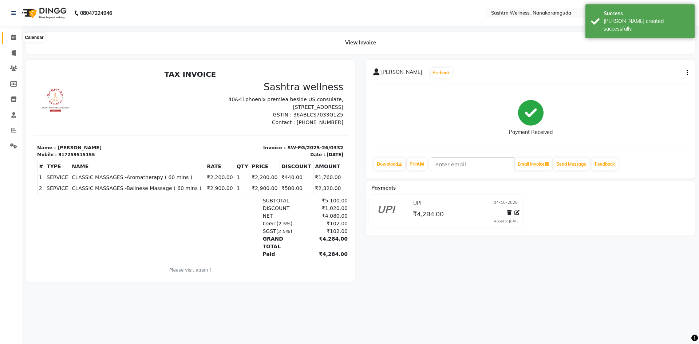
click at [9, 37] on span at bounding box center [13, 37] width 13 height 8
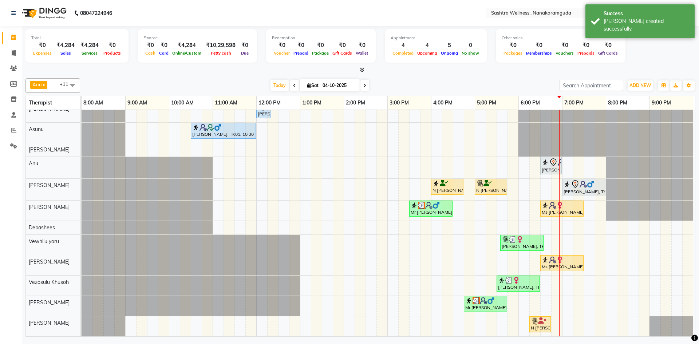
scroll to position [13, 0]
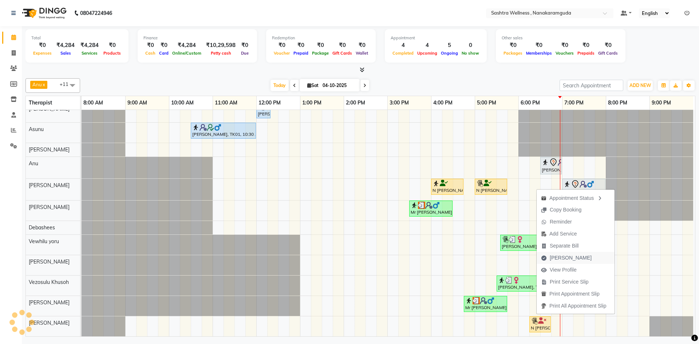
click at [568, 258] on span "[PERSON_NAME]" at bounding box center [570, 258] width 42 height 8
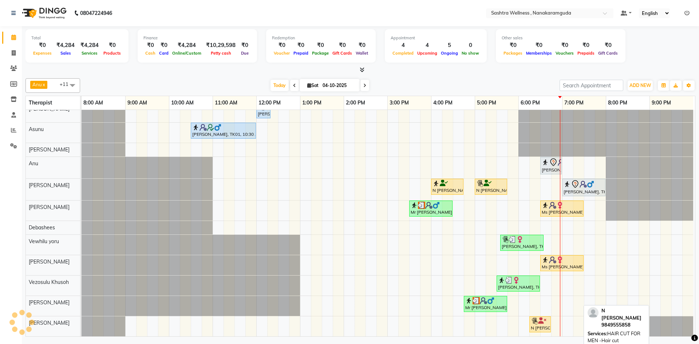
select select "service"
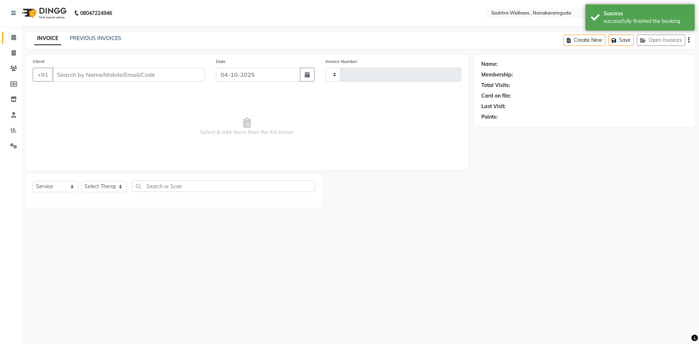
type input "0333"
select select "6669"
click at [14, 36] on icon at bounding box center [13, 37] width 5 height 5
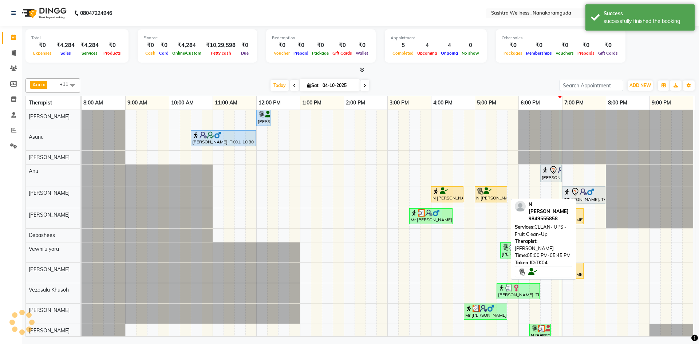
click at [499, 192] on div at bounding box center [490, 190] width 29 height 7
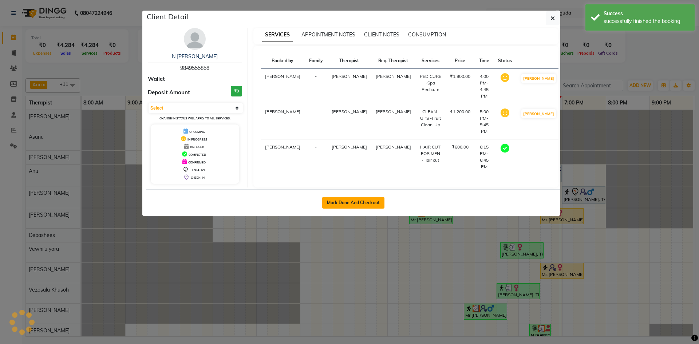
click at [379, 197] on button "Mark Done And Checkout" at bounding box center [353, 203] width 62 height 12
select select "service"
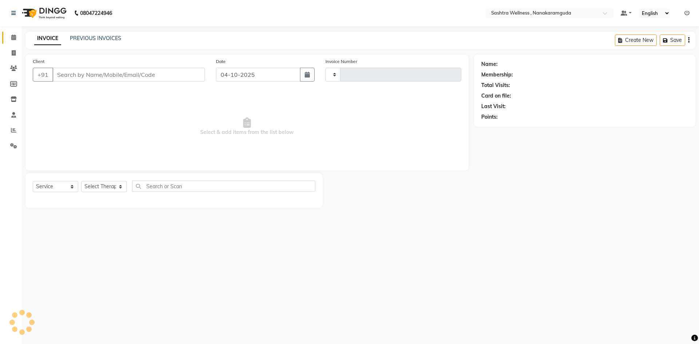
type input "0333"
select select "6669"
type input "9849555858"
select select "93245"
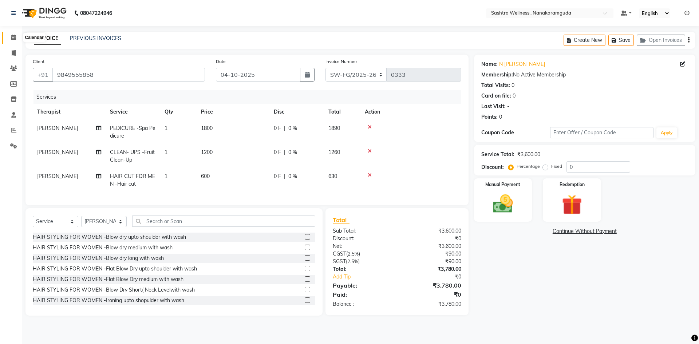
click at [14, 41] on span at bounding box center [13, 37] width 13 height 8
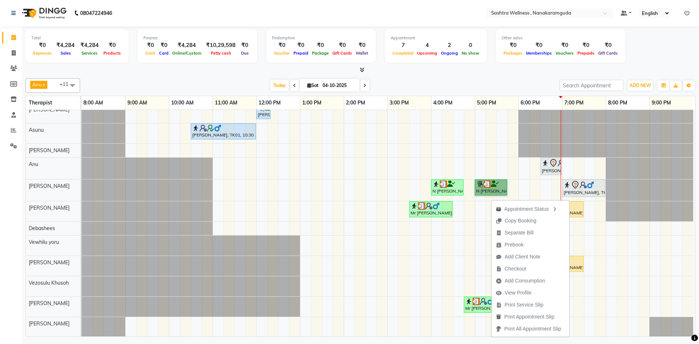
scroll to position [13, 0]
click at [677, 318] on div at bounding box center [671, 326] width 44 height 20
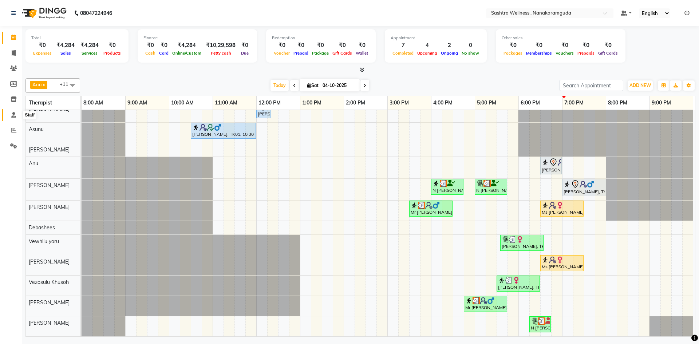
click at [17, 112] on span at bounding box center [13, 115] width 13 height 8
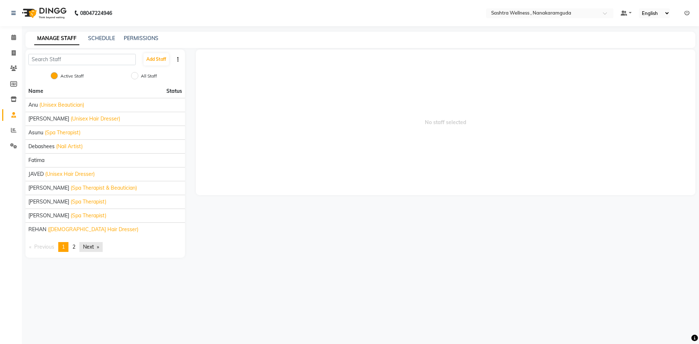
click at [83, 247] on link "Next page" at bounding box center [90, 247] width 23 height 10
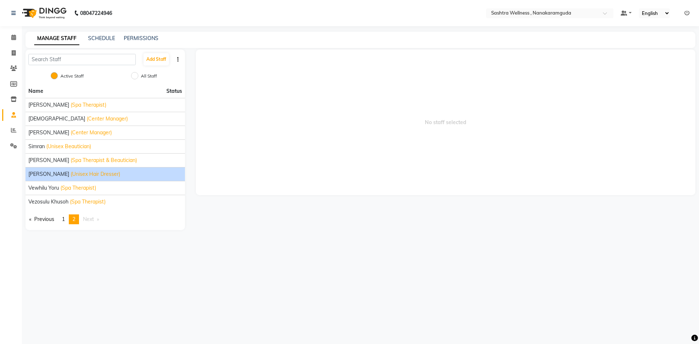
click at [60, 180] on li "[PERSON_NAME] (Unisex Hair Dresser)" at bounding box center [104, 174] width 159 height 14
click at [71, 174] on span "(Unisex Hair Dresser)" at bounding box center [95, 174] width 49 height 8
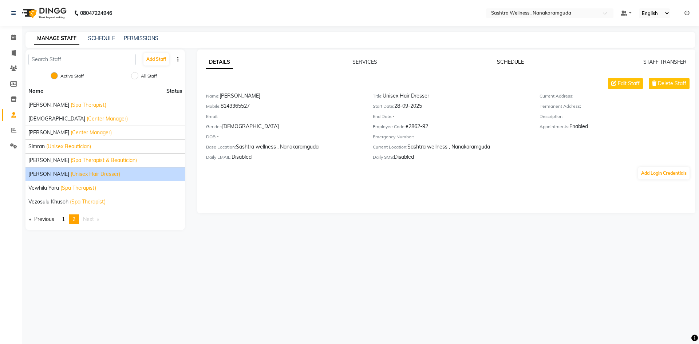
click at [502, 62] on link "SCHEDULE" at bounding box center [510, 62] width 27 height 7
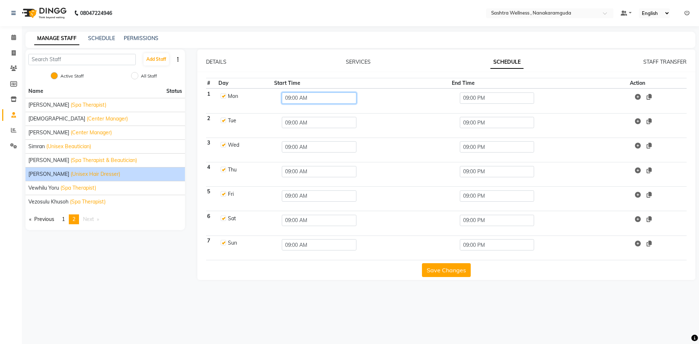
click at [317, 100] on input "09:00 AM" at bounding box center [319, 97] width 75 height 11
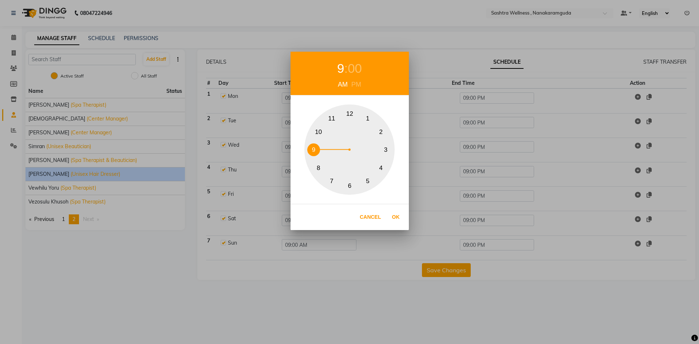
click at [369, 117] on button "1" at bounding box center [367, 118] width 13 height 13
click at [355, 87] on div "PM" at bounding box center [355, 85] width 13 height 10
click at [395, 218] on button "Ok" at bounding box center [395, 217] width 15 height 15
type input "01:00 PM"
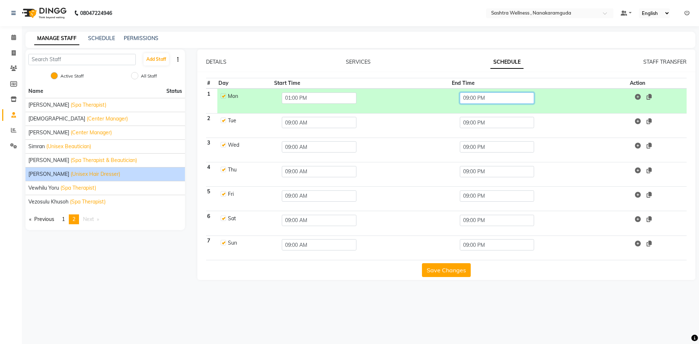
click at [492, 95] on input "09:00 PM" at bounding box center [497, 97] width 75 height 11
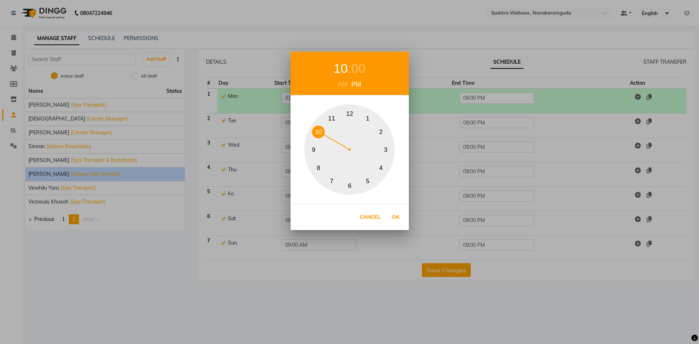
click at [320, 136] on button "10" at bounding box center [318, 132] width 13 height 13
click at [396, 217] on button "Ok" at bounding box center [395, 217] width 15 height 15
type input "10:00 PM"
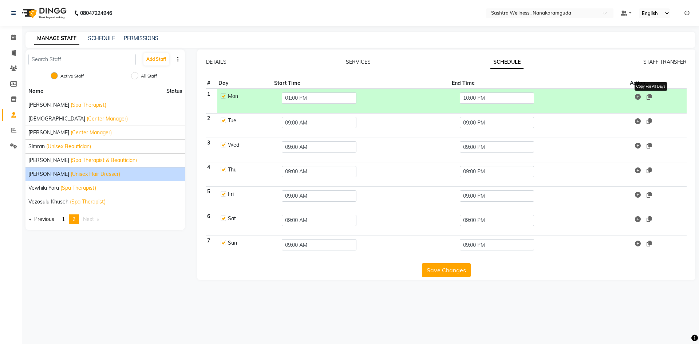
click at [651, 95] on icon at bounding box center [648, 97] width 5 height 6
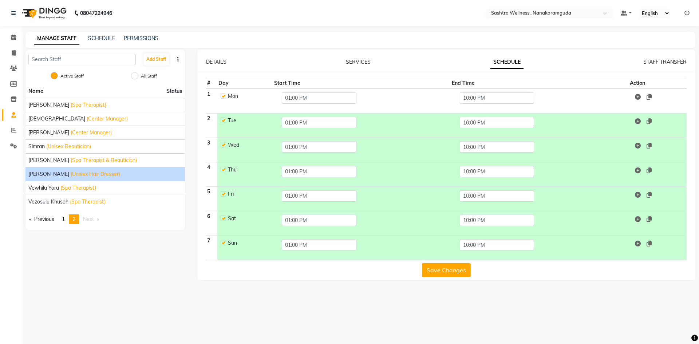
click at [446, 270] on button "Save Changes" at bounding box center [446, 270] width 49 height 14
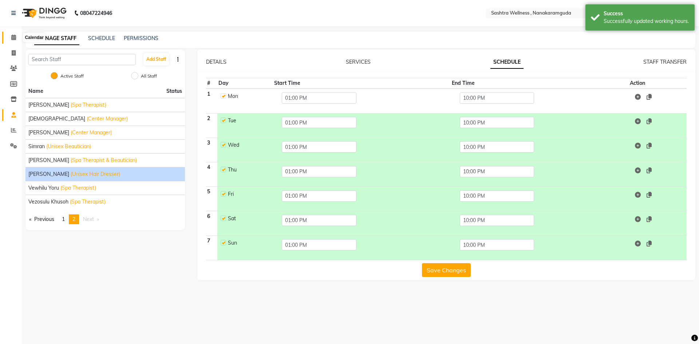
click at [9, 39] on span at bounding box center [13, 37] width 13 height 8
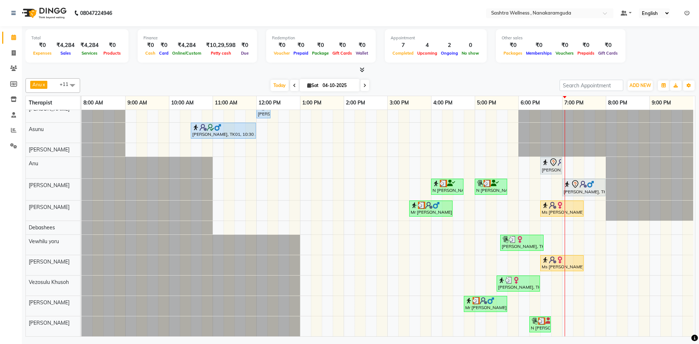
scroll to position [13, 4]
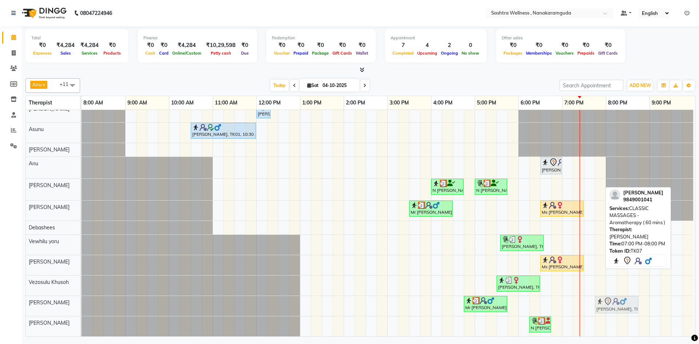
drag, startPoint x: 572, startPoint y: 183, endPoint x: 601, endPoint y: 291, distance: 112.4
click at [601, 292] on tbody "[PERSON_NAME], TK01, 12:00 PM-12:20 PM, HAIR CUT FOR MEN -[PERSON_NAME] Trim [P…" at bounding box center [387, 219] width 611 height 234
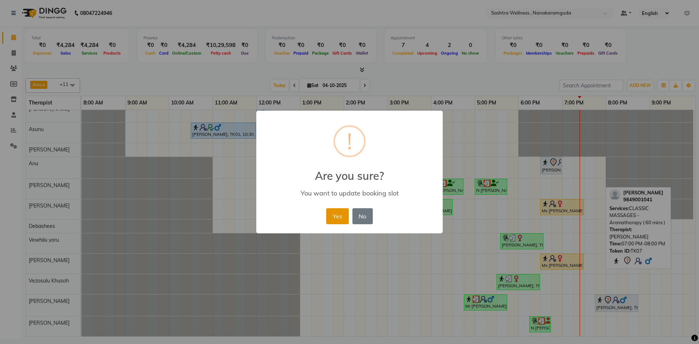
click at [343, 217] on button "Yes" at bounding box center [337, 216] width 22 height 16
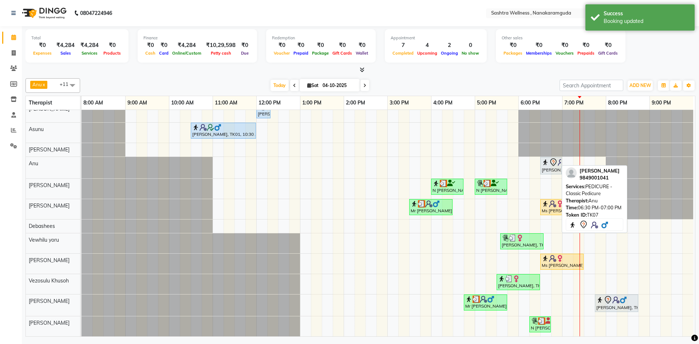
click at [547, 161] on div "[PERSON_NAME], TK07, 06:30 PM-07:00 PM, PEDICURE -Classic Pedicure" at bounding box center [551, 165] width 20 height 15
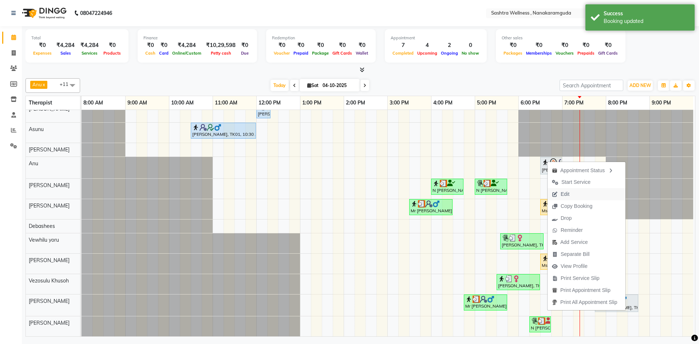
click at [568, 191] on span "Edit" at bounding box center [564, 194] width 9 height 8
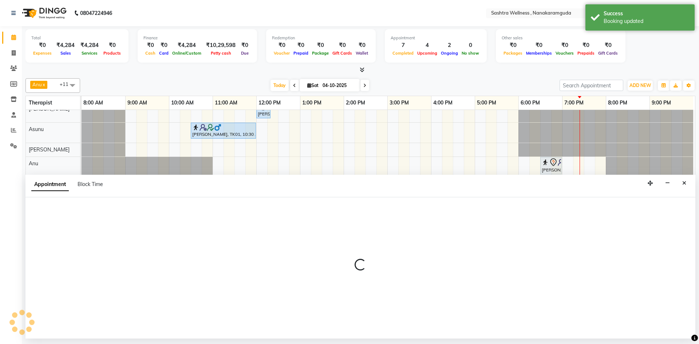
select select "tentative"
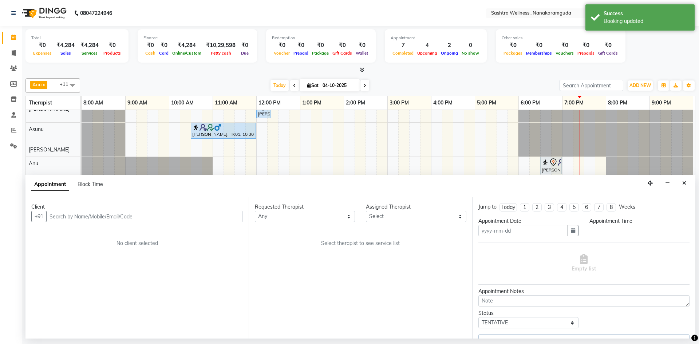
type input "04-10-2025"
select select "89156"
select select "1110"
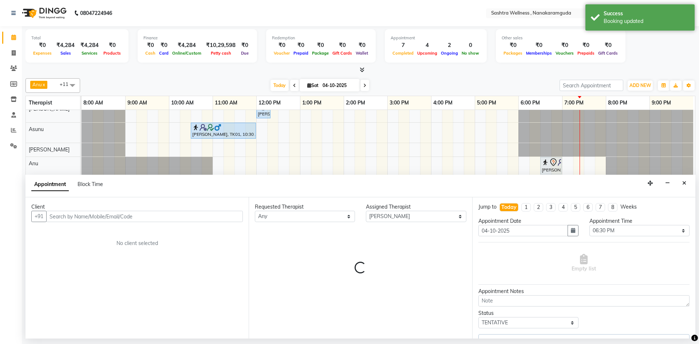
select select "4474"
select select "4470"
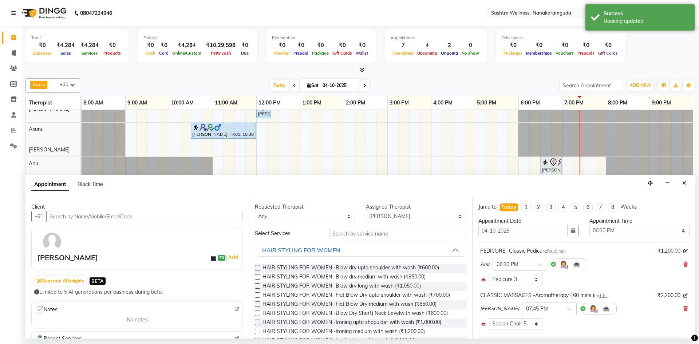
click at [378, 210] on div "Assigned Therapist" at bounding box center [416, 207] width 100 height 8
click at [378, 213] on select "Select [PERSON_NAME] [PERSON_NAME] [PERSON_NAME] [PERSON_NAME] [PERSON_NAME] [P…" at bounding box center [416, 216] width 100 height 11
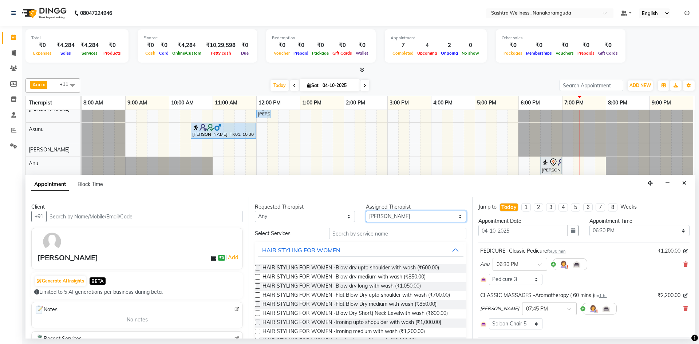
select select "88332"
click at [366, 211] on select "Select [PERSON_NAME] [PERSON_NAME] [PERSON_NAME] [PERSON_NAME] [PERSON_NAME] [P…" at bounding box center [416, 216] width 100 height 11
click at [372, 234] on input "text" at bounding box center [397, 233] width 137 height 11
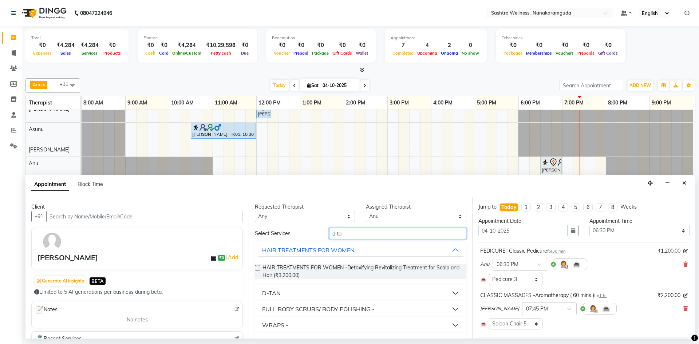
type input "d ta"
click at [312, 291] on button "D-TAN" at bounding box center [360, 292] width 205 height 13
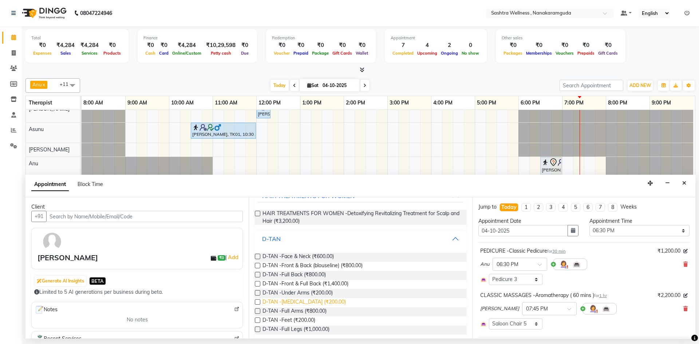
scroll to position [73, 0]
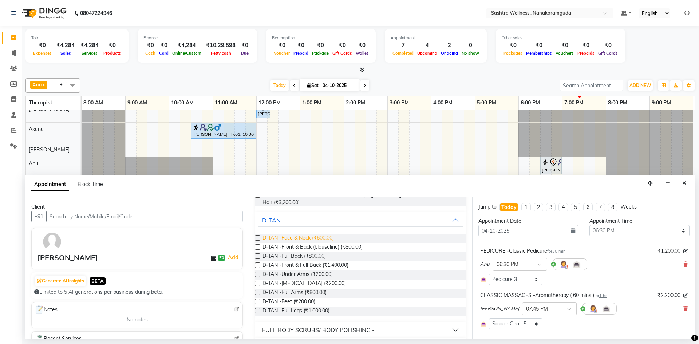
click at [308, 237] on span "D-TAN -Face & Neck (₹600.00)" at bounding box center [297, 238] width 71 height 9
checkbox input "false"
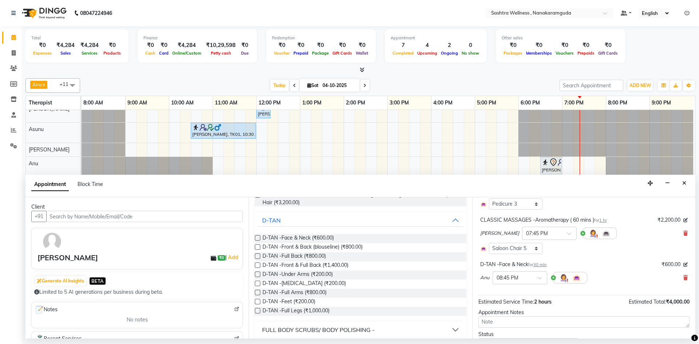
scroll to position [109, 0]
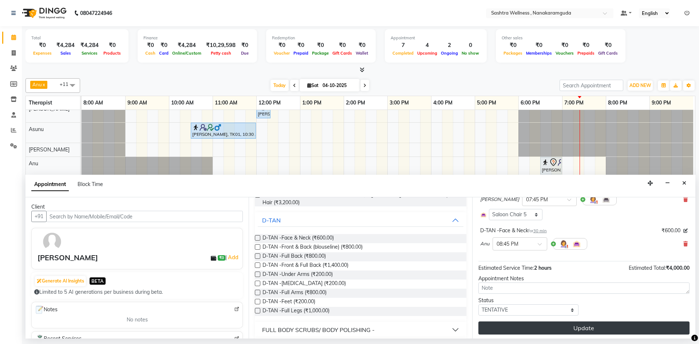
click at [576, 327] on button "Update" at bounding box center [583, 327] width 211 height 13
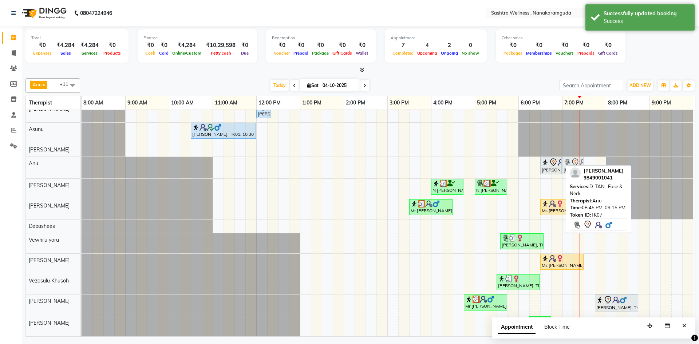
drag, startPoint x: 643, startPoint y: 162, endPoint x: 570, endPoint y: 160, distance: 73.1
click at [82, 160] on div "[PERSON_NAME], TK07, 06:30 PM-07:00 PM, PEDICURE -Classic Pedicure [PERSON_NAME…" at bounding box center [82, 167] width 0 height 21
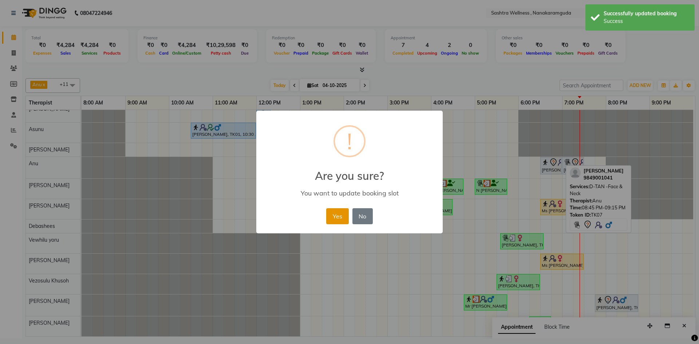
click at [338, 213] on button "Yes" at bounding box center [337, 216] width 22 height 16
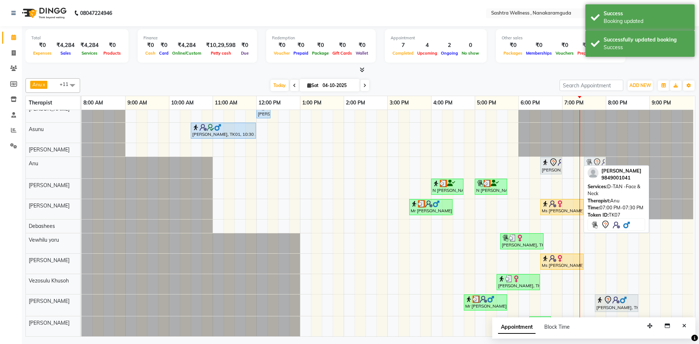
drag, startPoint x: 571, startPoint y: 162, endPoint x: 591, endPoint y: 162, distance: 20.7
click at [82, 162] on div "[PERSON_NAME], TK07, 06:30 PM-07:00 PM, PEDICURE -Classic Pedicure [PERSON_NAME…" at bounding box center [82, 167] width 0 height 21
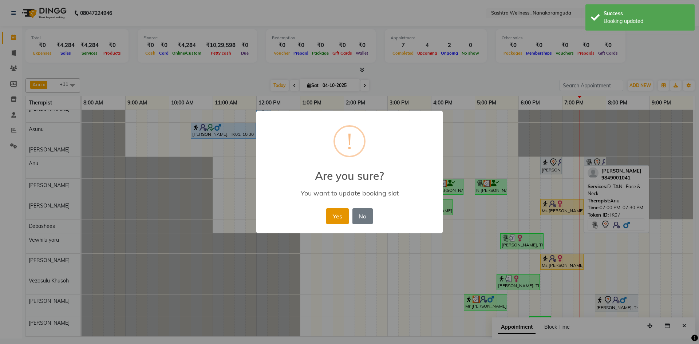
click at [342, 209] on button "Yes" at bounding box center [337, 216] width 22 height 16
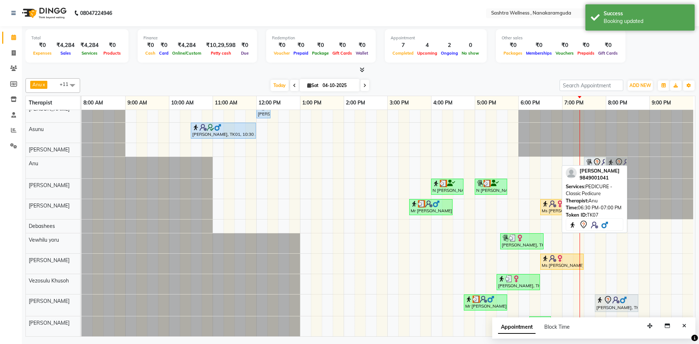
drag, startPoint x: 542, startPoint y: 159, endPoint x: 605, endPoint y: 162, distance: 63.4
click at [82, 162] on div "[PERSON_NAME], TK07, 06:30 PM-07:00 PM, PEDICURE -Classic Pedicure [PERSON_NAME…" at bounding box center [82, 167] width 0 height 21
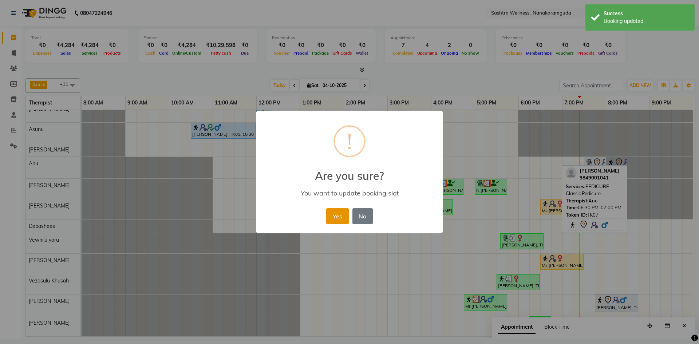
click at [338, 216] on button "Yes" at bounding box center [337, 216] width 22 height 16
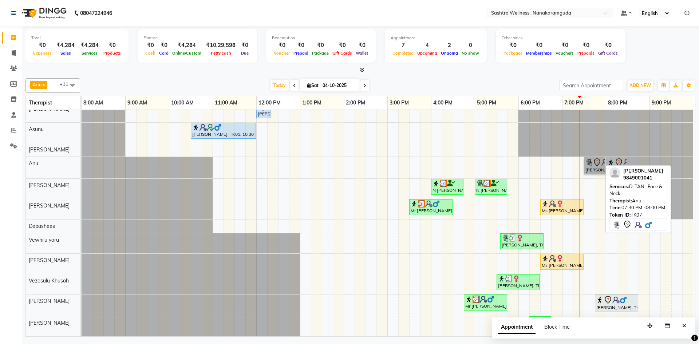
drag, startPoint x: 590, startPoint y: 163, endPoint x: 587, endPoint y: 164, distance: 3.9
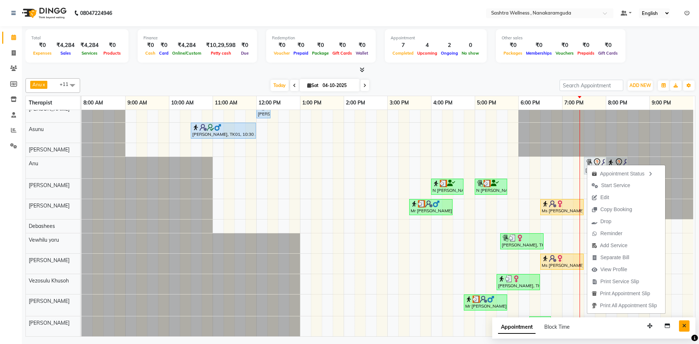
click at [686, 326] on icon "Close" at bounding box center [684, 325] width 4 height 5
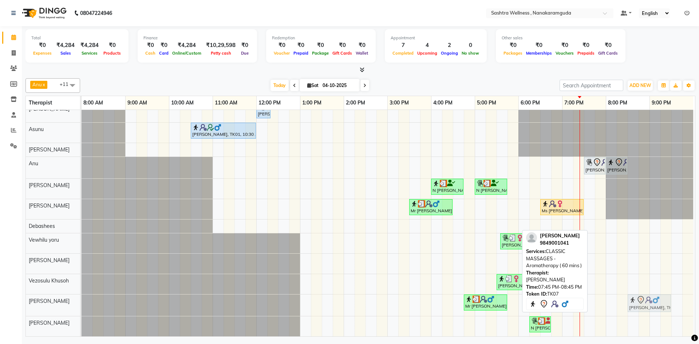
drag, startPoint x: 599, startPoint y: 300, endPoint x: 631, endPoint y: 296, distance: 33.0
click at [82, 296] on div "Mr [PERSON_NAME], TK02, 04:45 PM-05:45 PM, CLASSIC MASSAGES -Aromatherapy ( 60 …" at bounding box center [82, 304] width 0 height 21
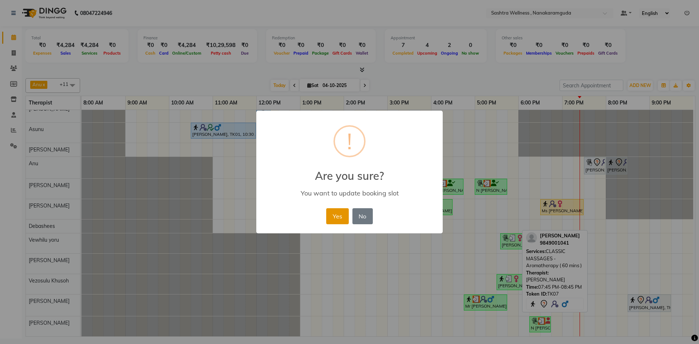
click at [332, 222] on button "Yes" at bounding box center [337, 216] width 22 height 16
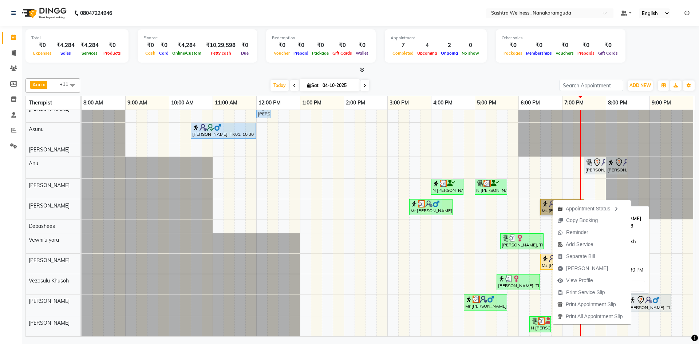
click at [541, 199] on link "Ms [PERSON_NAME], TK06, 06:30 PM-07:30 PM, CLASSIC MASSAGES -Swedish Massage ( …" at bounding box center [561, 207] width 43 height 16
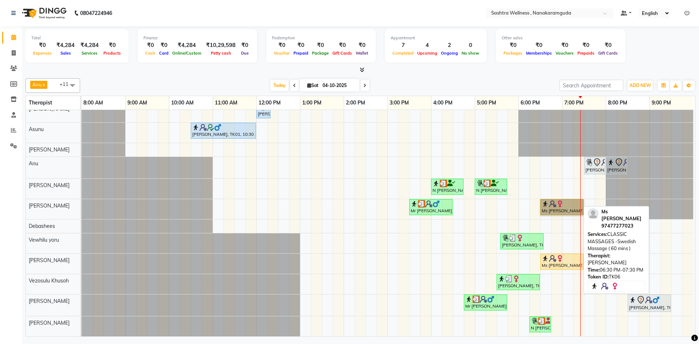
click at [559, 199] on link "Ms [PERSON_NAME], TK06, 06:30 PM-07:30 PM, CLASSIC MASSAGES -Swedish Massage ( …" at bounding box center [561, 207] width 43 height 16
select select "1"
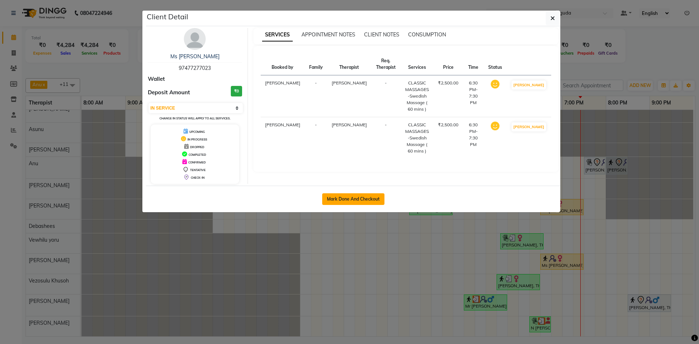
drag, startPoint x: 559, startPoint y: 196, endPoint x: 353, endPoint y: 201, distance: 205.3
click at [353, 201] on button "Mark Done And Checkout" at bounding box center [353, 199] width 62 height 12
select select "service"
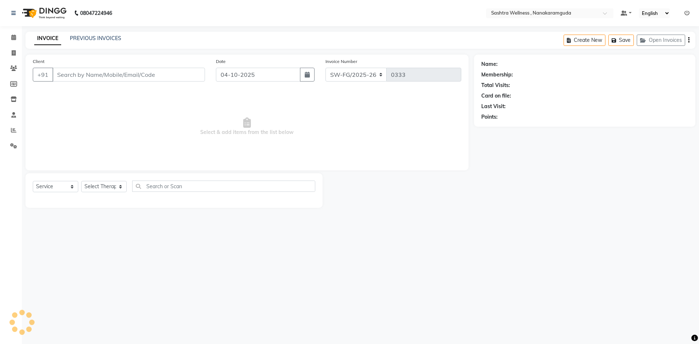
type input "97477277023"
select select "88333"
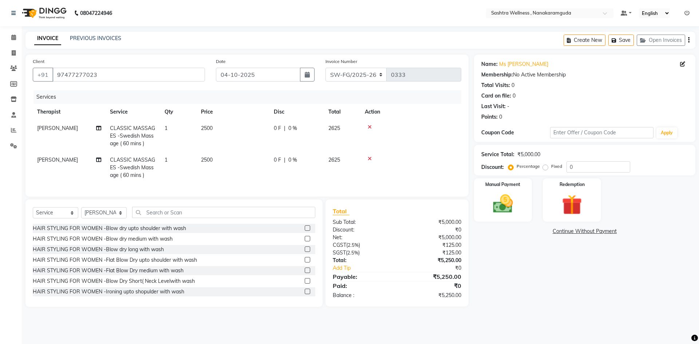
drag, startPoint x: 432, startPoint y: 298, endPoint x: 495, endPoint y: 304, distance: 63.3
click at [495, 304] on div "Client [PHONE_NUMBER] Date [DATE] Invoice Number SW-FG/2025-26 V/2025 V/[PHONE_…" at bounding box center [360, 181] width 680 height 252
click at [519, 301] on div "Name: Ms [PERSON_NAME] Membership: No Active Membership Total Visits: 0 Card on…" at bounding box center [587, 181] width 227 height 252
click at [526, 194] on div "Manual Payment" at bounding box center [502, 200] width 60 height 45
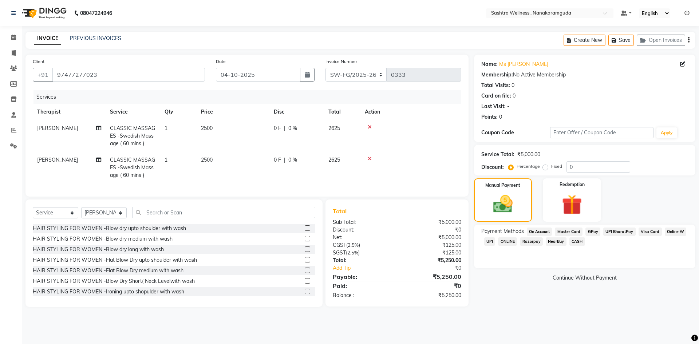
click at [647, 233] on span "Visa Card" at bounding box center [649, 231] width 23 height 8
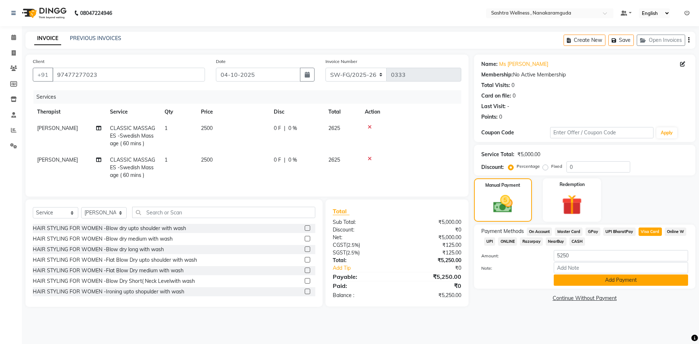
click at [632, 282] on button "Add Payment" at bounding box center [620, 279] width 134 height 11
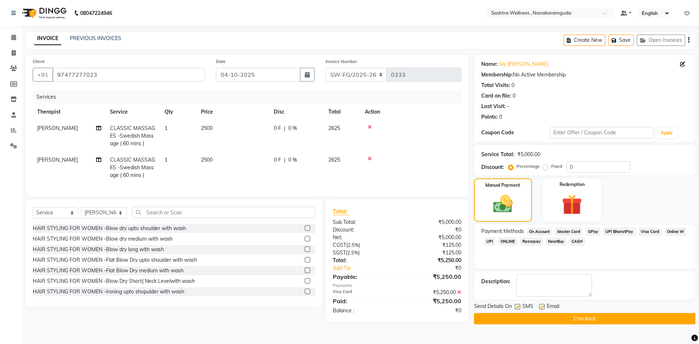
click at [584, 321] on button "Checkout" at bounding box center [584, 318] width 221 height 11
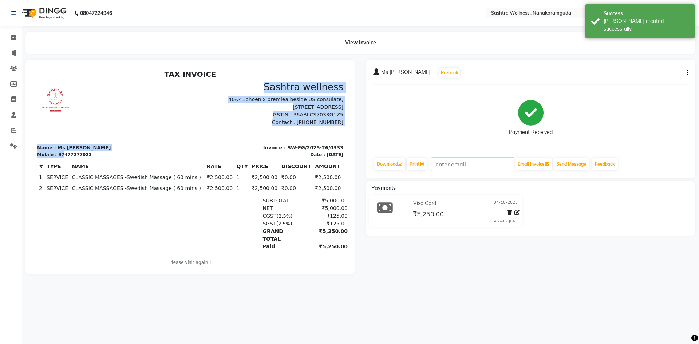
drag, startPoint x: 63, startPoint y: 94, endPoint x: 56, endPoint y: 88, distance: 9.0
click at [60, 90] on div "TAX INVOICE Sashtra wellness 40&41phoenix premiea beside [STREET_ADDRESS] [GEOG…" at bounding box center [190, 172] width 315 height 205
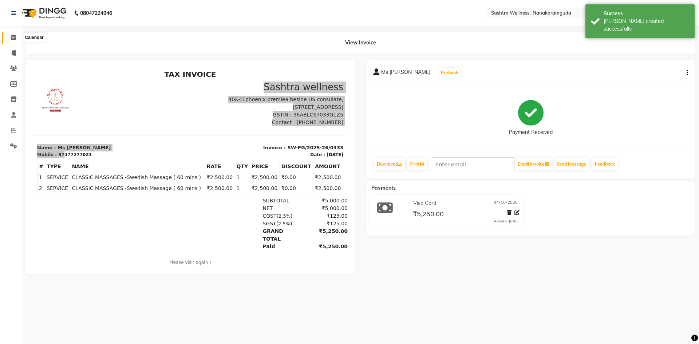
click at [15, 34] on span at bounding box center [13, 37] width 13 height 8
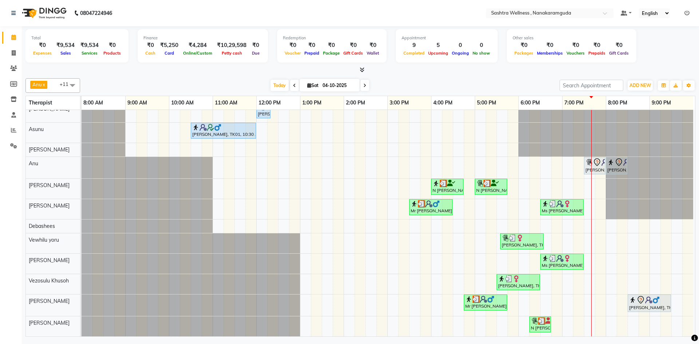
scroll to position [13, 0]
click at [365, 84] on span at bounding box center [364, 85] width 9 height 11
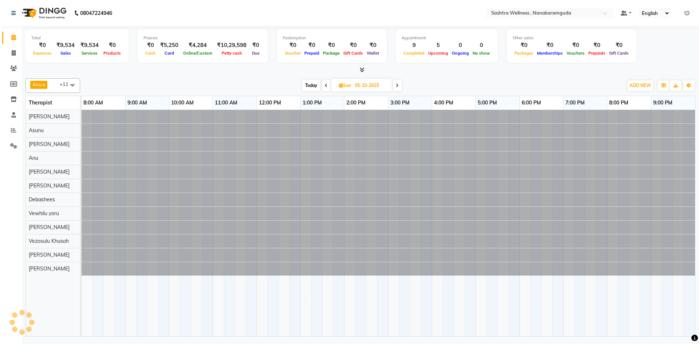
scroll to position [0, 0]
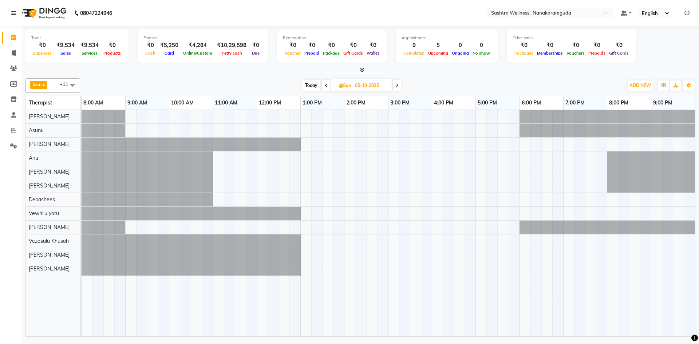
click at [326, 87] on icon at bounding box center [326, 85] width 3 height 4
type input "04-10-2025"
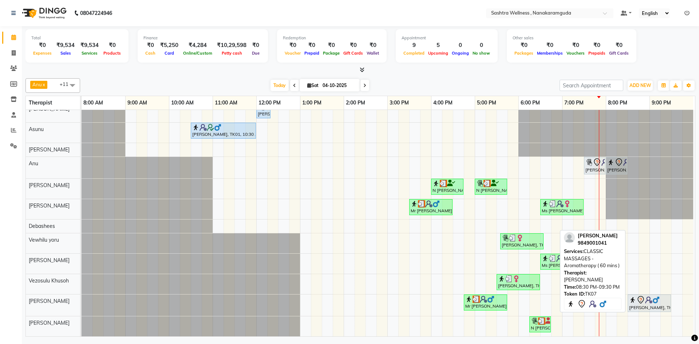
scroll to position [13, 0]
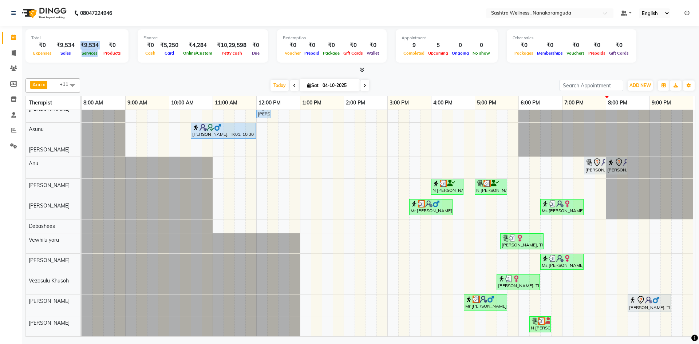
drag, startPoint x: 81, startPoint y: 43, endPoint x: 110, endPoint y: 44, distance: 28.7
click at [103, 44] on div "₹0 Expenses ₹9,534 Sales ₹9,534 Services ₹0 Products" at bounding box center [76, 49] width 91 height 16
